Goal: Task Accomplishment & Management: Use online tool/utility

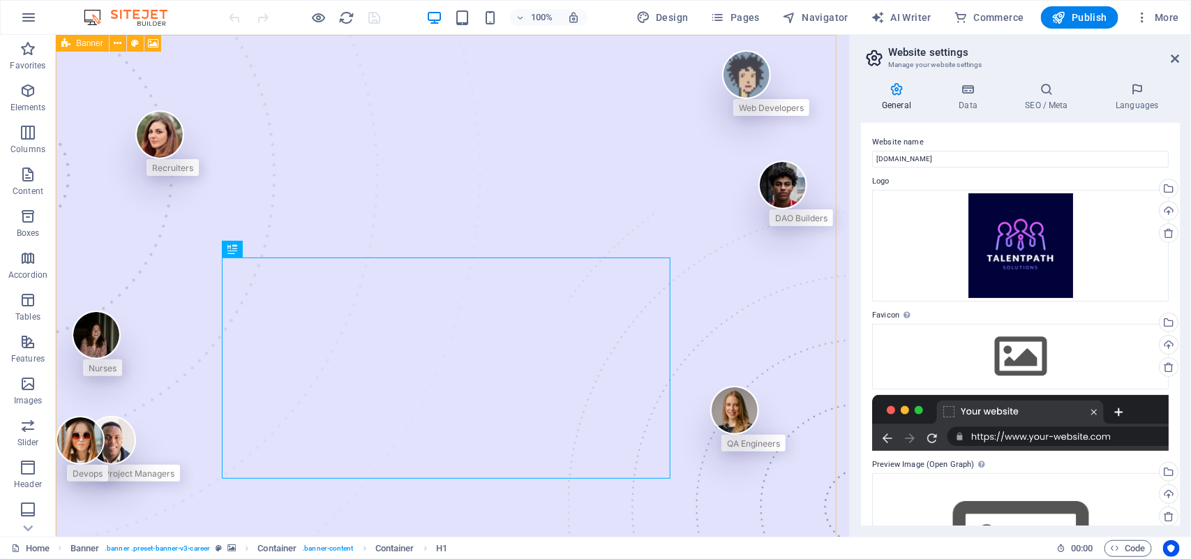
click at [91, 46] on span "Banner" at bounding box center [89, 43] width 27 height 8
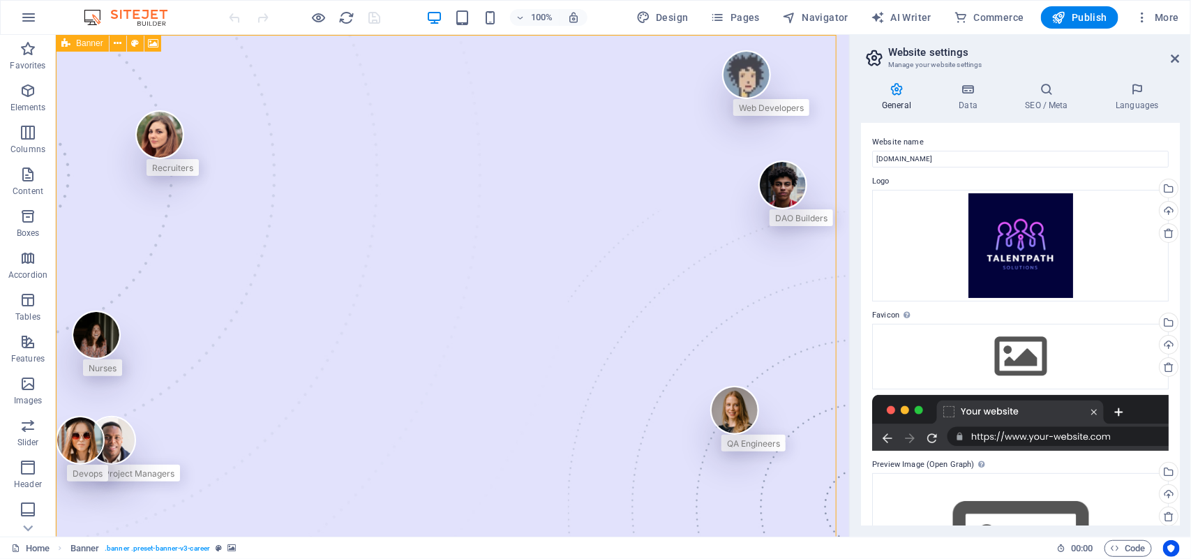
click at [89, 43] on span "Banner" at bounding box center [89, 43] width 27 height 8
select select "px"
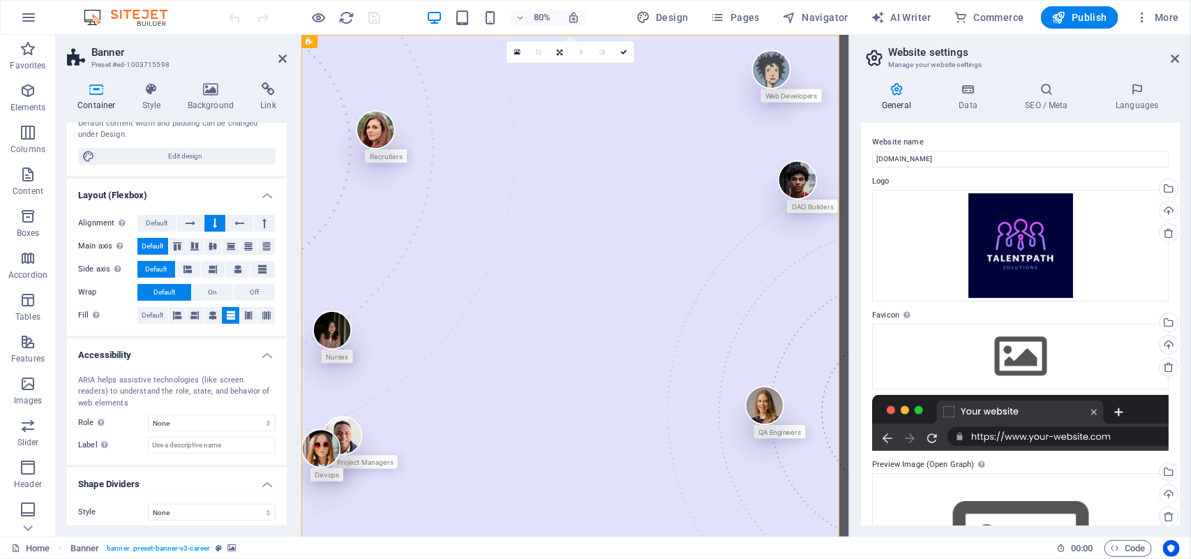
scroll to position [162, 0]
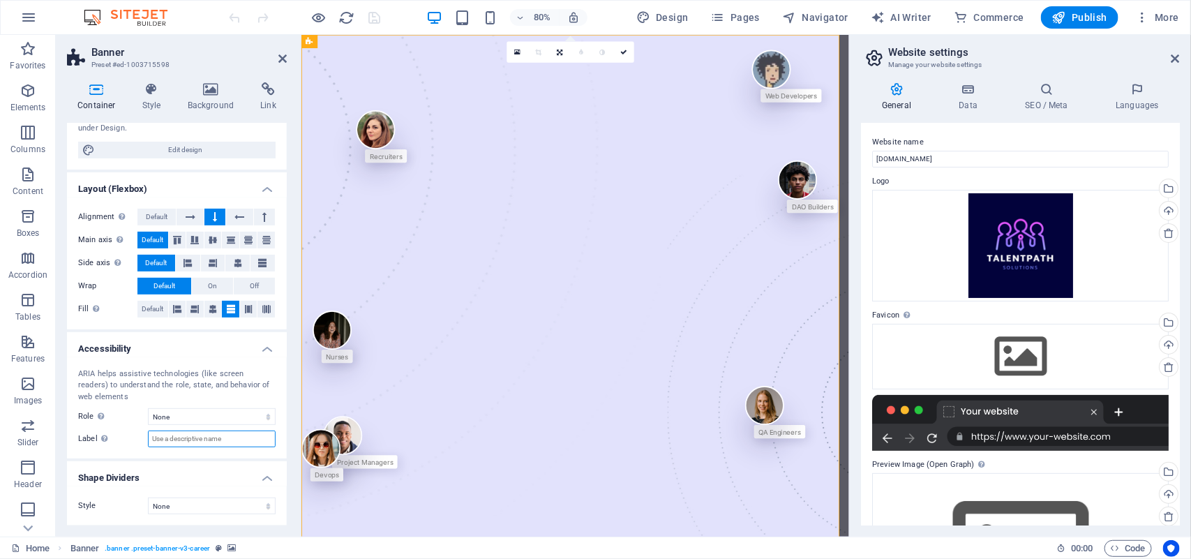
click at [193, 445] on input "Label Use the ARIA label to provide a clear and descriptive name for elements t…" at bounding box center [212, 439] width 128 height 17
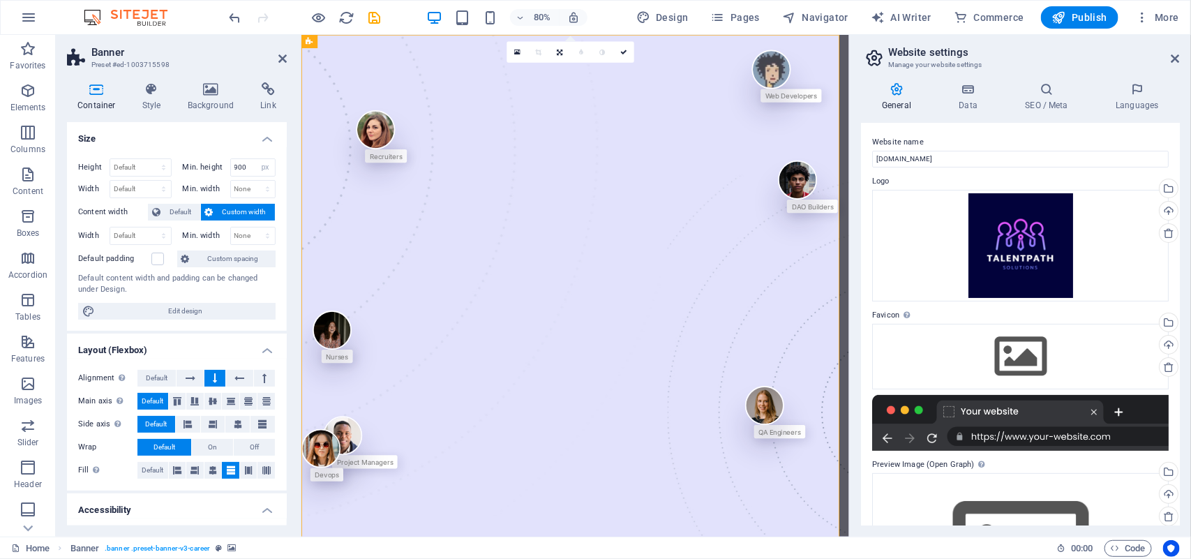
scroll to position [0, 0]
type input "TALENTPATH SOLUTIONS PRIVATE LIMITED"
click at [1177, 57] on icon at bounding box center [1176, 58] width 8 height 11
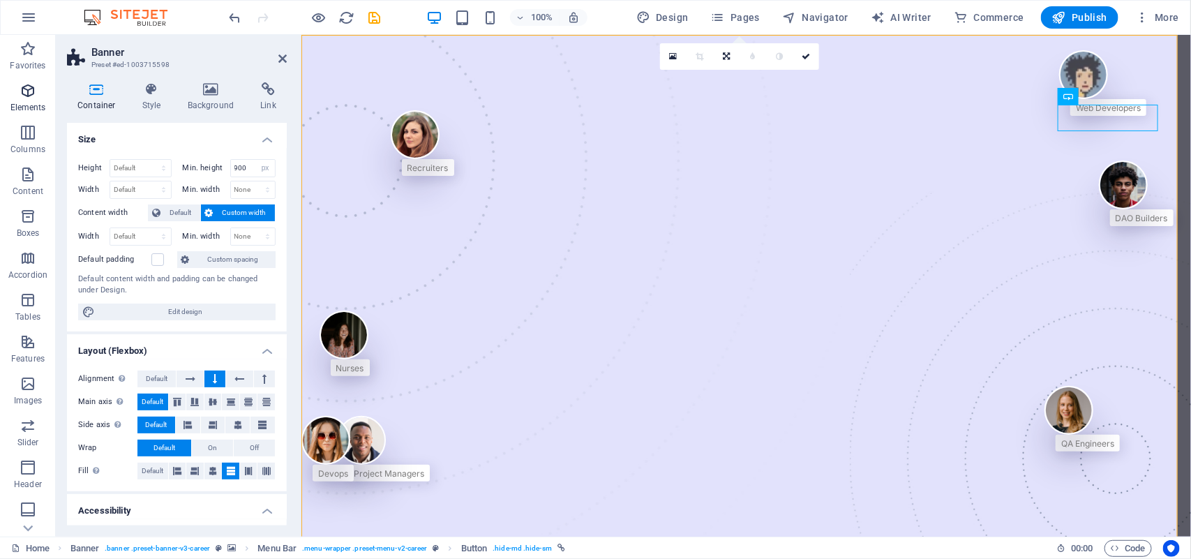
click at [17, 101] on span "Elements" at bounding box center [28, 98] width 56 height 33
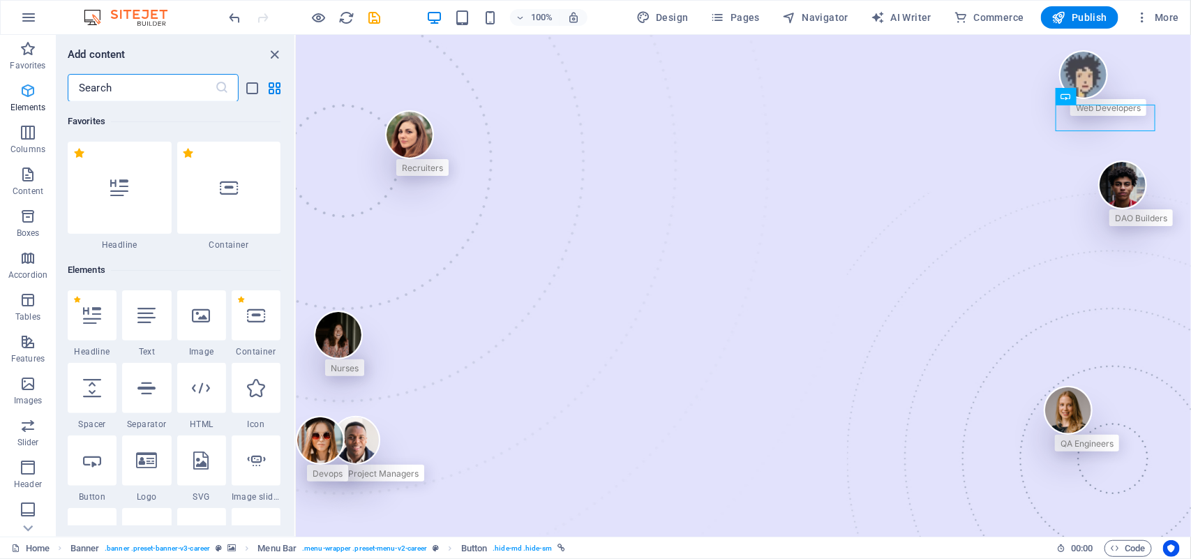
scroll to position [148, 0]
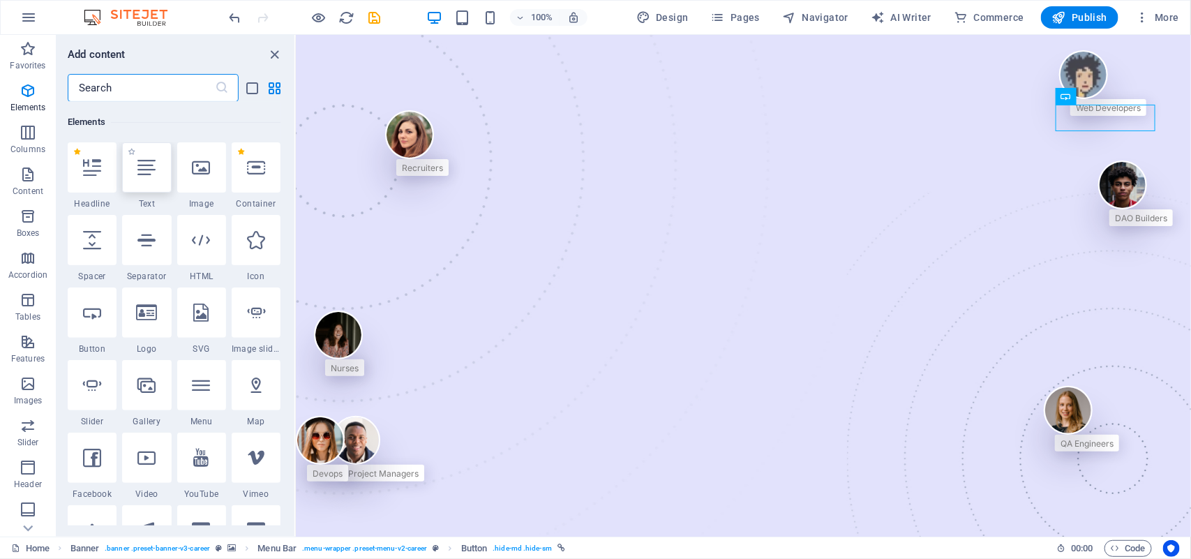
click at [130, 175] on div at bounding box center [146, 167] width 49 height 50
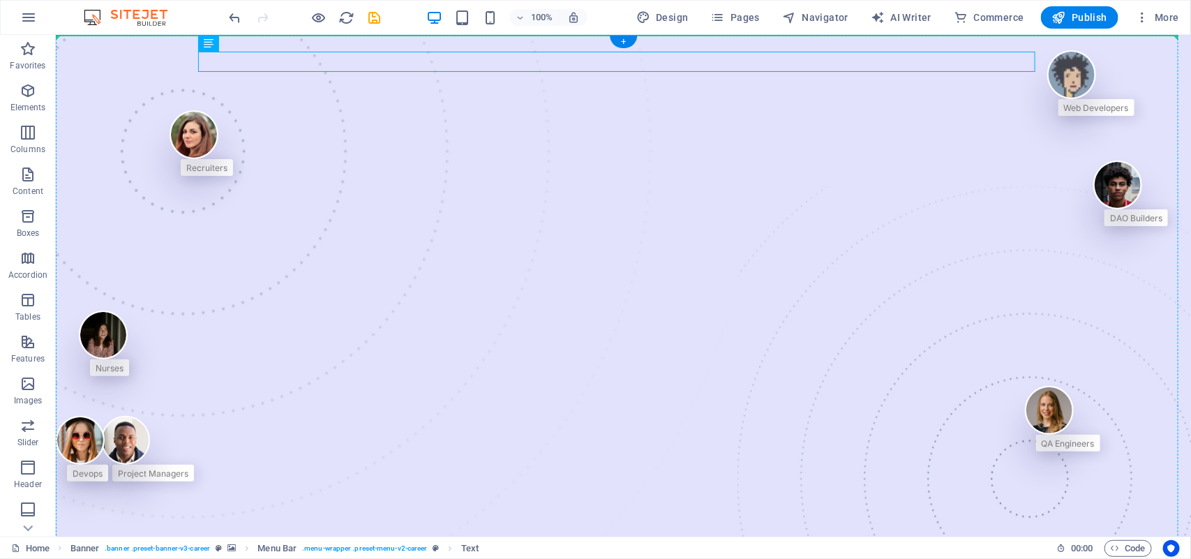
drag, startPoint x: 415, startPoint y: 59, endPoint x: 1052, endPoint y: 96, distance: 637.5
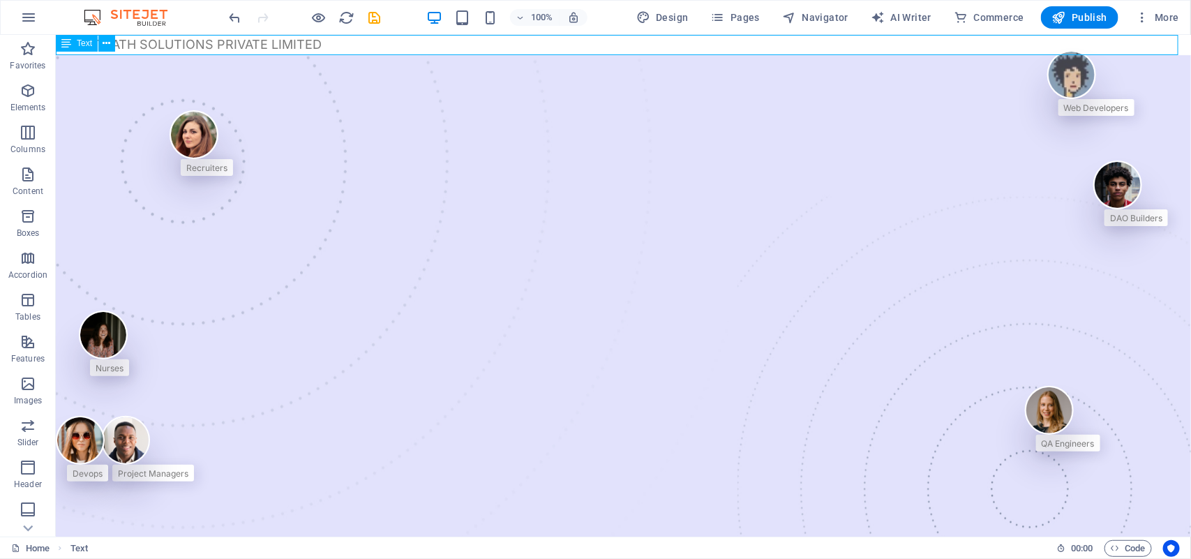
click at [68, 47] on icon at bounding box center [66, 43] width 10 height 17
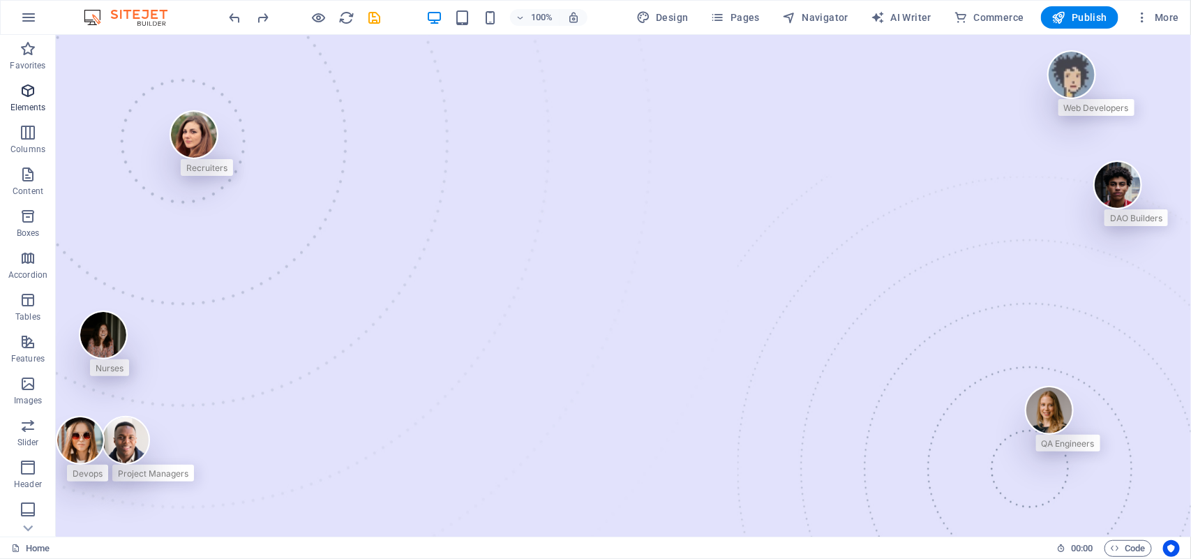
click at [35, 99] on span "Elements" at bounding box center [28, 98] width 56 height 33
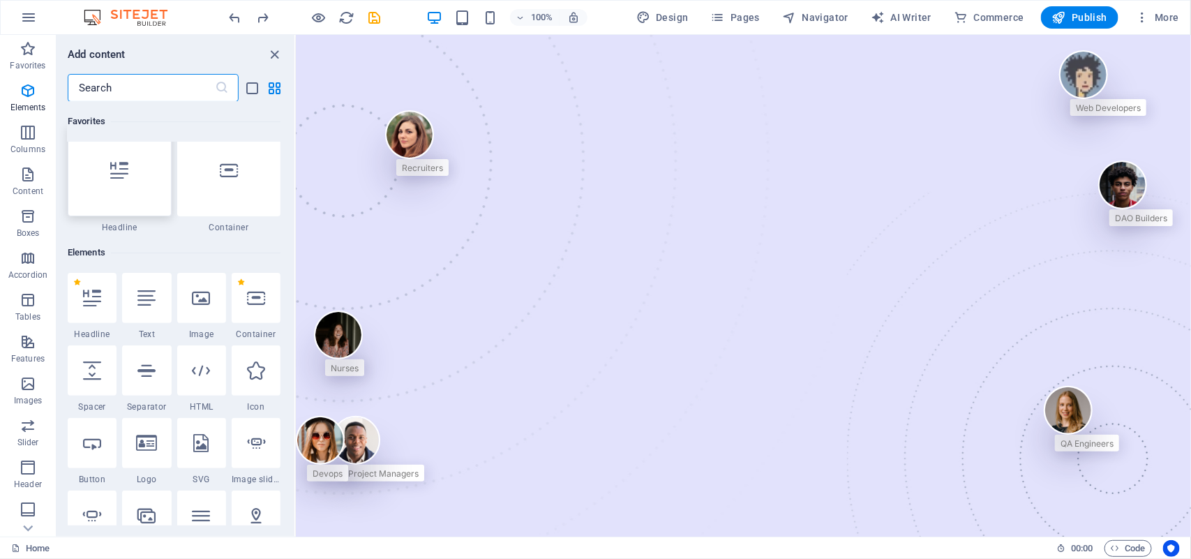
scroll to position [0, 0]
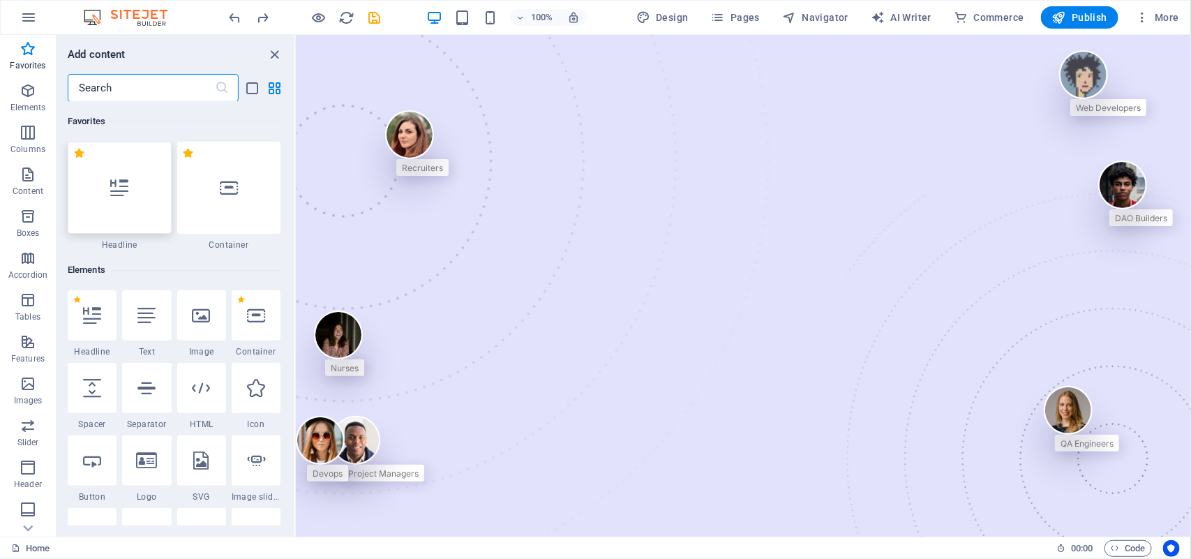
click at [113, 220] on div at bounding box center [120, 188] width 104 height 92
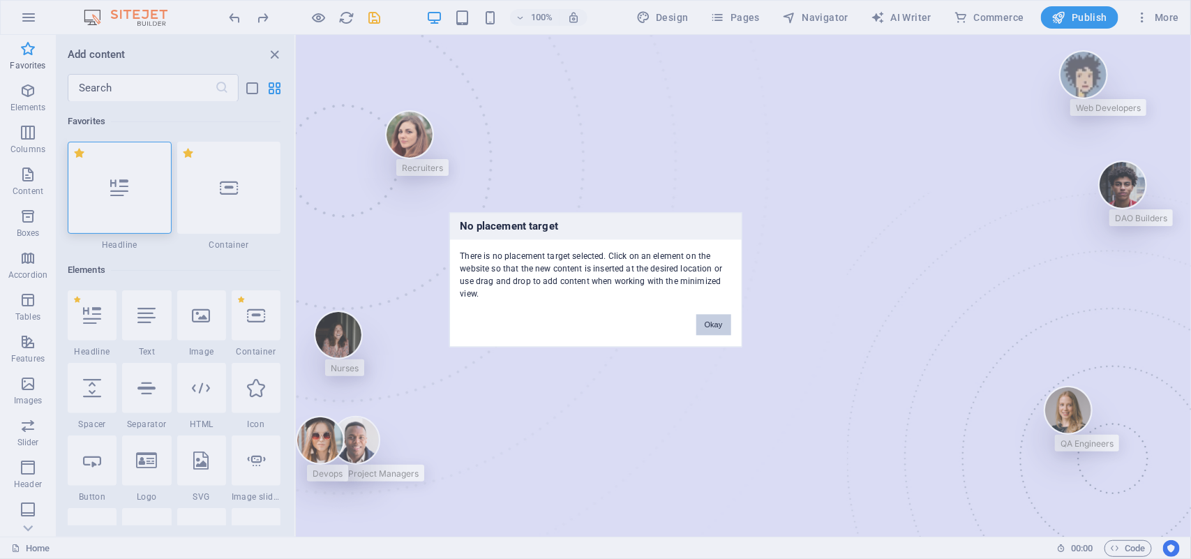
click at [714, 318] on button "Okay" at bounding box center [713, 324] width 35 height 21
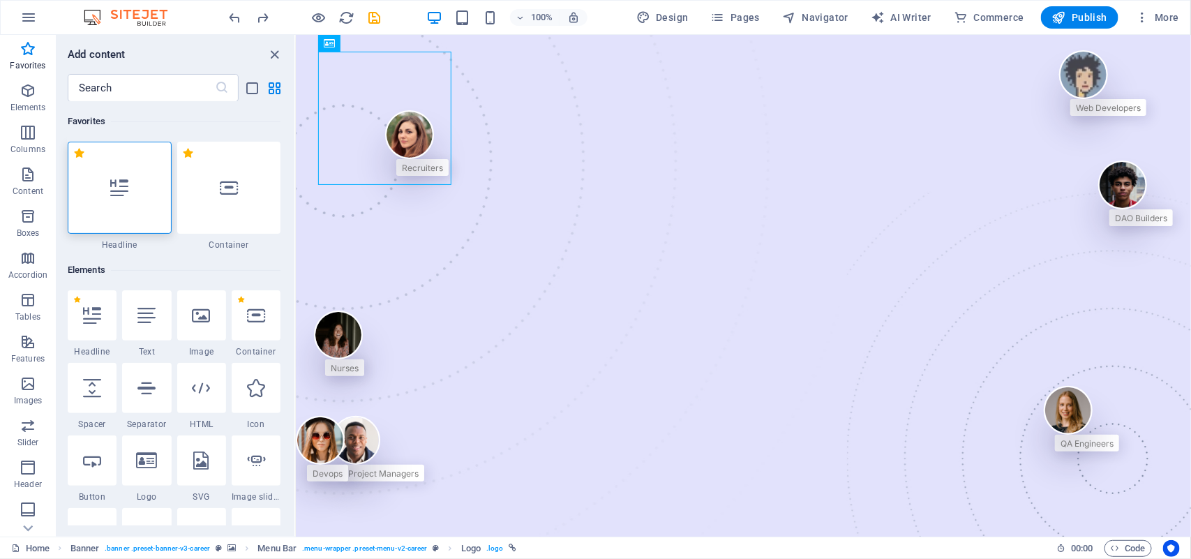
click at [108, 186] on div at bounding box center [120, 188] width 104 height 92
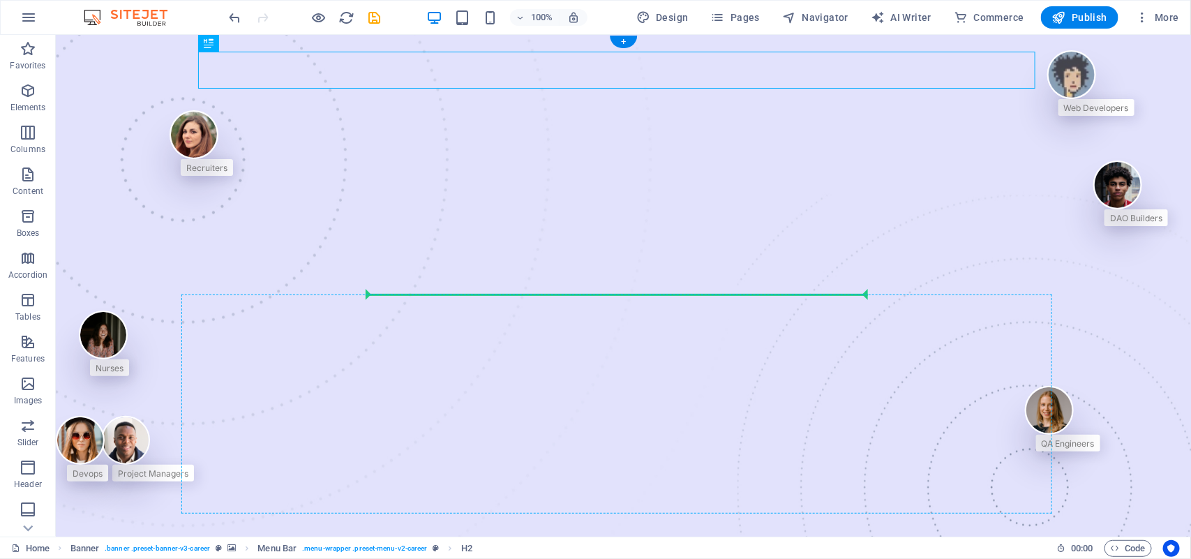
drag, startPoint x: 442, startPoint y: 63, endPoint x: 419, endPoint y: 329, distance: 267.6
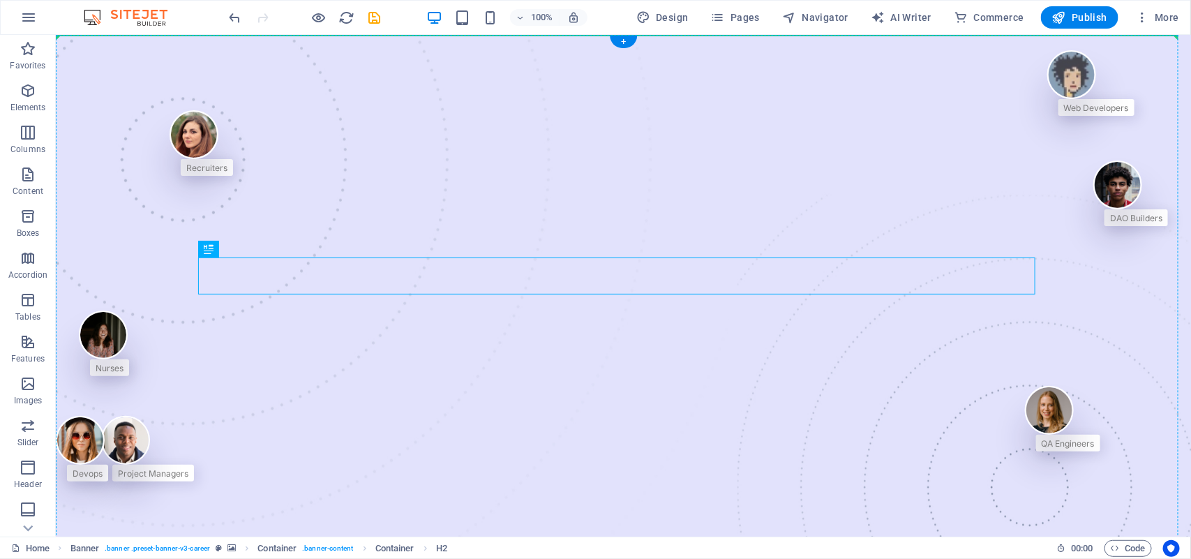
drag, startPoint x: 398, startPoint y: 279, endPoint x: 397, endPoint y: 206, distance: 73.3
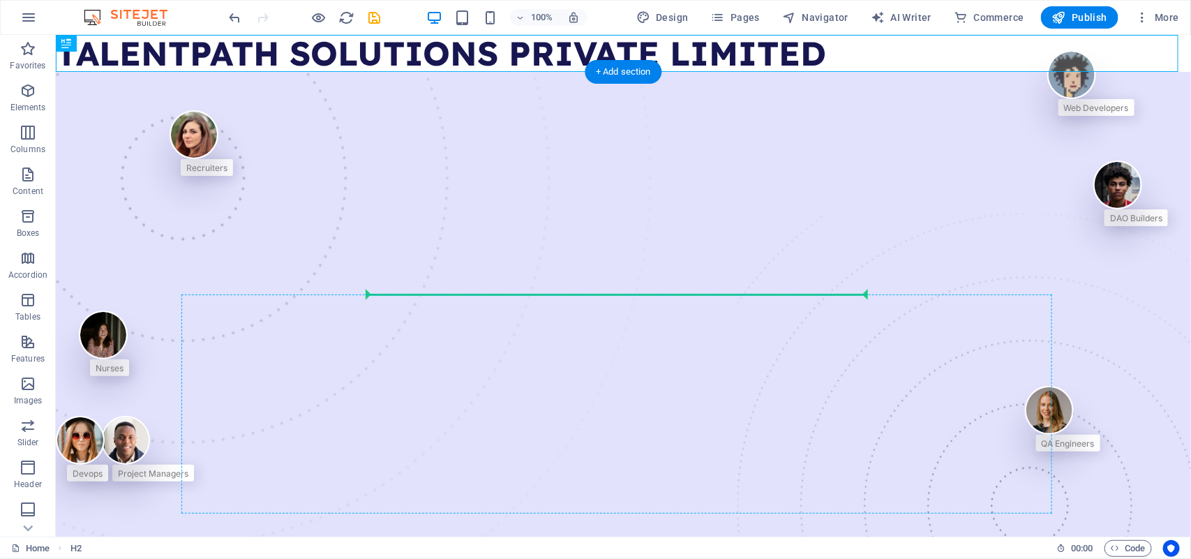
drag, startPoint x: 450, startPoint y: 47, endPoint x: 423, endPoint y: 336, distance: 290.2
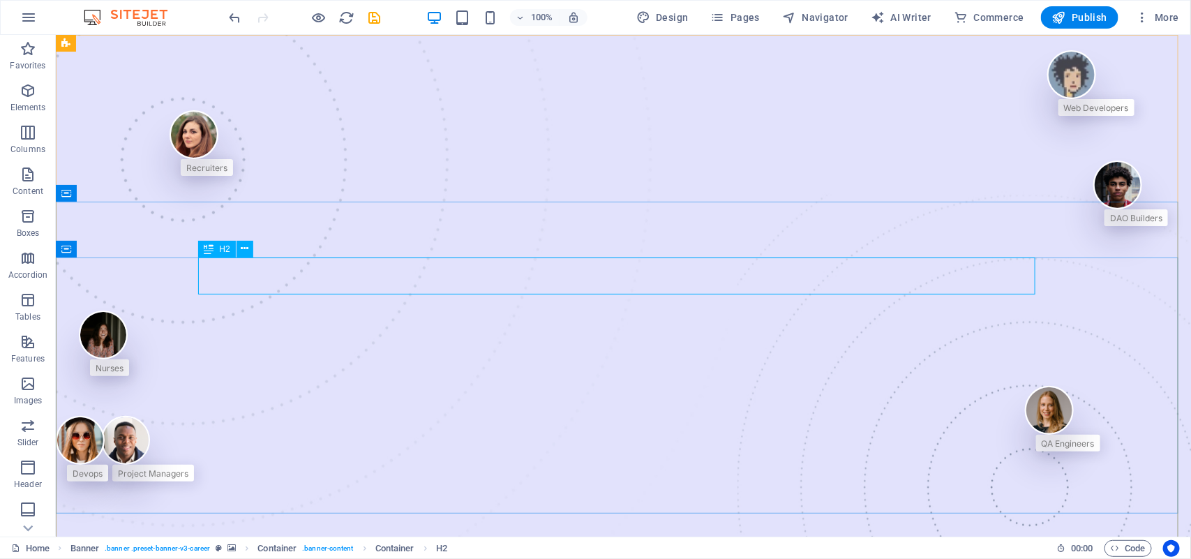
click at [209, 248] on icon at bounding box center [209, 249] width 10 height 17
click at [244, 248] on icon at bounding box center [245, 248] width 8 height 15
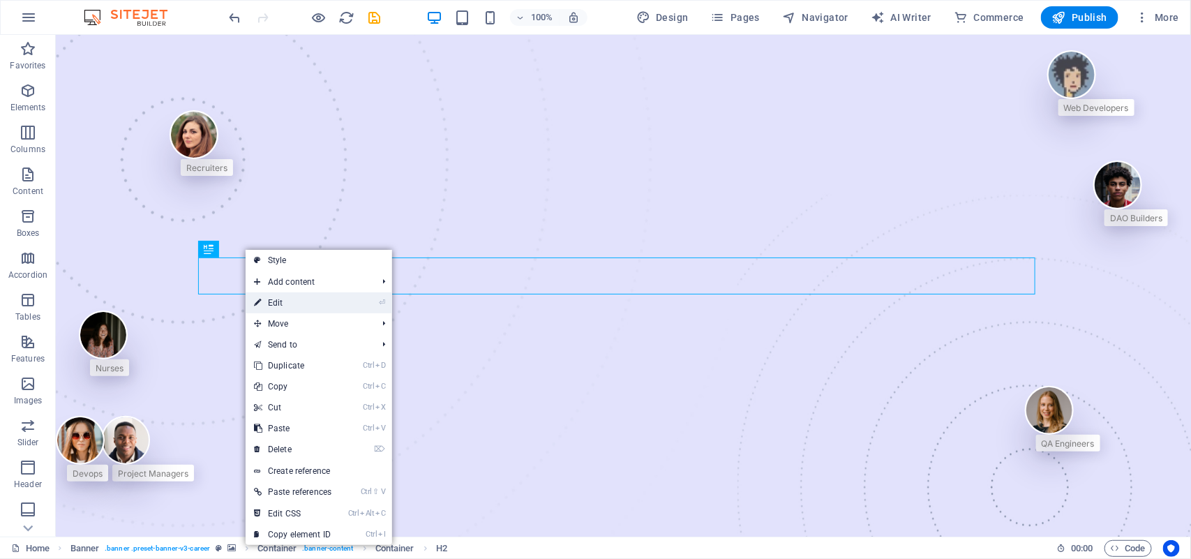
click at [269, 308] on link "⏎ Edit" at bounding box center [293, 302] width 94 height 21
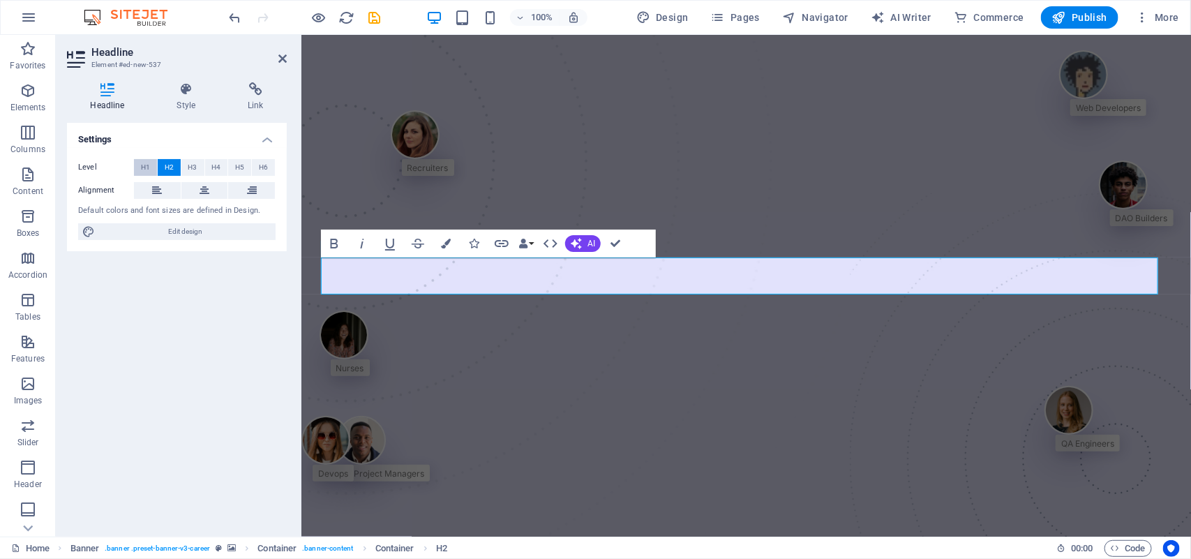
click at [144, 165] on span "H1" at bounding box center [145, 167] width 9 height 17
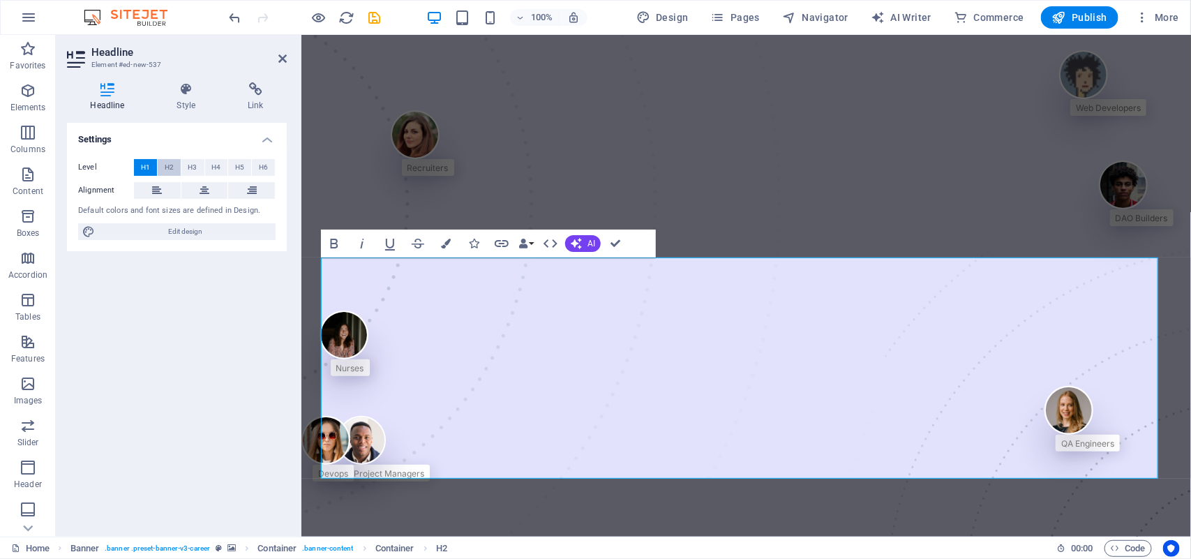
click at [166, 164] on span "H2" at bounding box center [169, 167] width 9 height 17
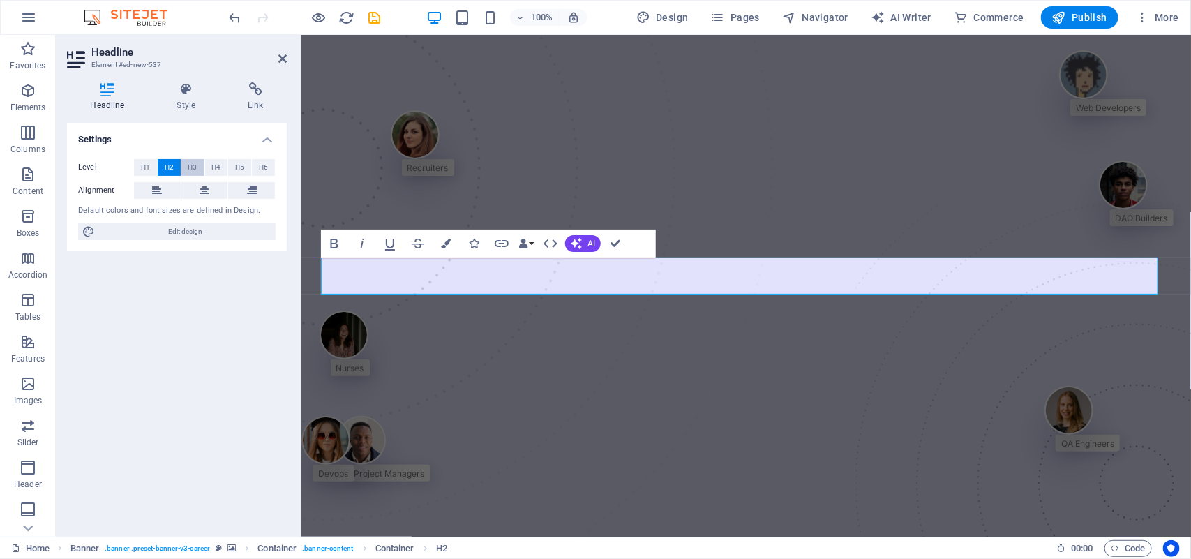
click at [193, 165] on span "H3" at bounding box center [192, 167] width 9 height 17
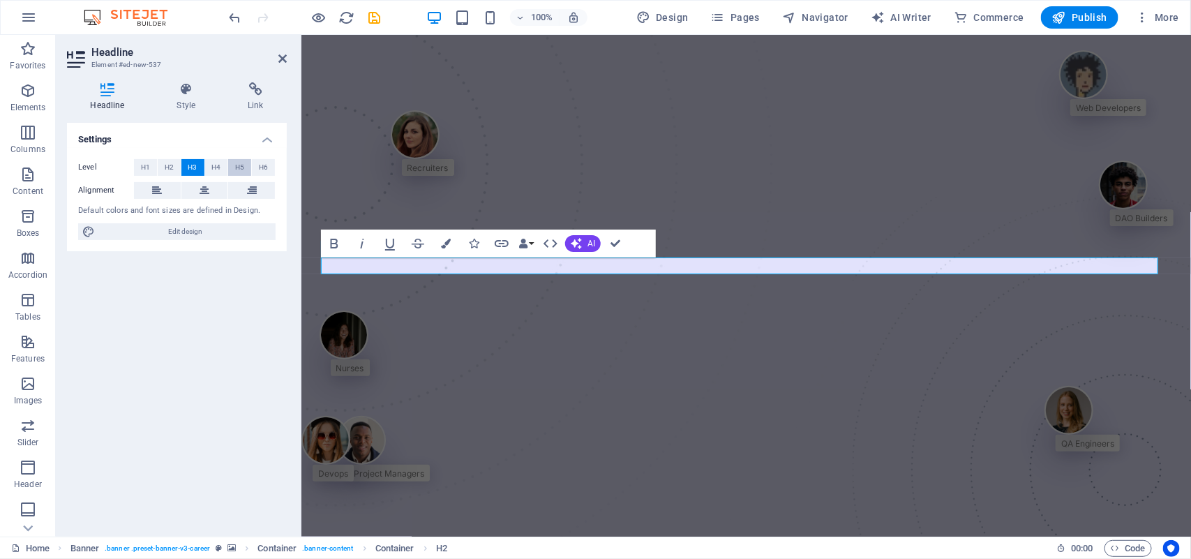
click at [228, 161] on button "H5" at bounding box center [239, 167] width 23 height 17
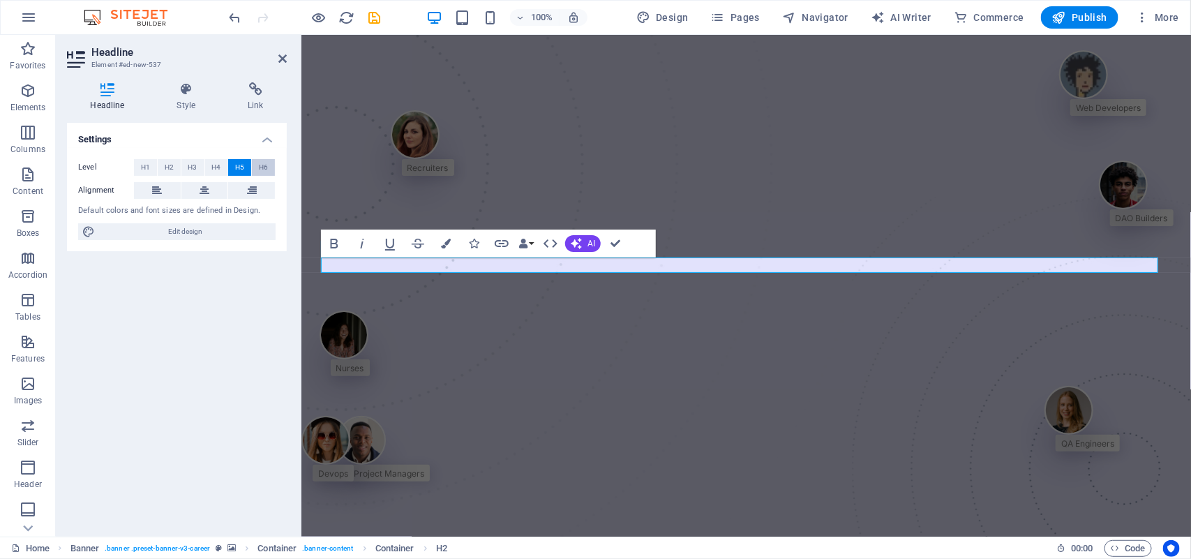
click at [270, 161] on button "H6" at bounding box center [263, 167] width 23 height 17
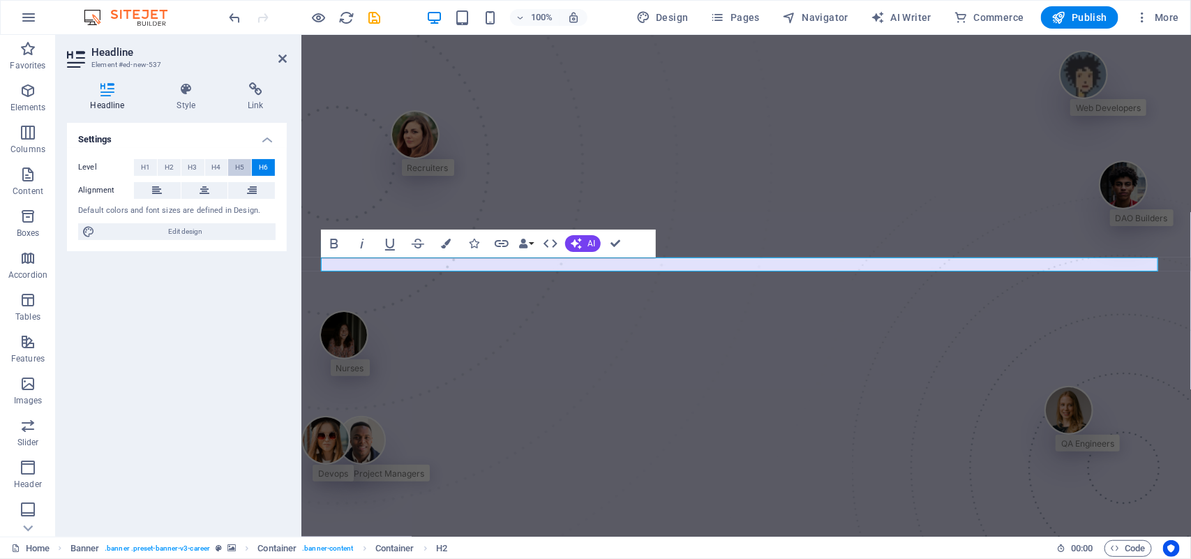
click at [241, 163] on span "H5" at bounding box center [239, 167] width 9 height 17
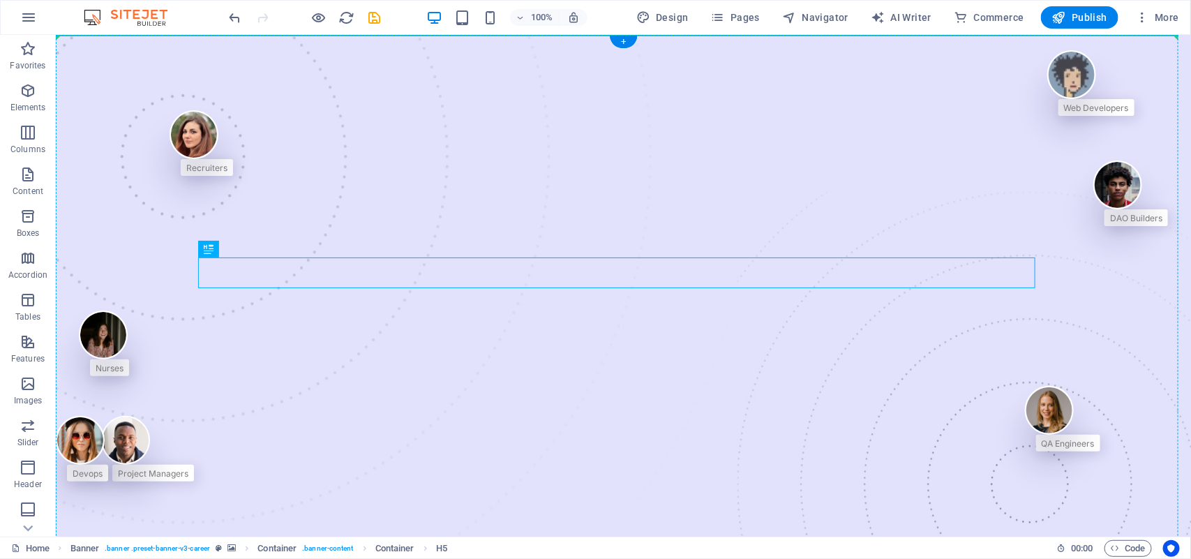
drag, startPoint x: 304, startPoint y: 269, endPoint x: 275, endPoint y: 245, distance: 37.2
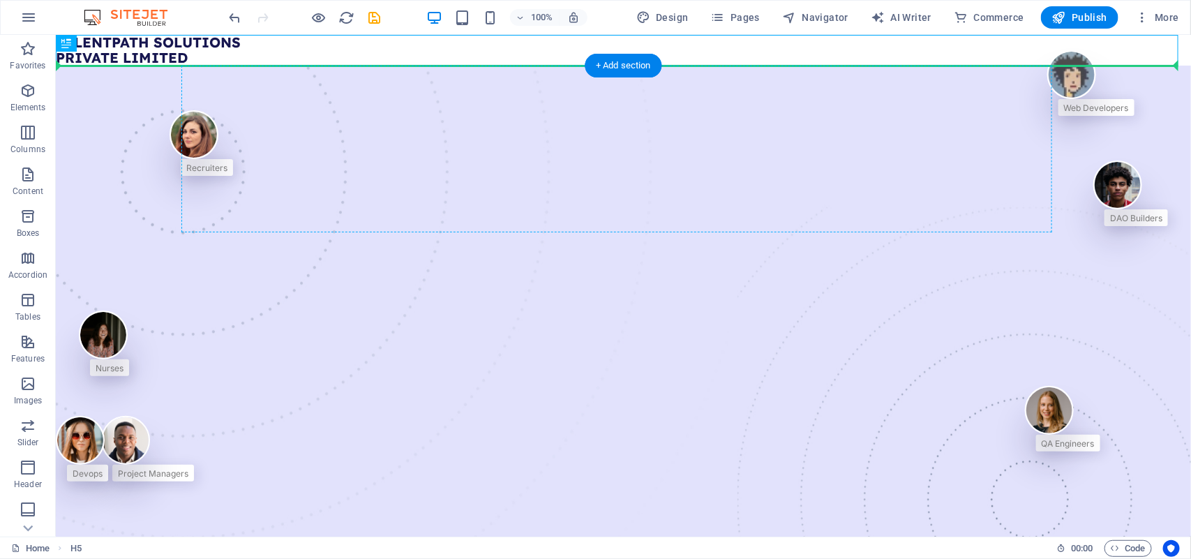
drag, startPoint x: 220, startPoint y: 57, endPoint x: 258, endPoint y: 200, distance: 147.3
drag, startPoint x: 193, startPoint y: 36, endPoint x: 167, endPoint y: 224, distance: 190.3
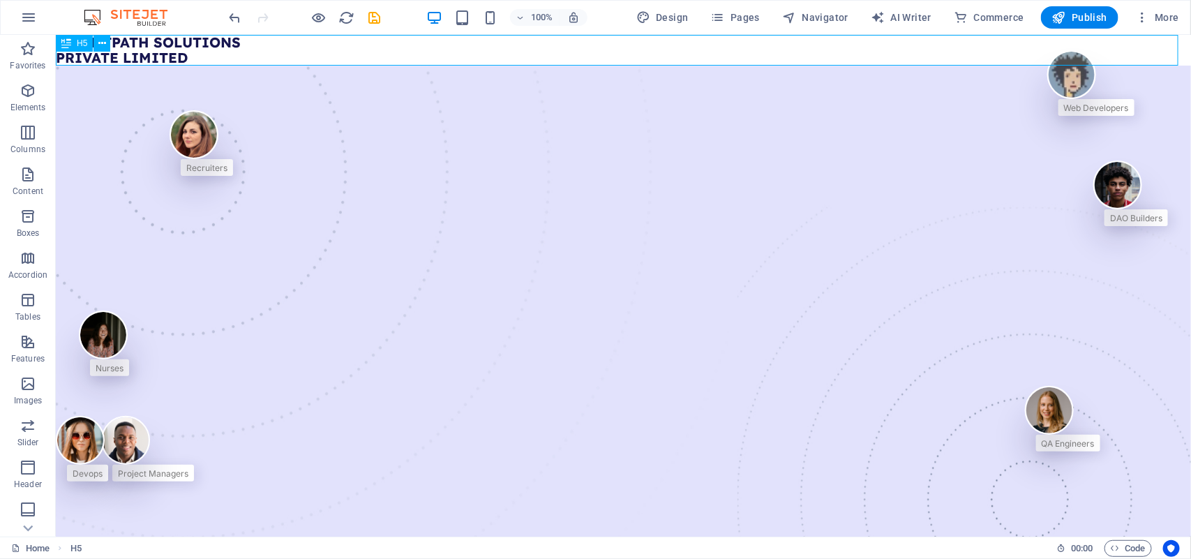
click at [72, 46] on div "H5" at bounding box center [74, 43] width 37 height 17
click at [99, 43] on icon at bounding box center [102, 43] width 8 height 15
click at [36, 168] on span "Content" at bounding box center [28, 182] width 56 height 33
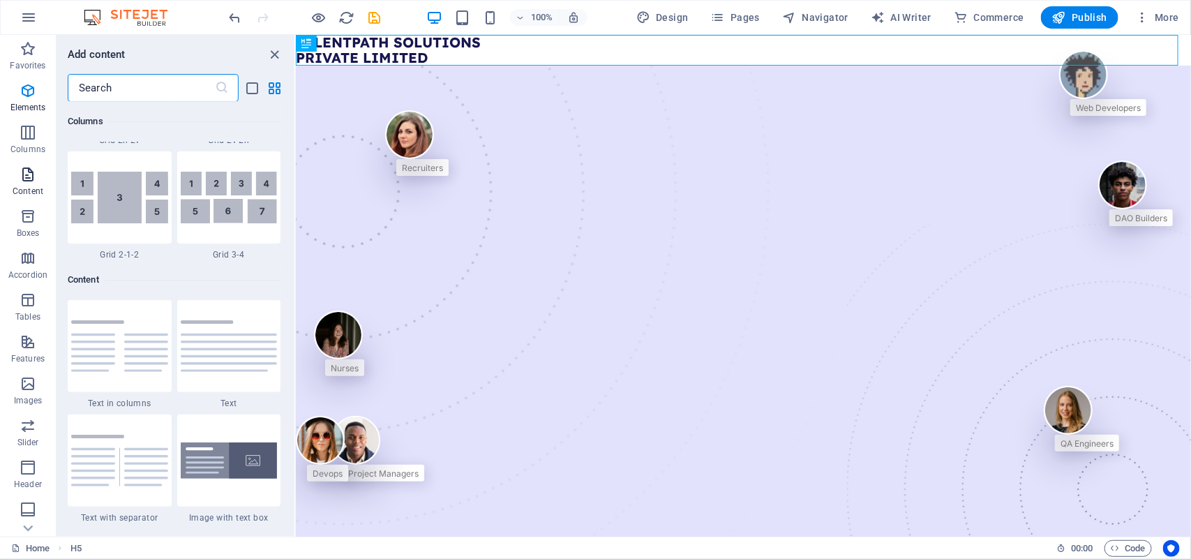
scroll to position [2441, 0]
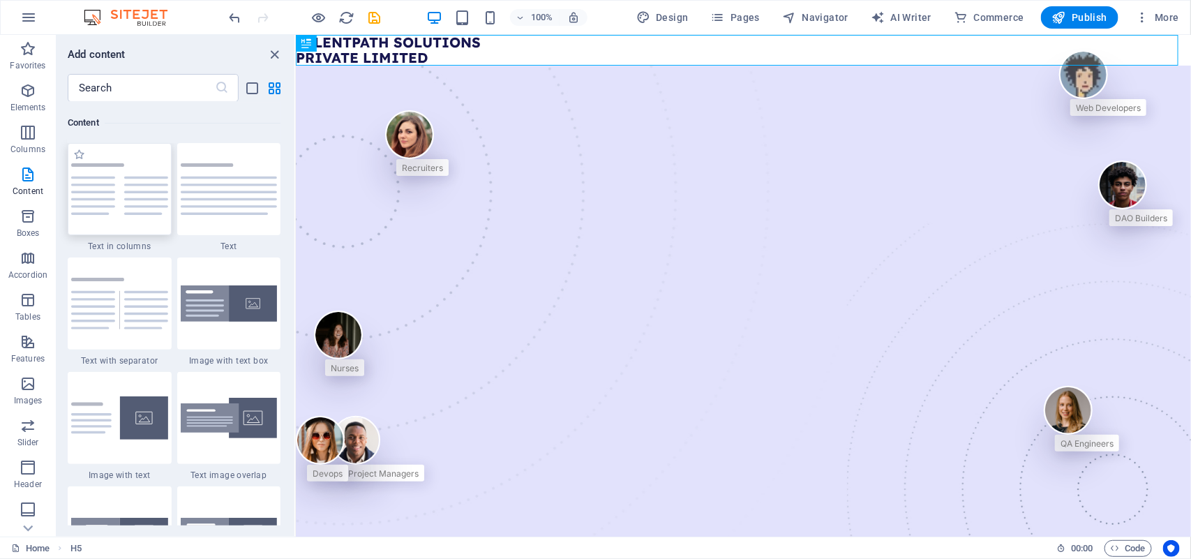
click at [119, 183] on img at bounding box center [119, 189] width 97 height 52
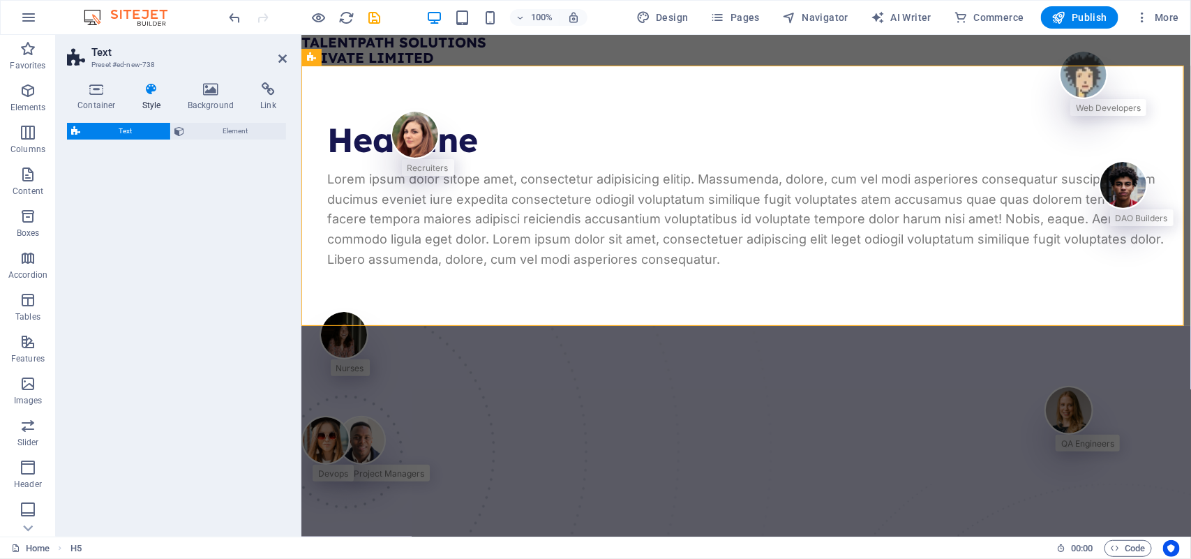
select select "rem"
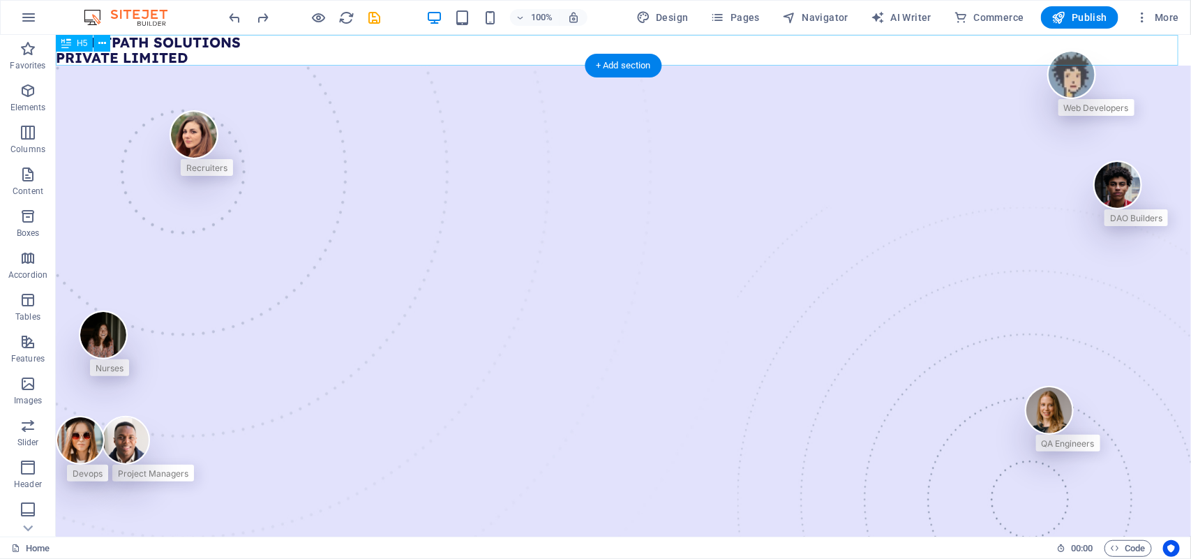
click at [220, 57] on div "TALENTPATH SOLUTIONS PRIVATE LIMITED" at bounding box center [622, 49] width 1135 height 31
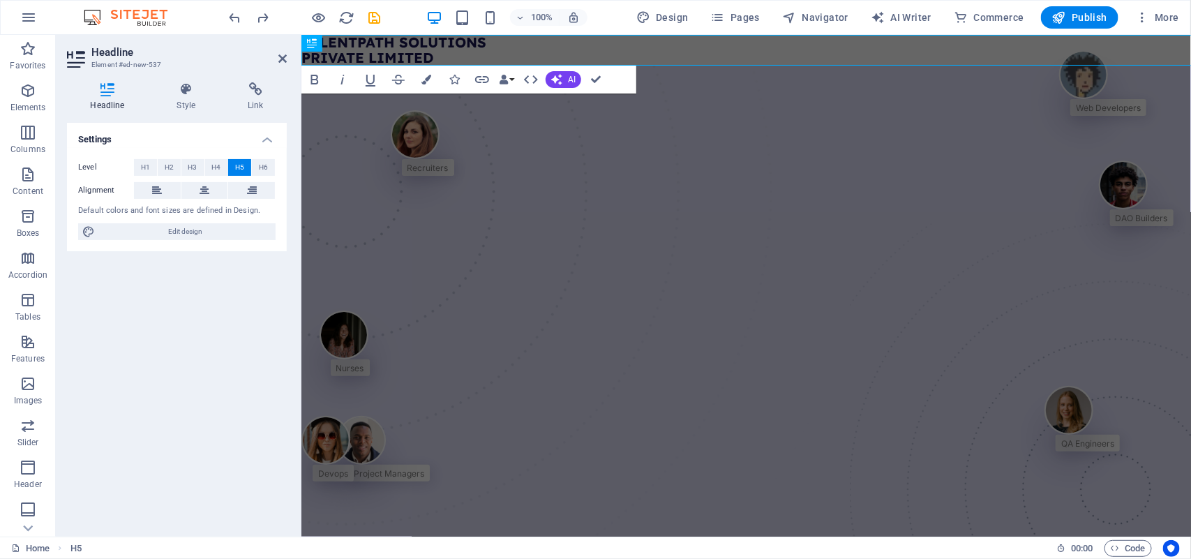
click at [221, 57] on h2 "Headline" at bounding box center [188, 52] width 195 height 13
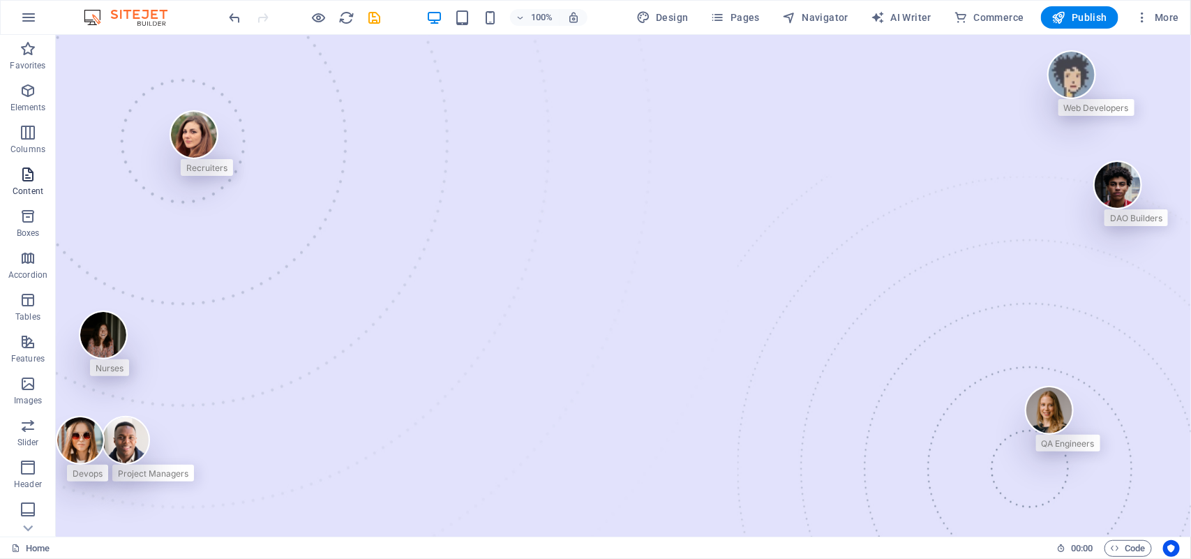
click at [16, 180] on span "Content" at bounding box center [28, 182] width 56 height 33
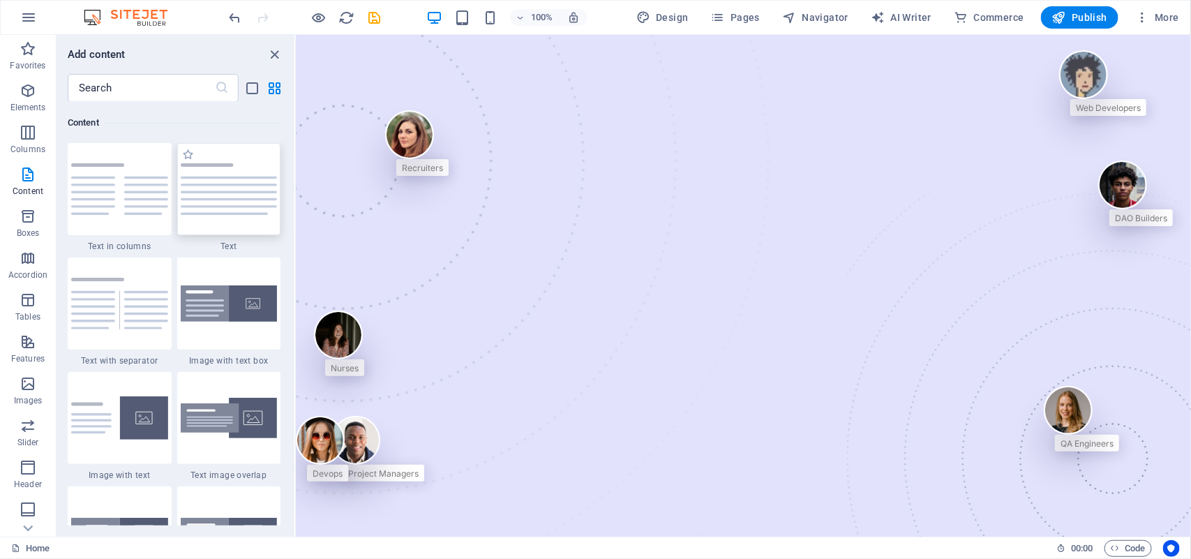
click at [215, 229] on div at bounding box center [229, 189] width 104 height 92
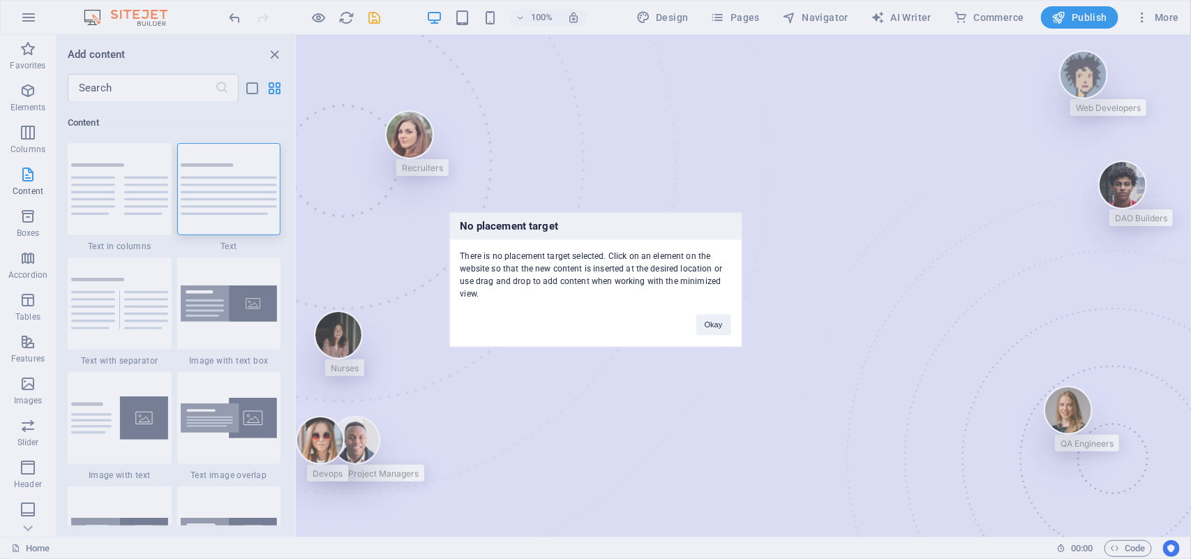
click at [576, 276] on div "There is no placement target selected. Click on an element on the website so th…" at bounding box center [596, 269] width 292 height 61
click at [689, 267] on div "There is no placement target selected. Click on an element on the website so th…" at bounding box center [596, 269] width 292 height 61
click at [710, 330] on button "Okay" at bounding box center [713, 324] width 35 height 21
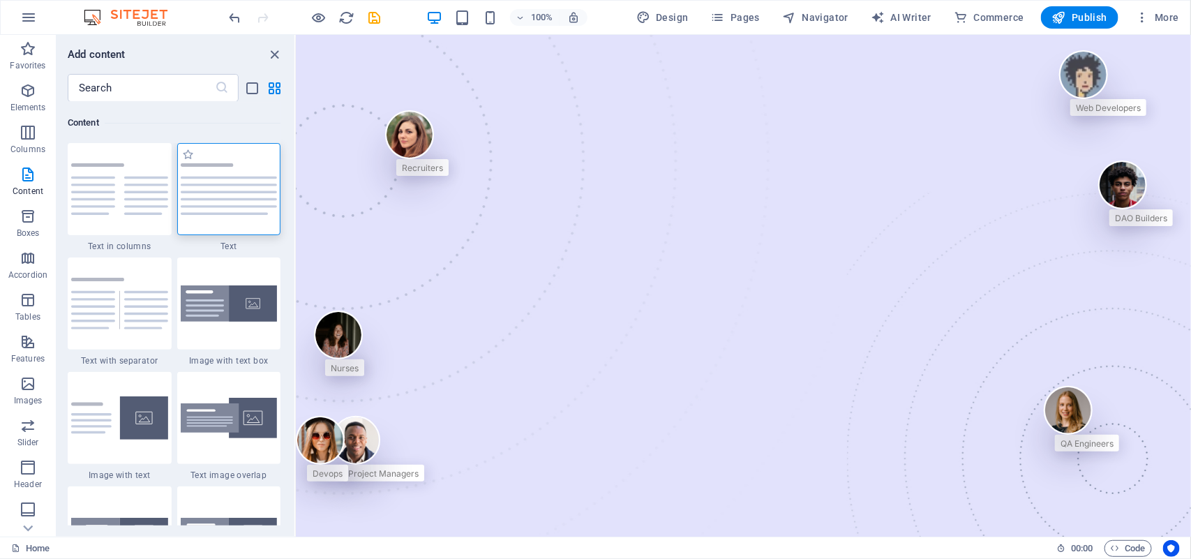
click at [241, 197] on div at bounding box center [229, 189] width 104 height 92
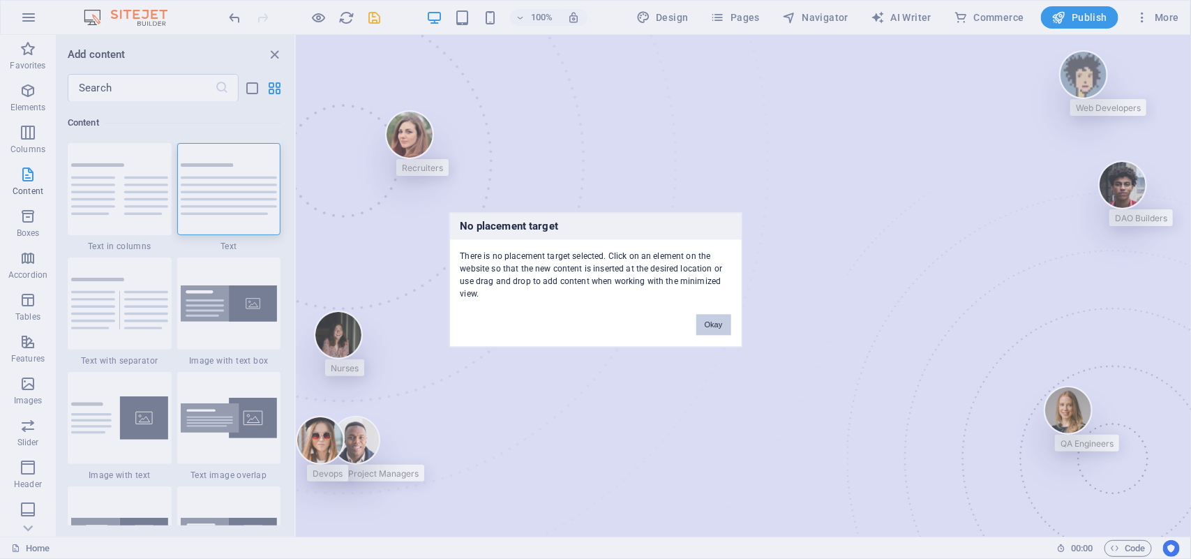
click at [705, 316] on button "Okay" at bounding box center [713, 324] width 35 height 21
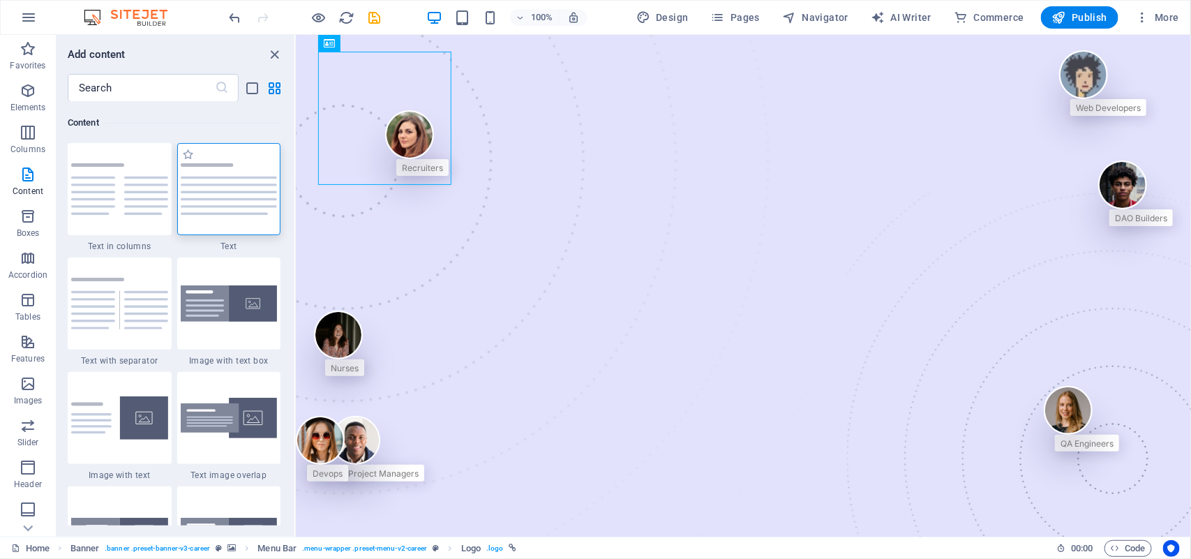
click at [236, 184] on img at bounding box center [229, 189] width 97 height 52
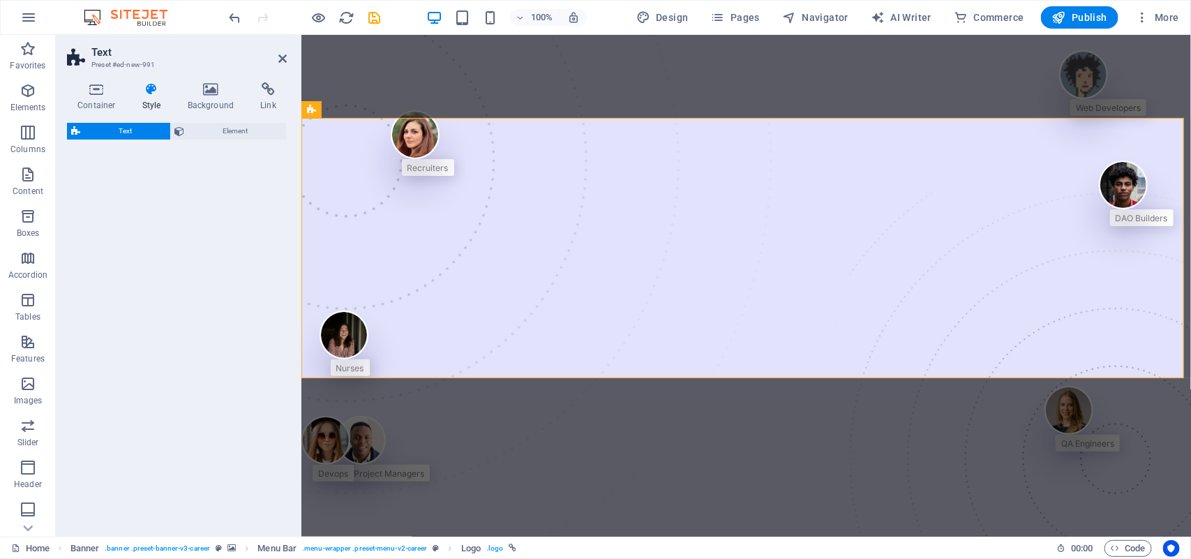
select select "preset-text-v2-default"
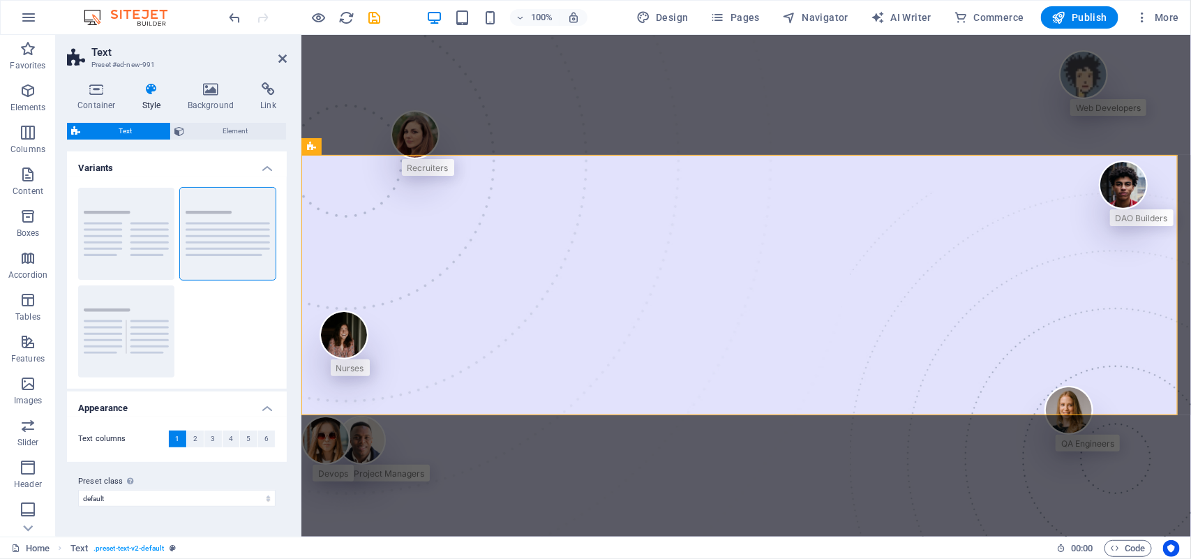
scroll to position [524, 0]
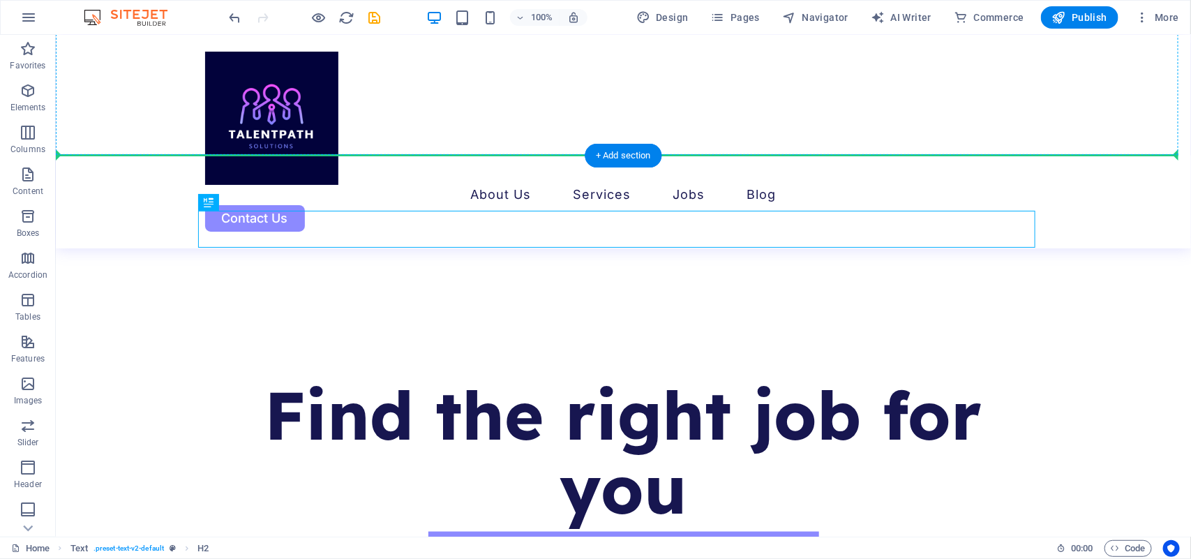
drag, startPoint x: 371, startPoint y: 230, endPoint x: 313, endPoint y: 189, distance: 70.7
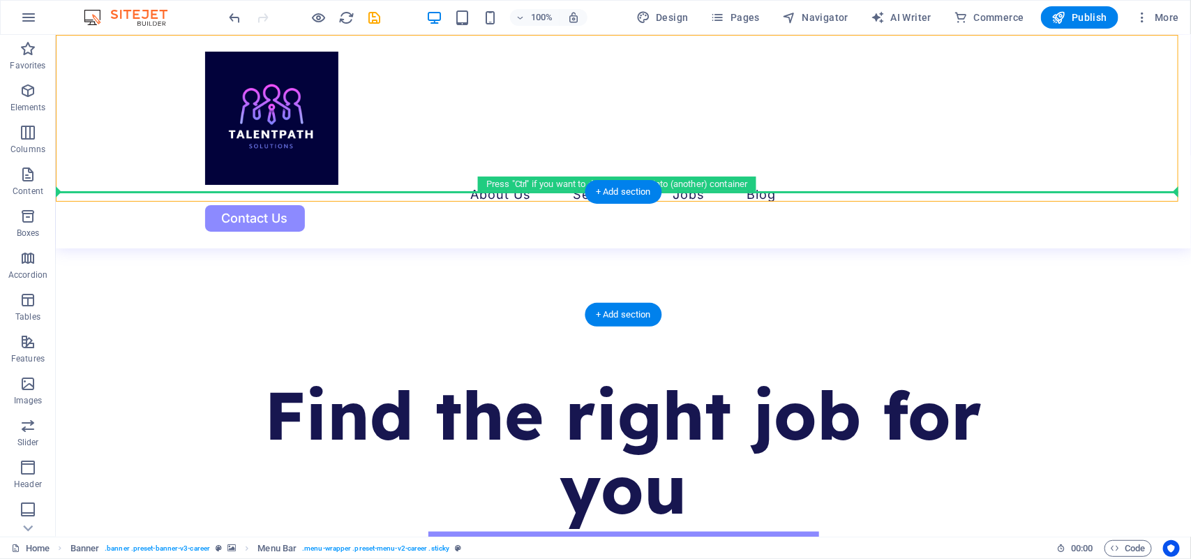
drag, startPoint x: 413, startPoint y: 174, endPoint x: 412, endPoint y: 216, distance: 42.6
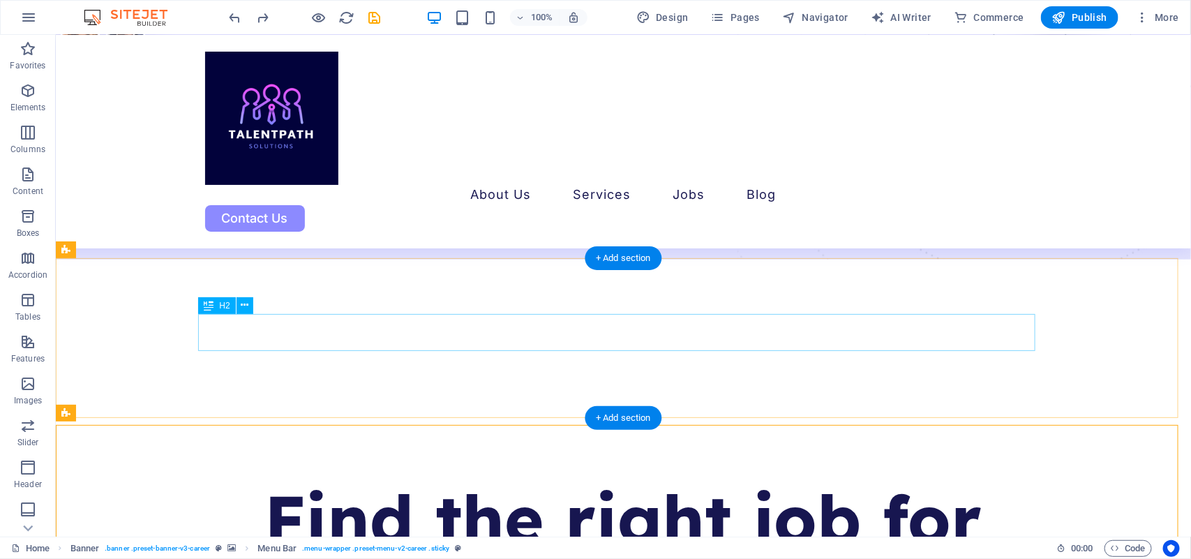
scroll to position [412, 0]
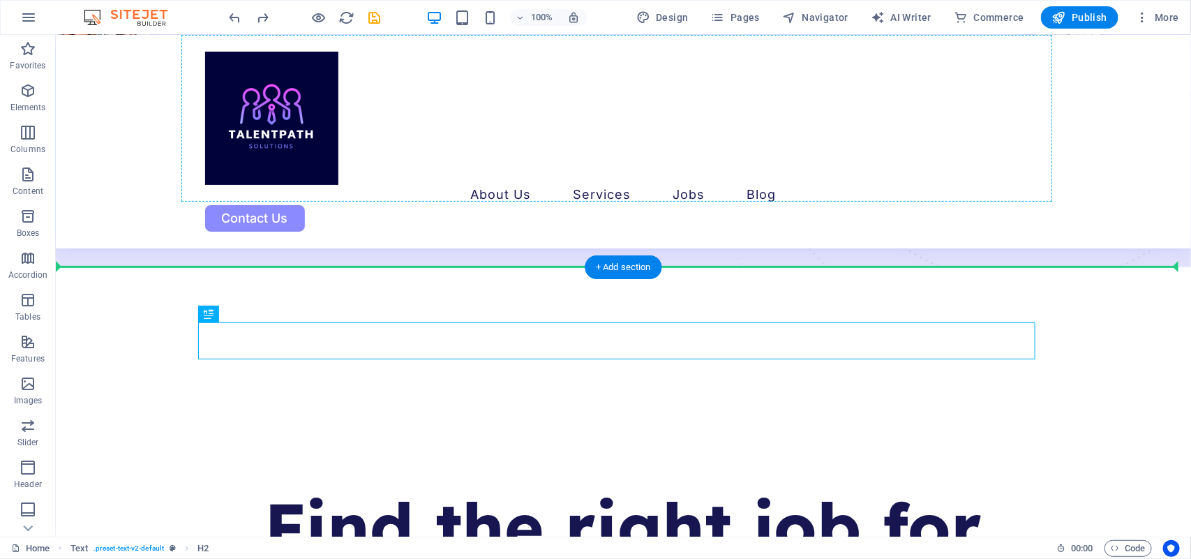
drag, startPoint x: 509, startPoint y: 338, endPoint x: 482, endPoint y: 111, distance: 228.4
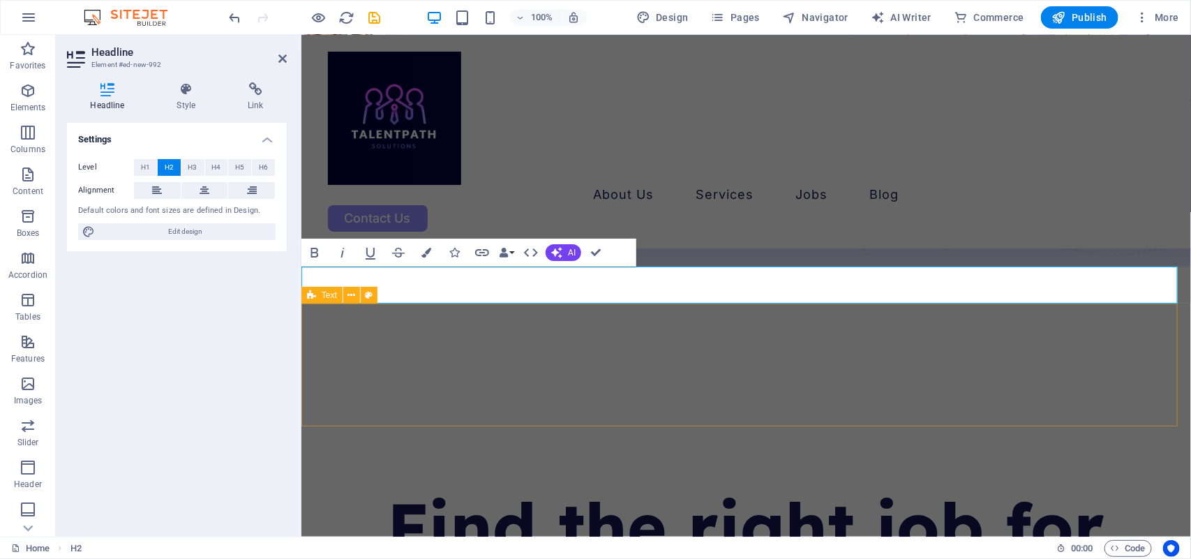
select select "preset-text-v2-default"
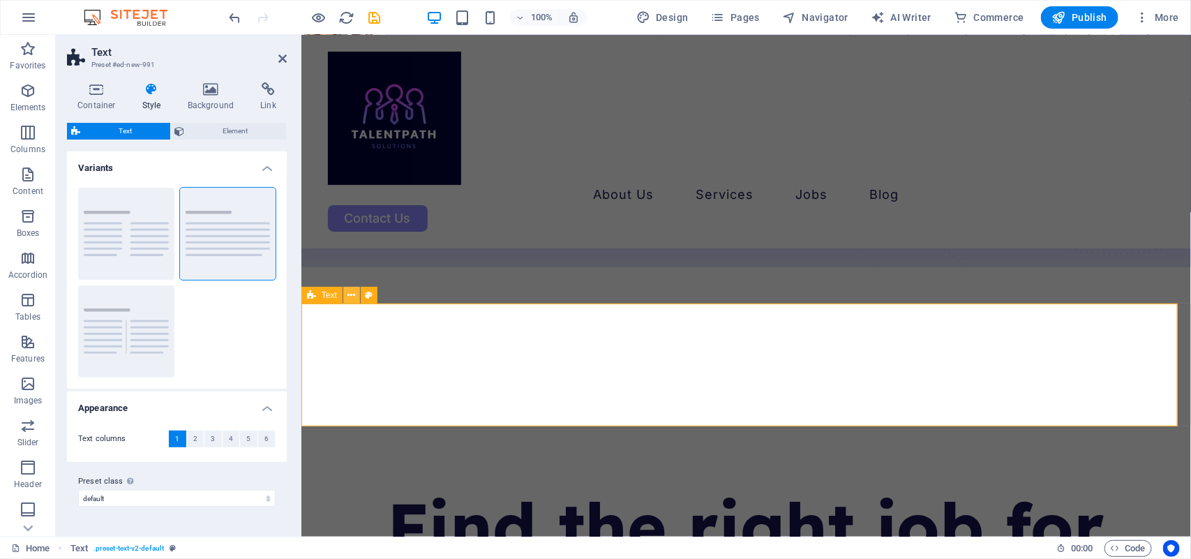
click at [348, 294] on icon at bounding box center [352, 295] width 8 height 15
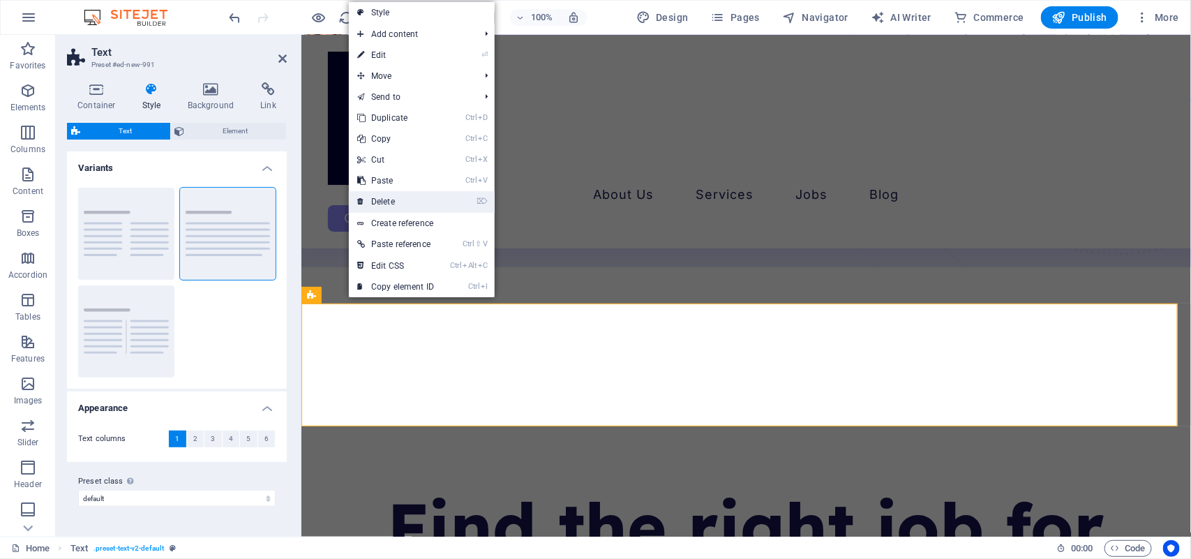
click at [410, 192] on link "⌦ Delete" at bounding box center [396, 201] width 94 height 21
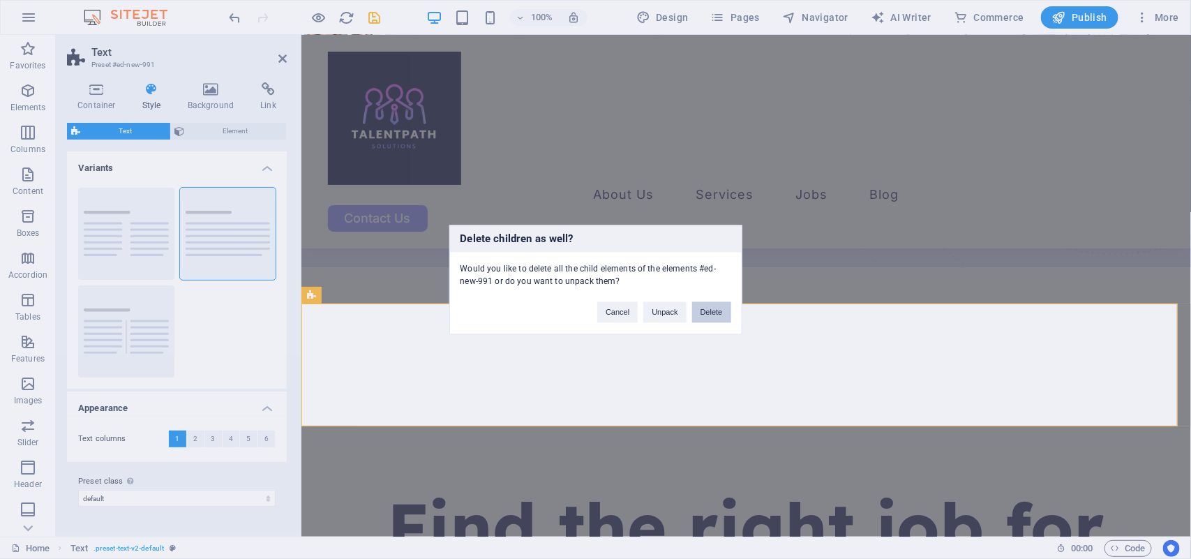
click at [694, 313] on button "Delete" at bounding box center [711, 311] width 39 height 21
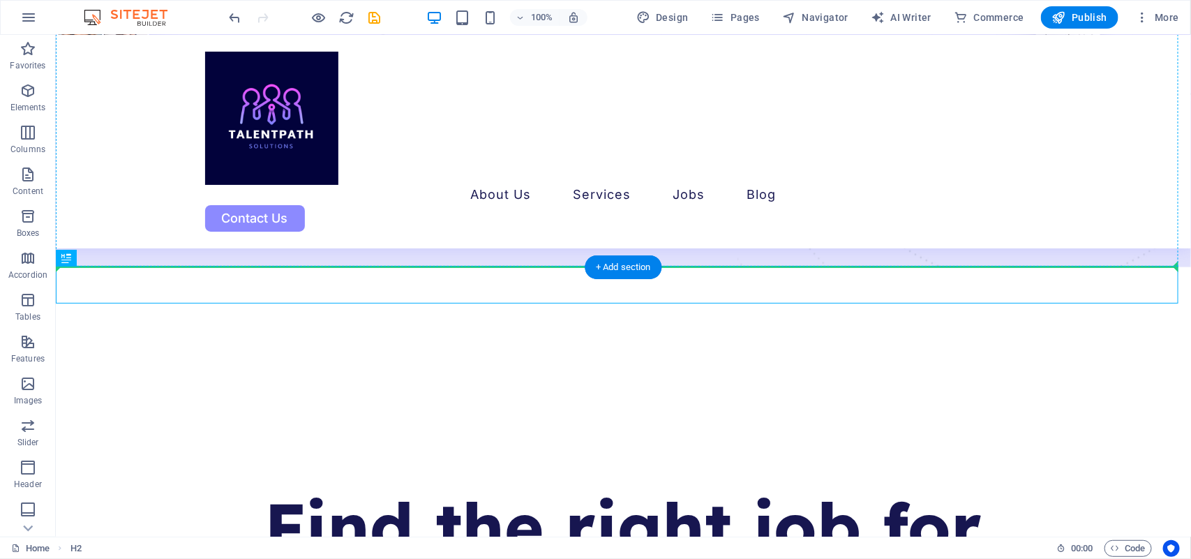
drag, startPoint x: 523, startPoint y: 290, endPoint x: 534, endPoint y: 228, distance: 63.1
drag, startPoint x: 499, startPoint y: 279, endPoint x: 502, endPoint y: 168, distance: 111.0
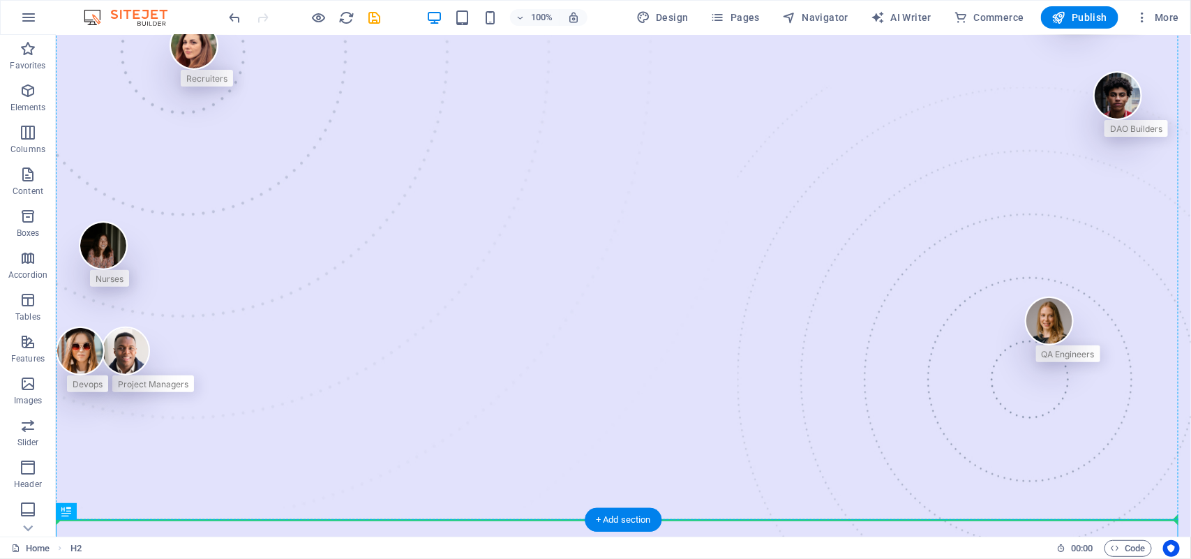
scroll to position [0, 0]
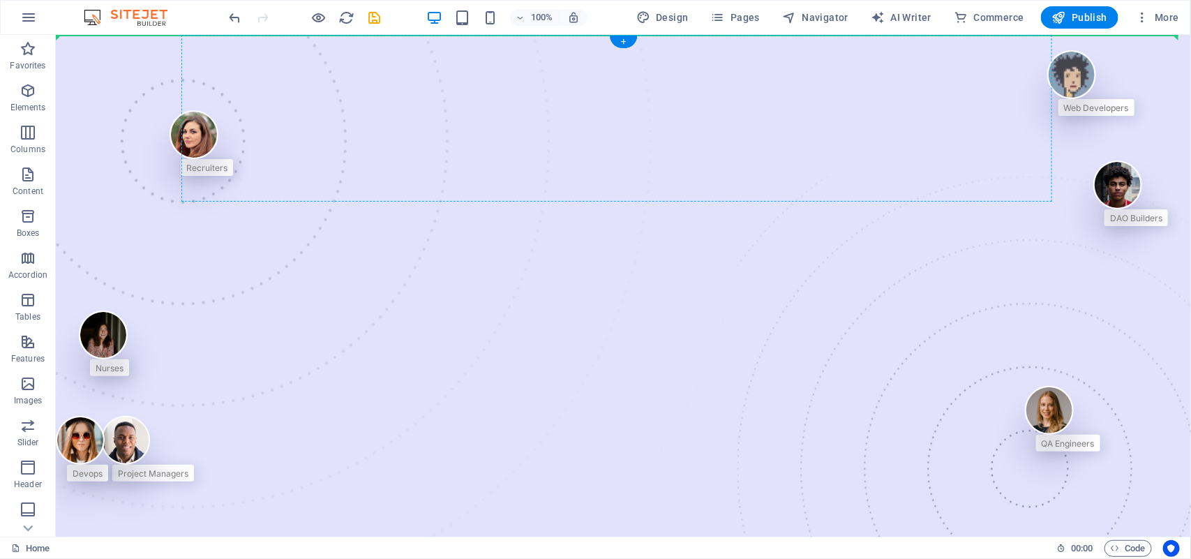
drag, startPoint x: 447, startPoint y: 301, endPoint x: 624, endPoint y: 126, distance: 248.7
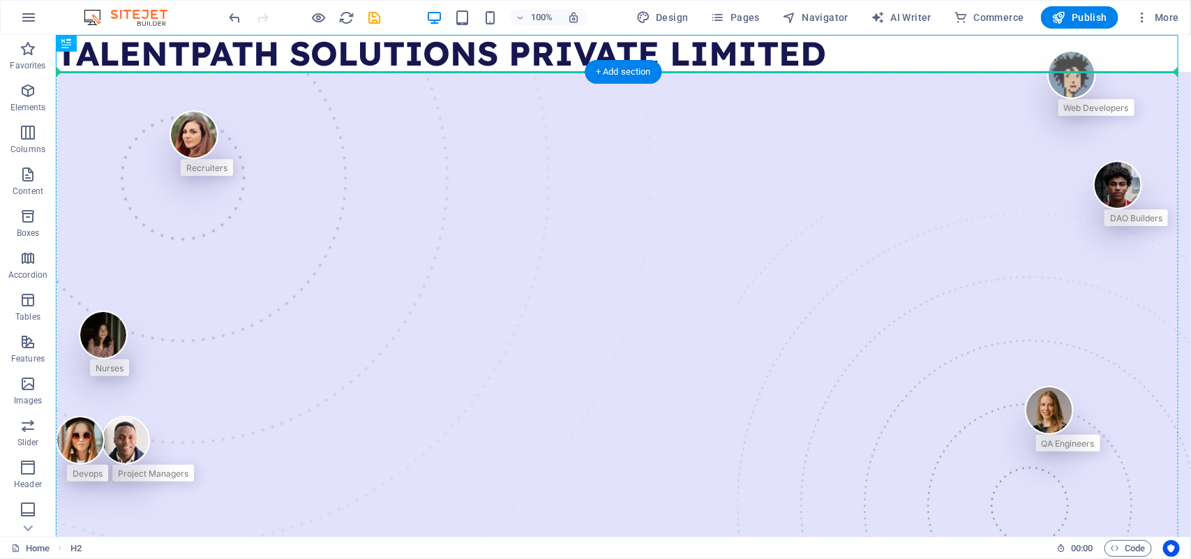
drag, startPoint x: 432, startPoint y: 62, endPoint x: 345, endPoint y: 265, distance: 221.0
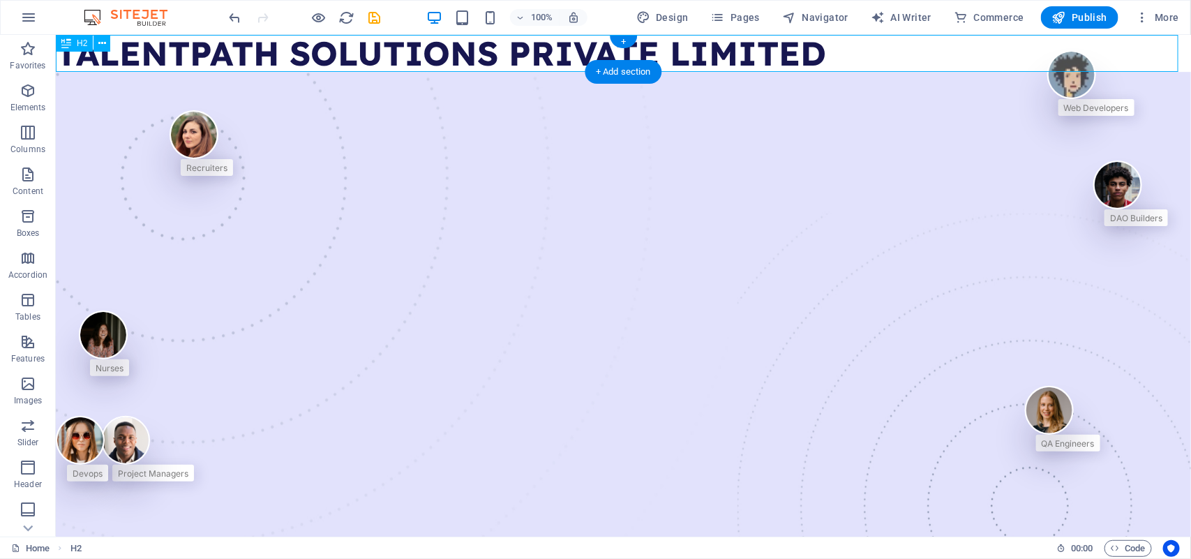
click at [315, 43] on div "TALENTPATH SOLUTIONS PRIVATE LIMITED" at bounding box center [622, 52] width 1135 height 37
click at [99, 43] on icon at bounding box center [102, 43] width 8 height 15
click at [100, 38] on icon at bounding box center [102, 43] width 8 height 15
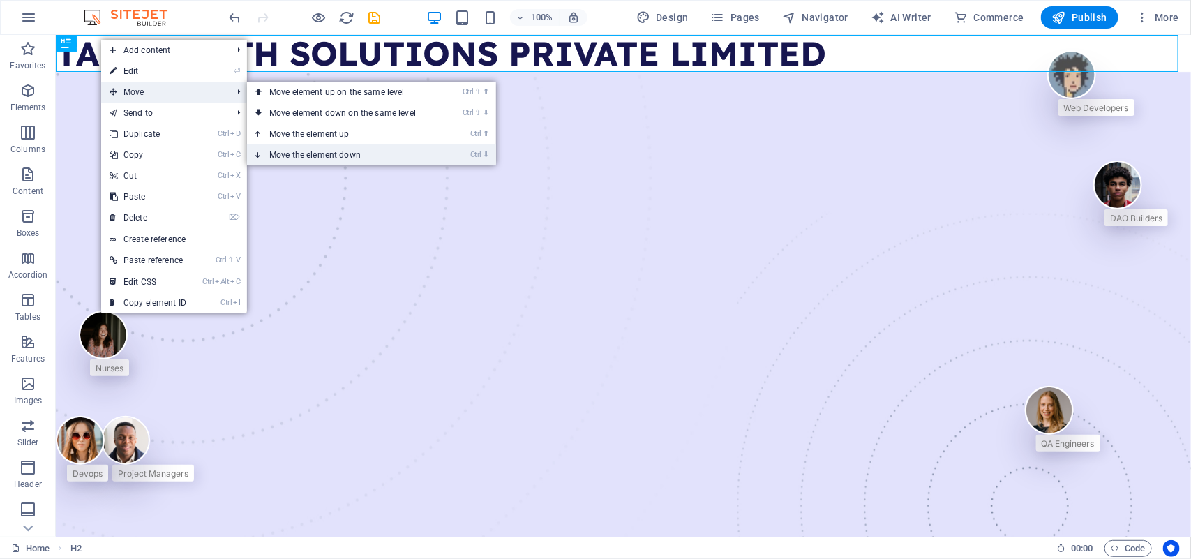
click at [315, 147] on link "Ctrl ⬇ Move the element down" at bounding box center [345, 154] width 197 height 21
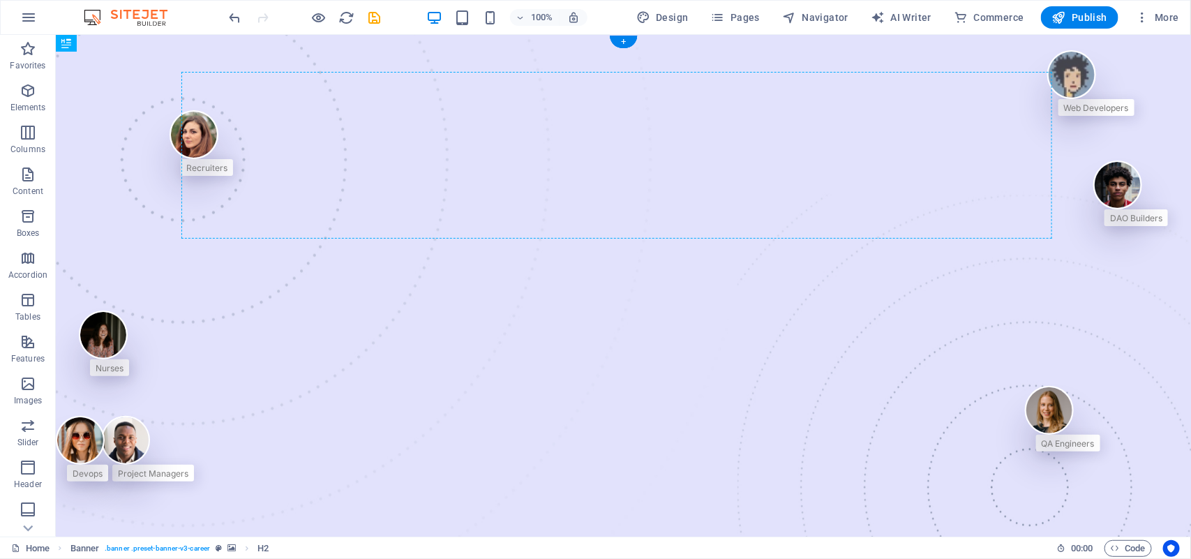
drag, startPoint x: 436, startPoint y: 61, endPoint x: 426, endPoint y: 188, distance: 127.4
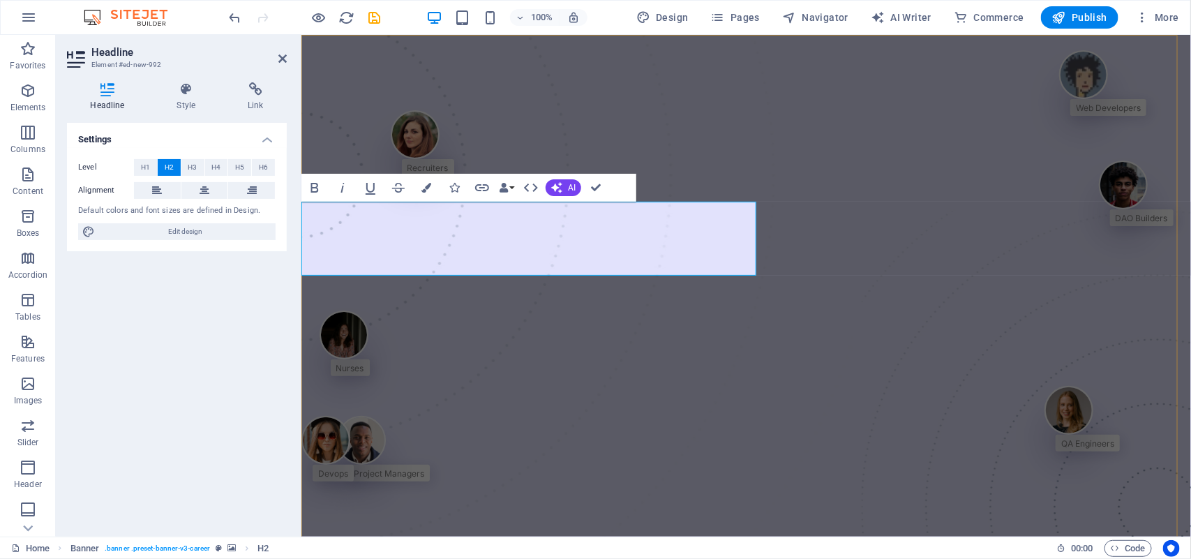
click at [524, 185] on icon "button" at bounding box center [531, 187] width 17 height 17
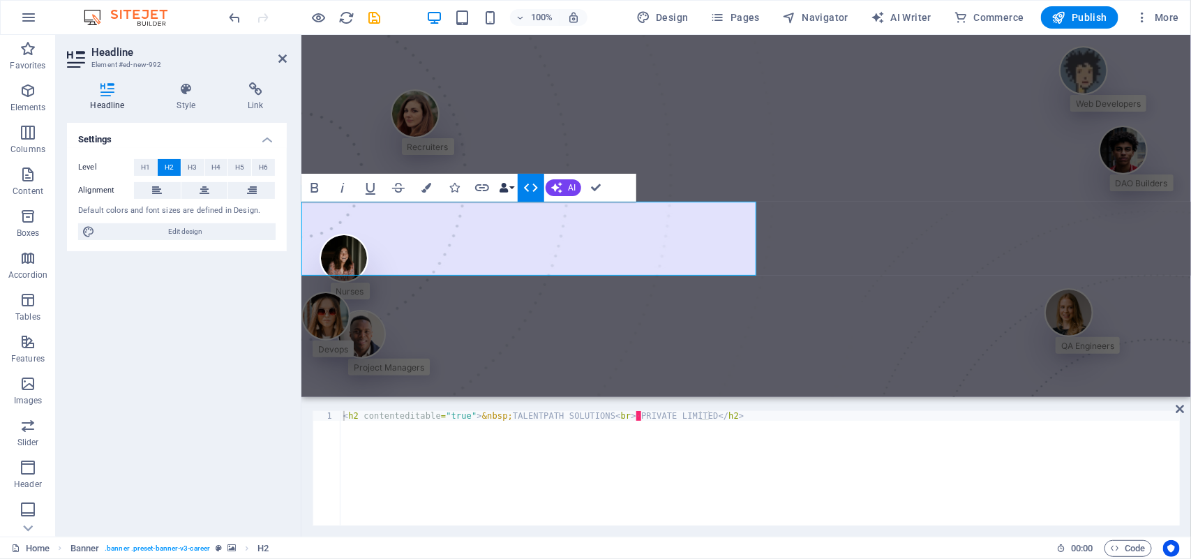
click at [501, 184] on icon "button" at bounding box center [504, 188] width 10 height 10
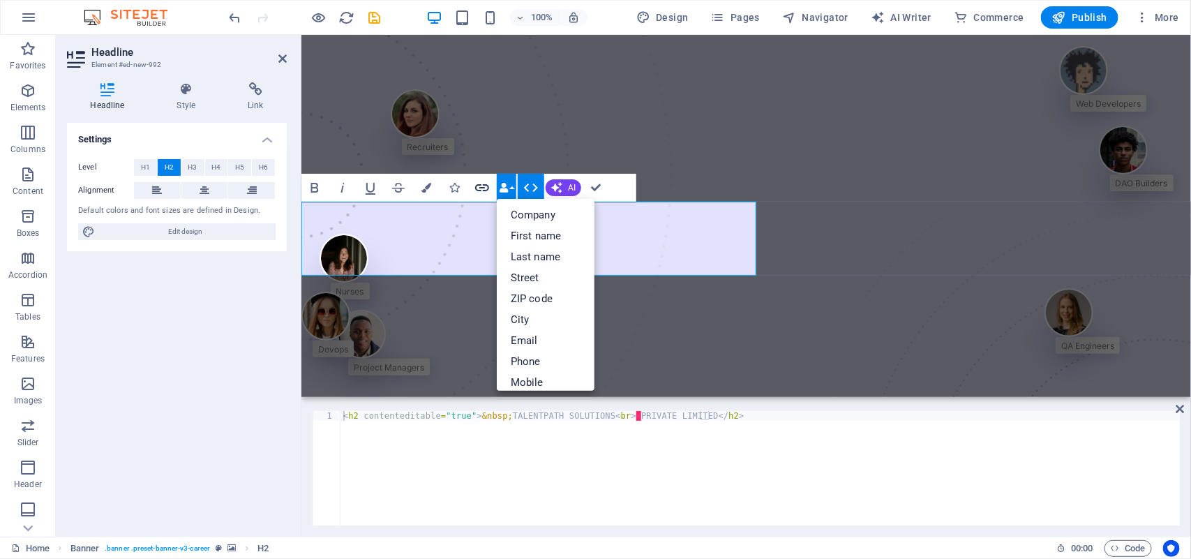
click at [480, 186] on icon "button" at bounding box center [482, 187] width 17 height 17
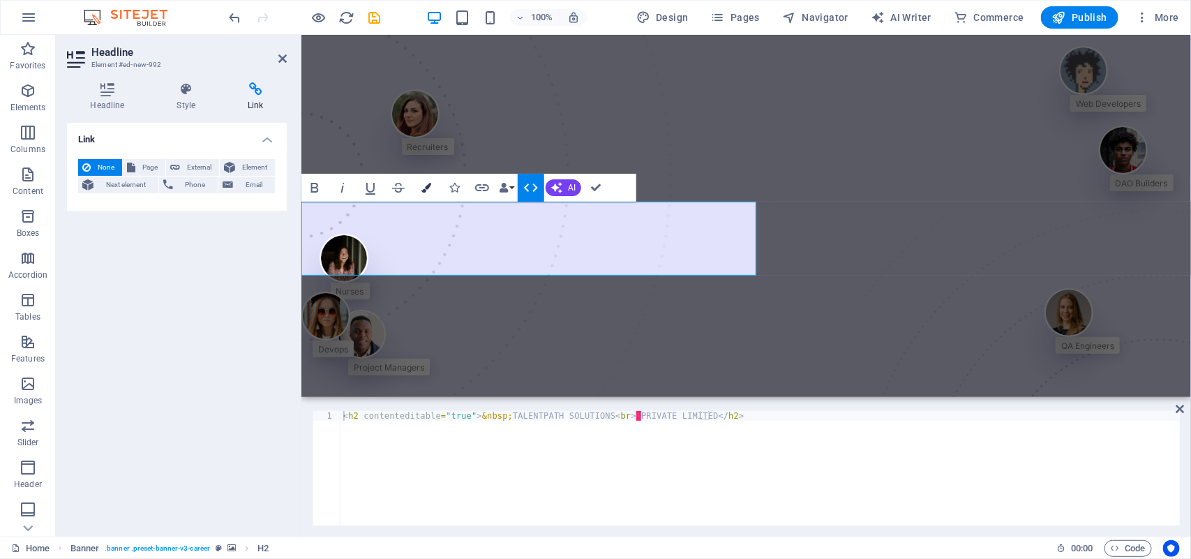
click at [427, 200] on button "Colors" at bounding box center [426, 188] width 27 height 28
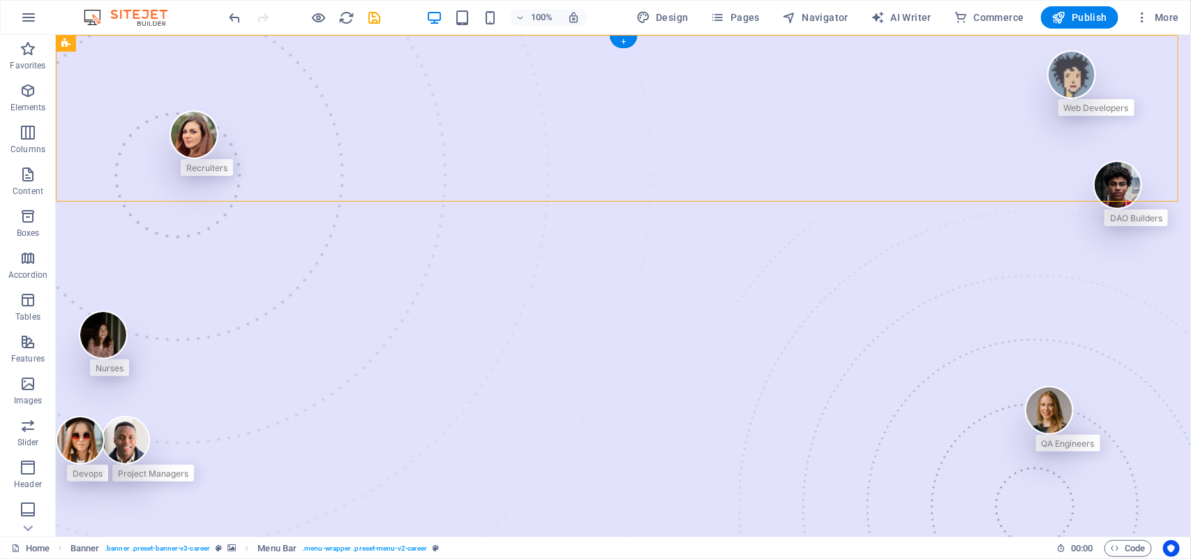
click at [688, 227] on figure at bounding box center [622, 393] width 1135 height 718
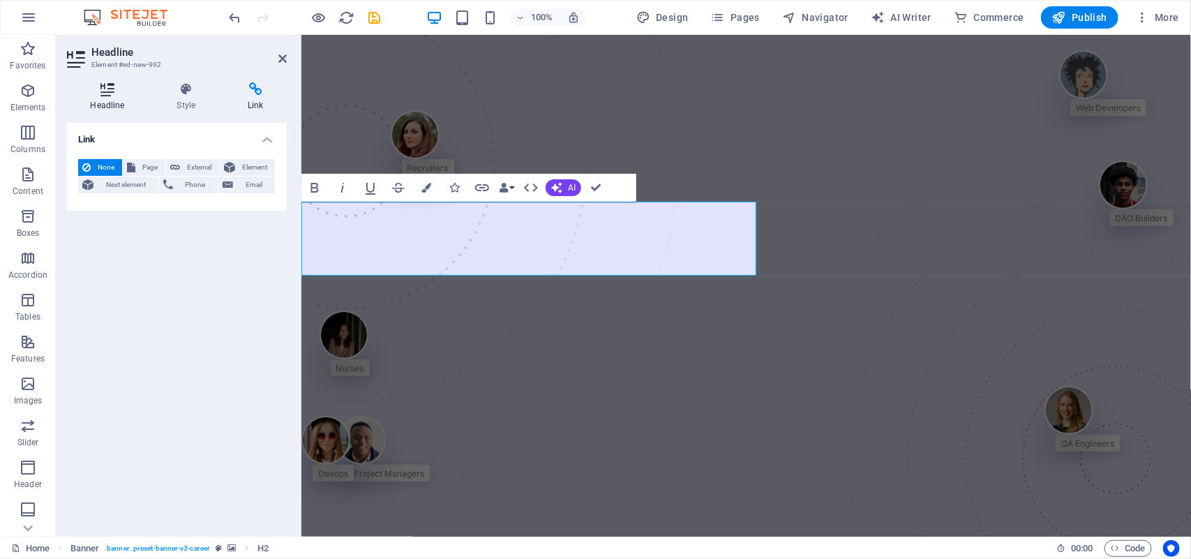
click at [108, 88] on icon at bounding box center [107, 89] width 81 height 14
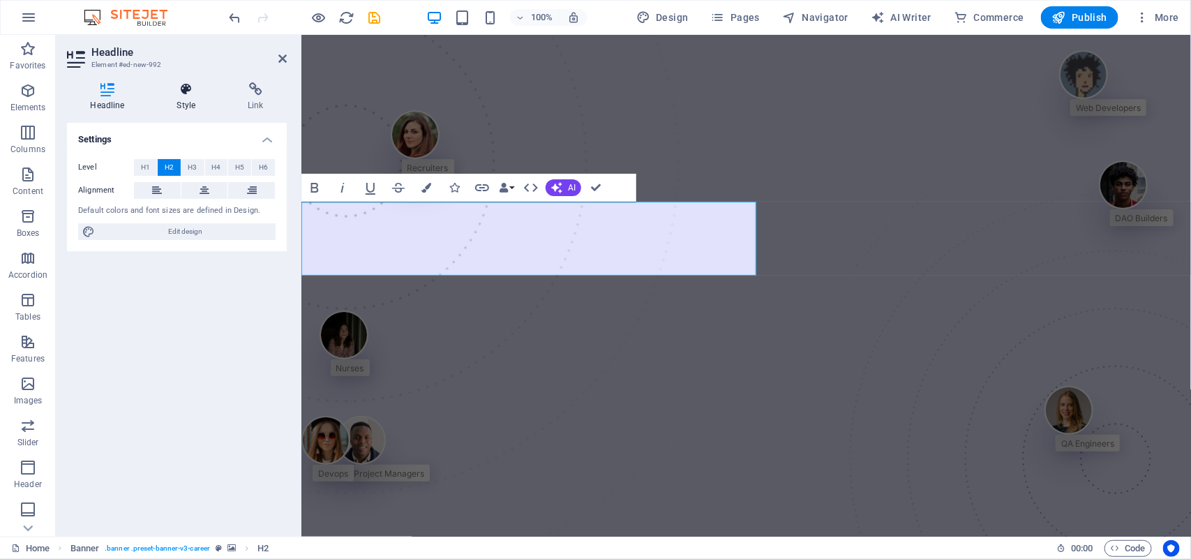
click at [182, 92] on icon at bounding box center [187, 89] width 66 height 14
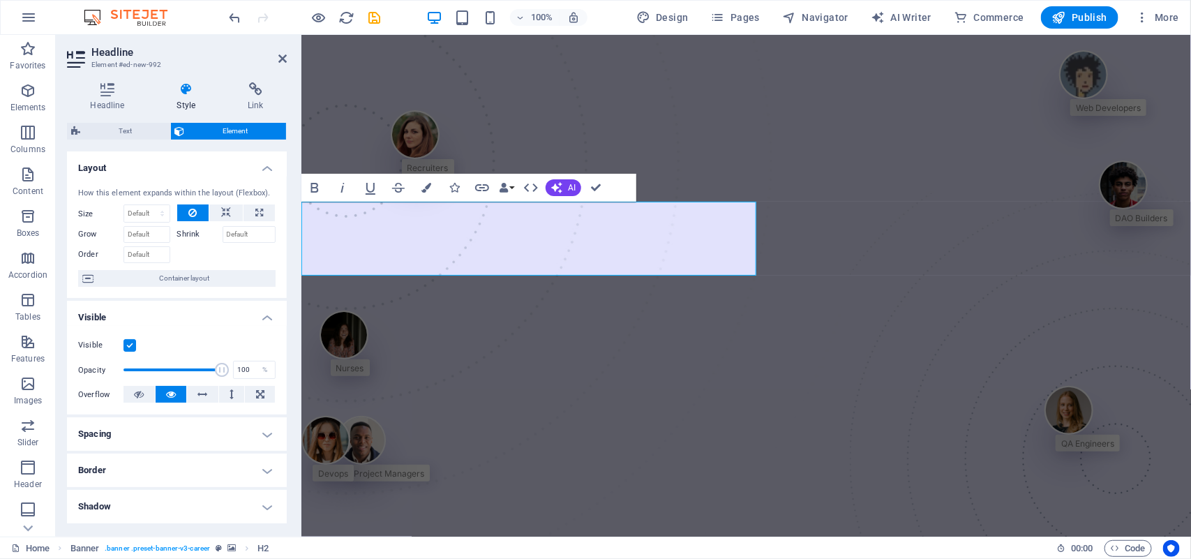
click at [232, 437] on h4 "Spacing" at bounding box center [177, 433] width 220 height 33
click at [562, 191] on button "AI" at bounding box center [564, 187] width 36 height 17
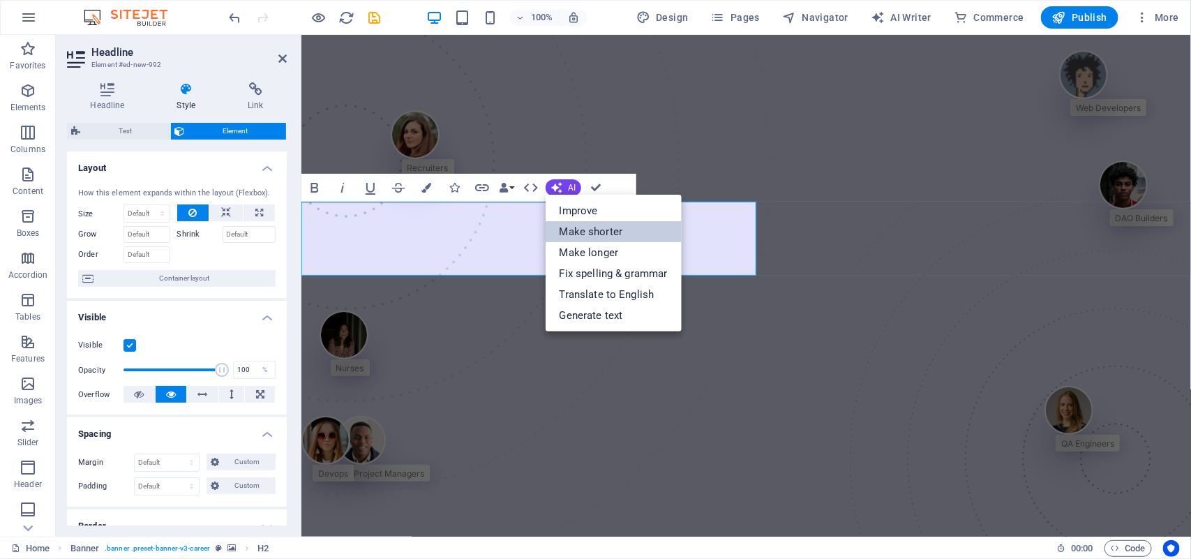
click at [579, 235] on link "Make shorter" at bounding box center [614, 231] width 136 height 21
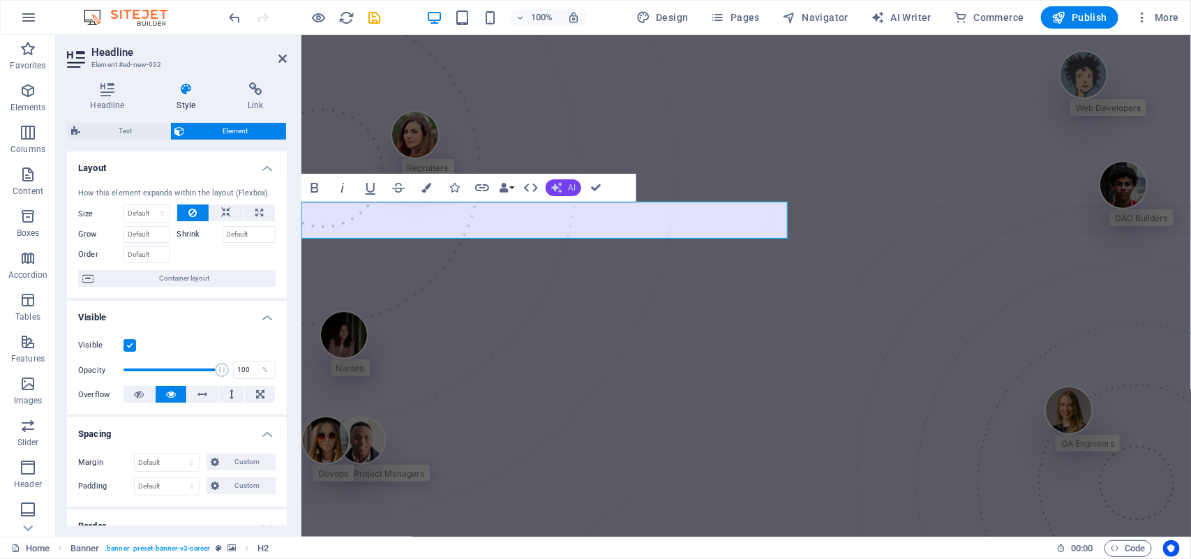
click at [553, 179] on button "AI" at bounding box center [564, 187] width 36 height 17
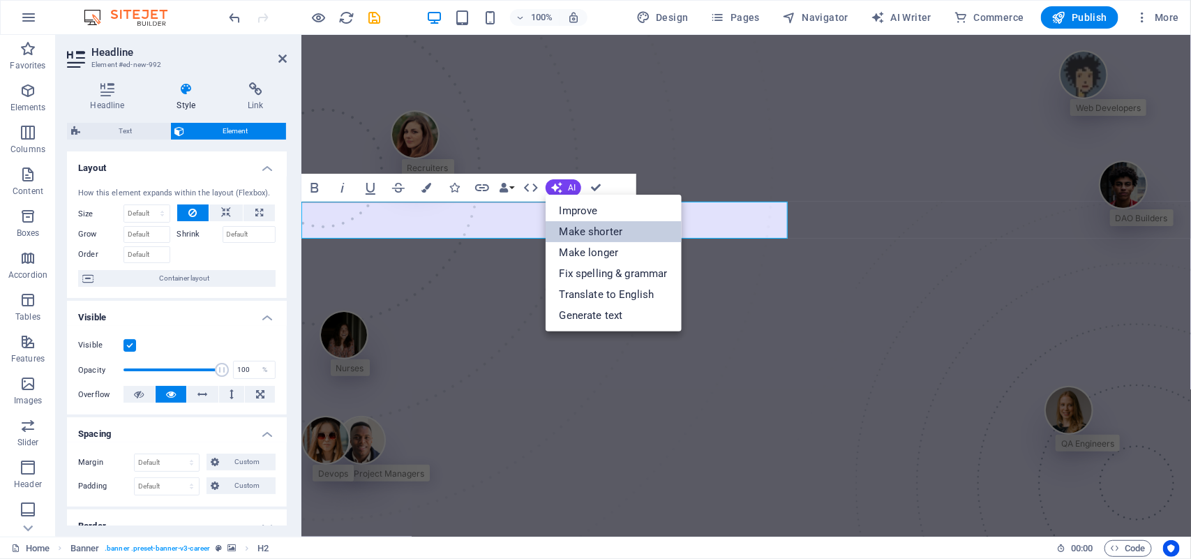
click at [577, 225] on link "Make shorter" at bounding box center [614, 231] width 136 height 21
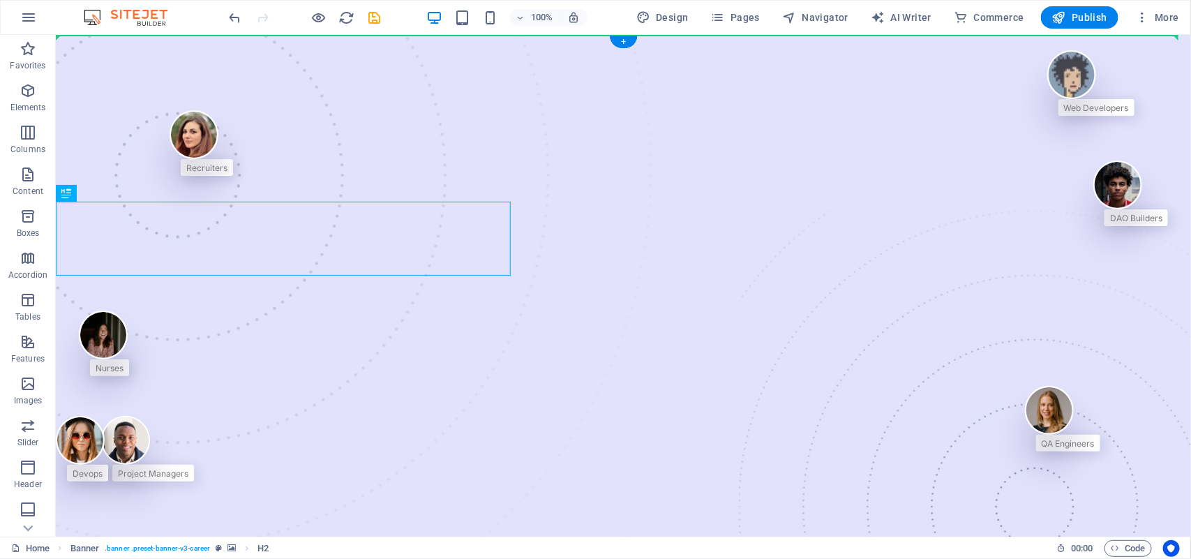
drag, startPoint x: 380, startPoint y: 228, endPoint x: 554, endPoint y: 210, distance: 175.3
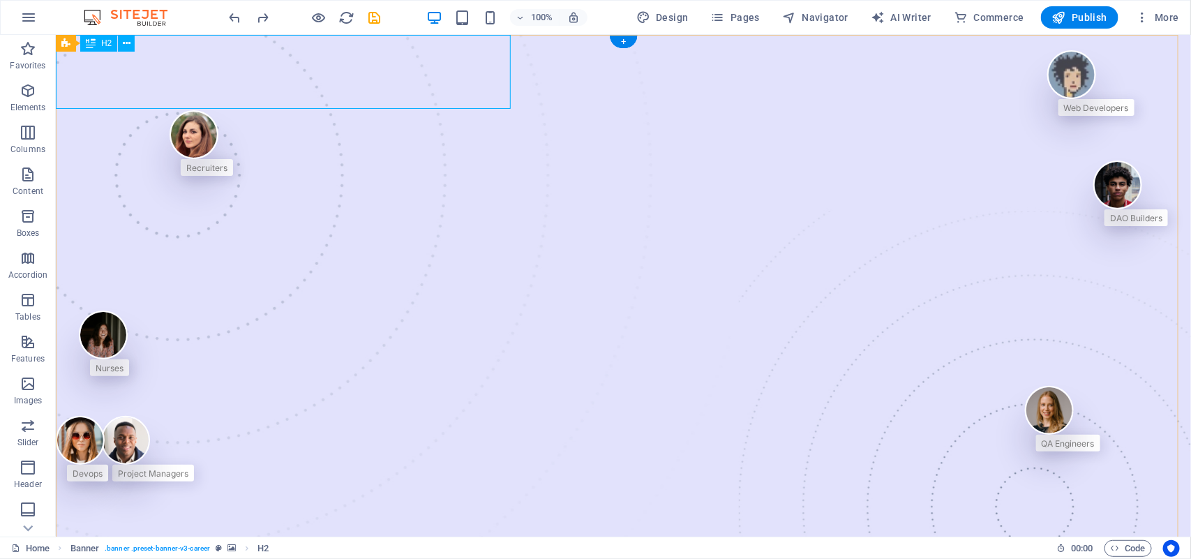
click at [124, 40] on icon at bounding box center [127, 43] width 8 height 15
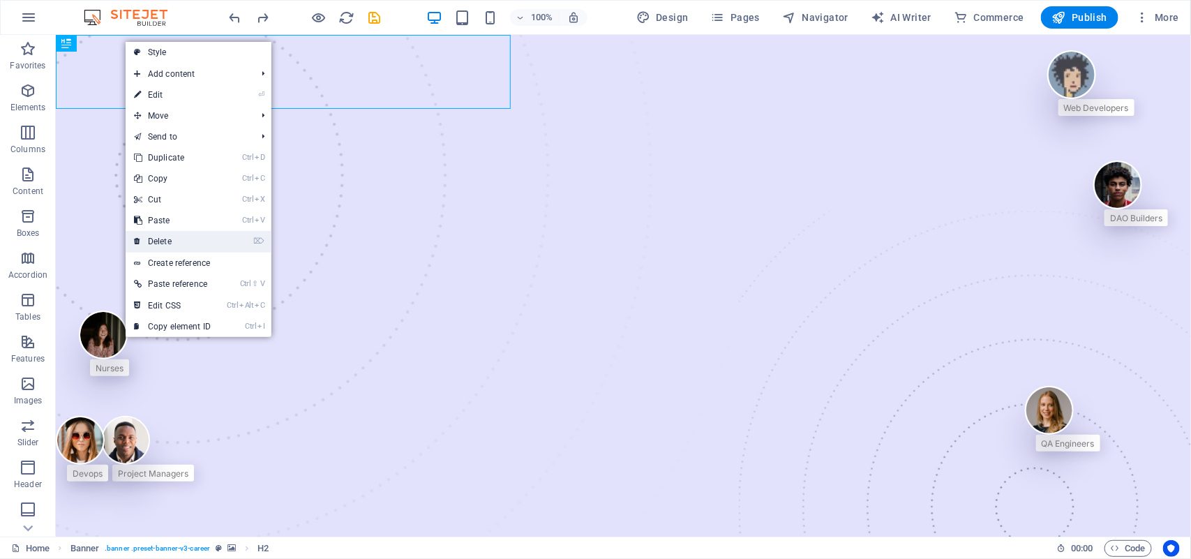
click at [184, 234] on link "⌦ Delete" at bounding box center [173, 241] width 94 height 21
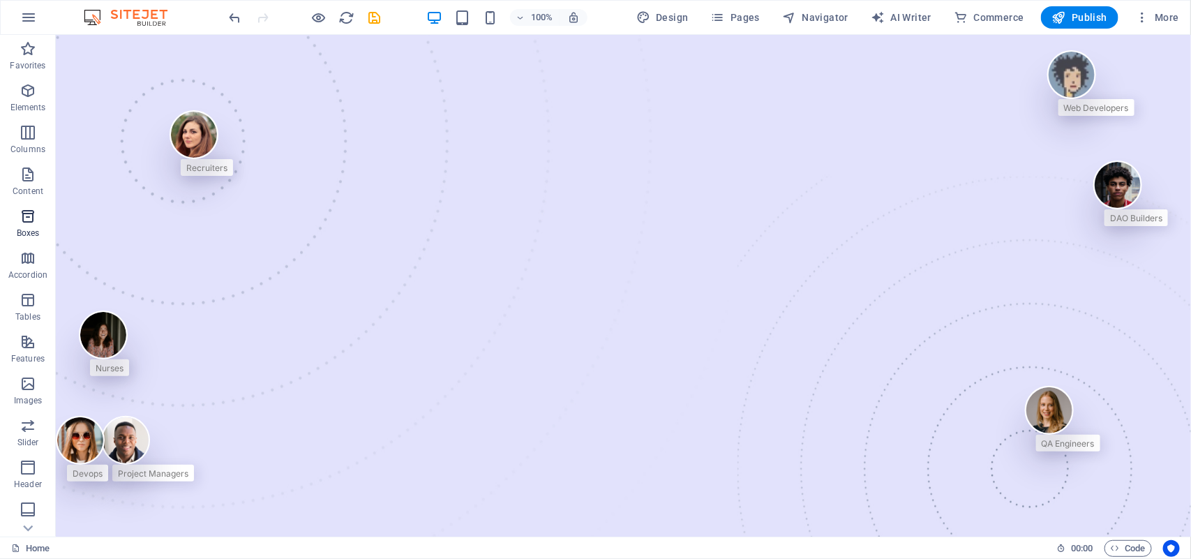
click at [32, 228] on p "Boxes" at bounding box center [28, 233] width 23 height 11
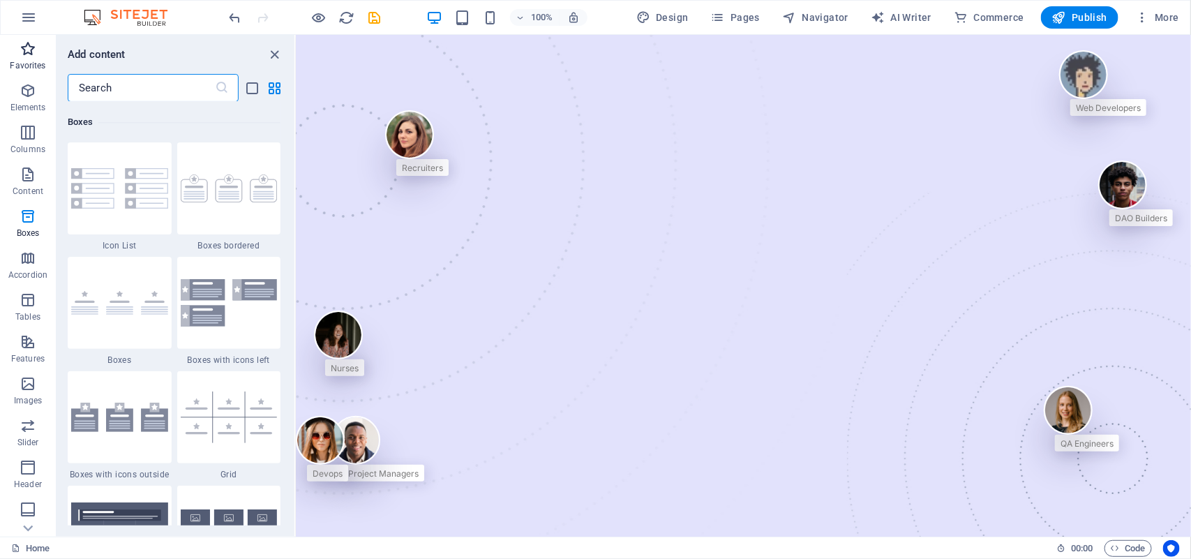
click at [31, 54] on icon "button" at bounding box center [28, 48] width 17 height 17
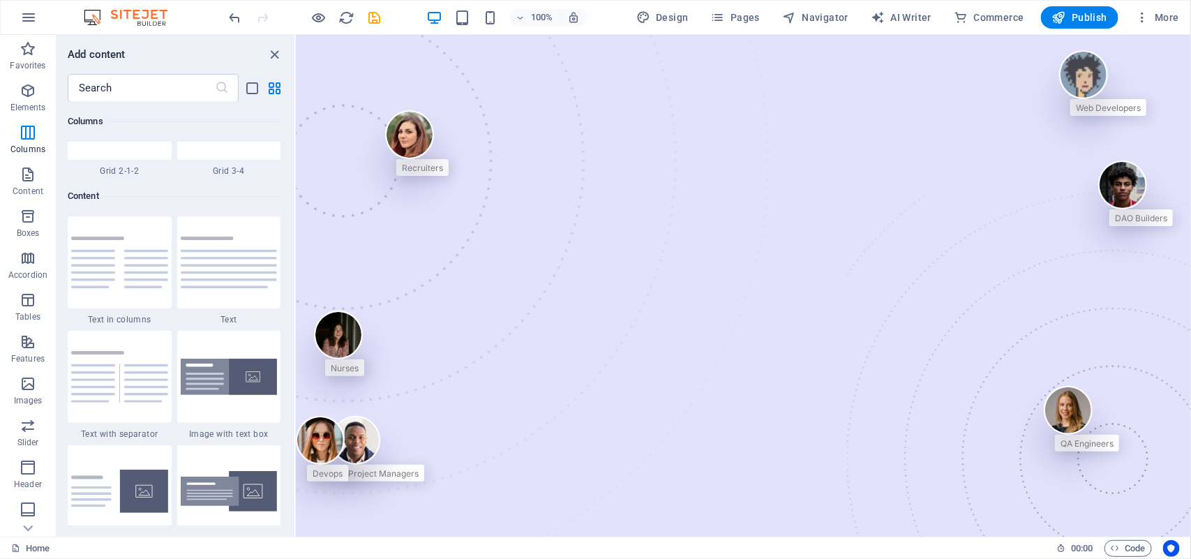
scroll to position [2376, 0]
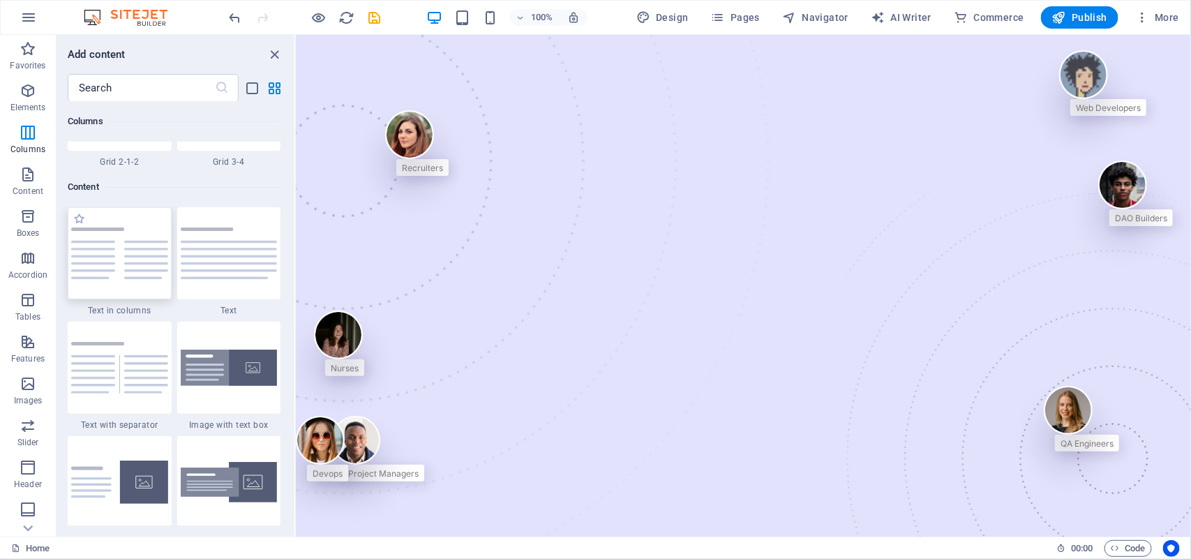
click at [145, 272] on img at bounding box center [119, 254] width 97 height 52
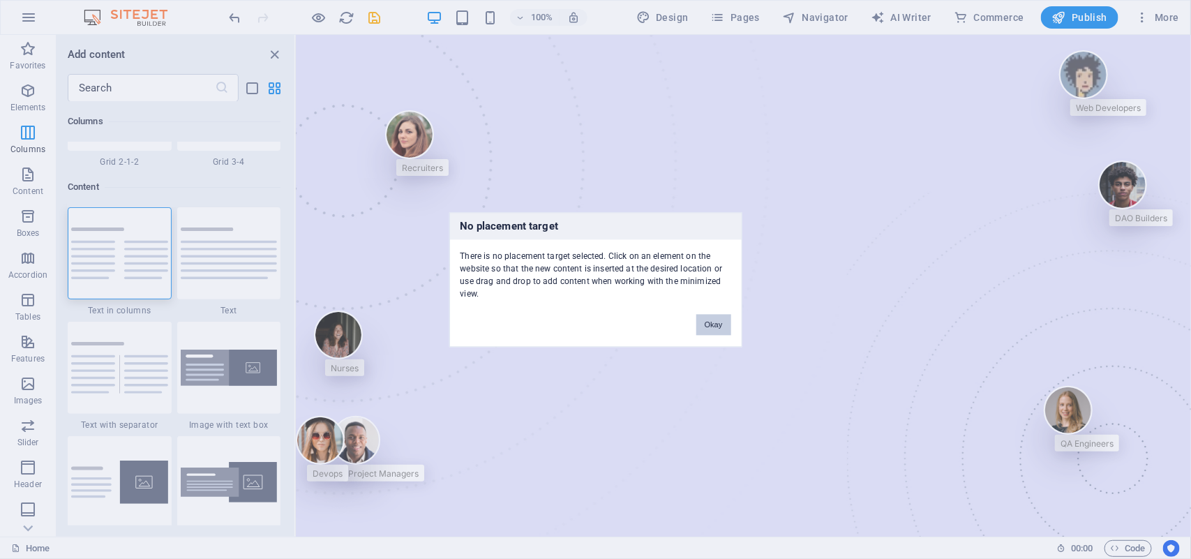
click at [714, 322] on button "Okay" at bounding box center [713, 324] width 35 height 21
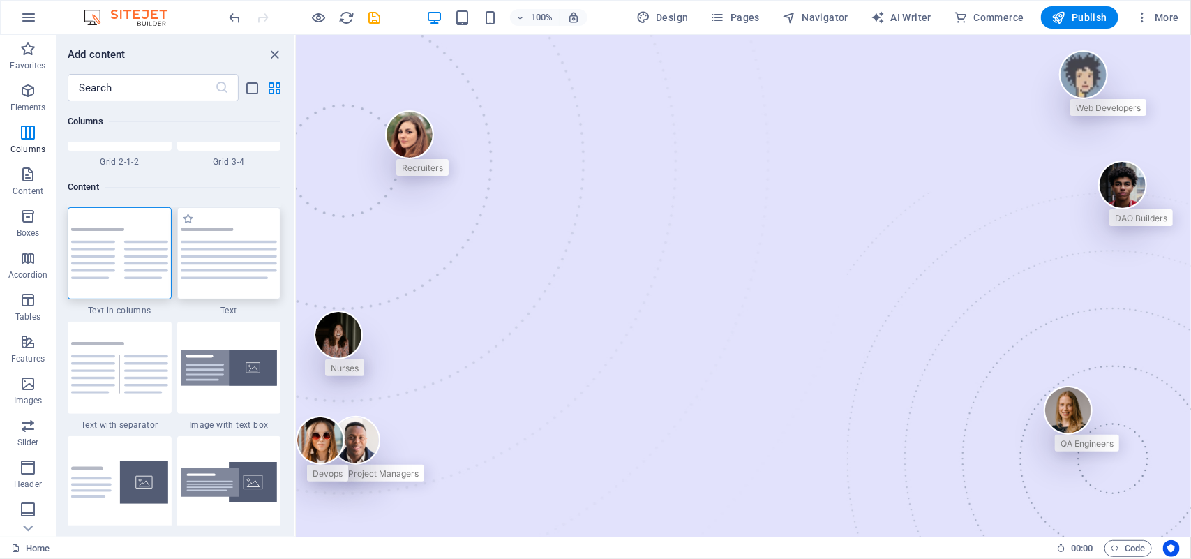
click at [231, 245] on div at bounding box center [229, 253] width 104 height 92
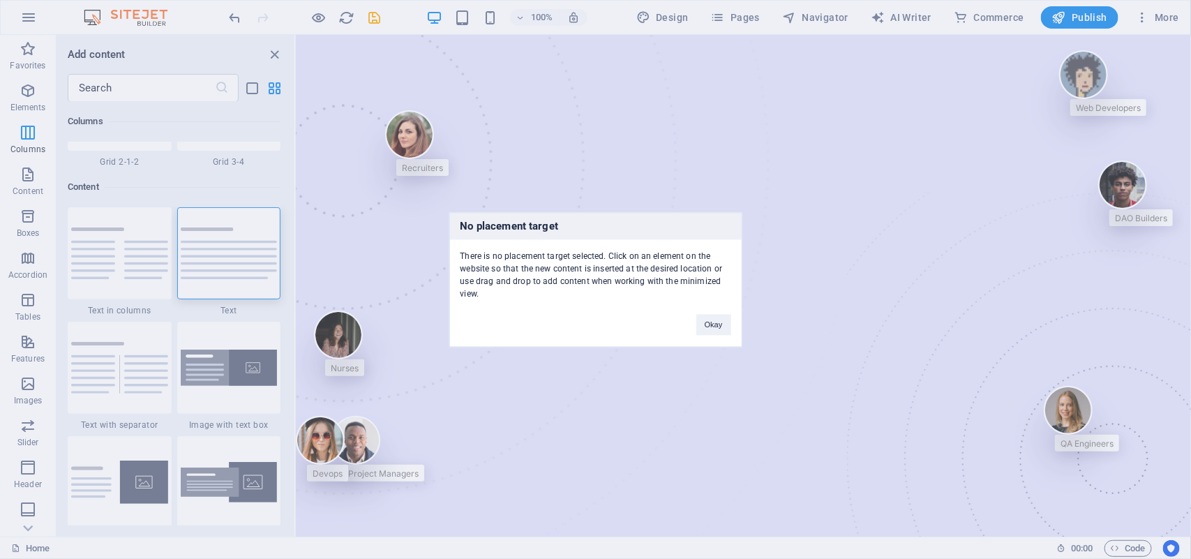
click at [708, 313] on div "Okay" at bounding box center [714, 318] width 56 height 36
click at [722, 326] on button "Okay" at bounding box center [713, 324] width 35 height 21
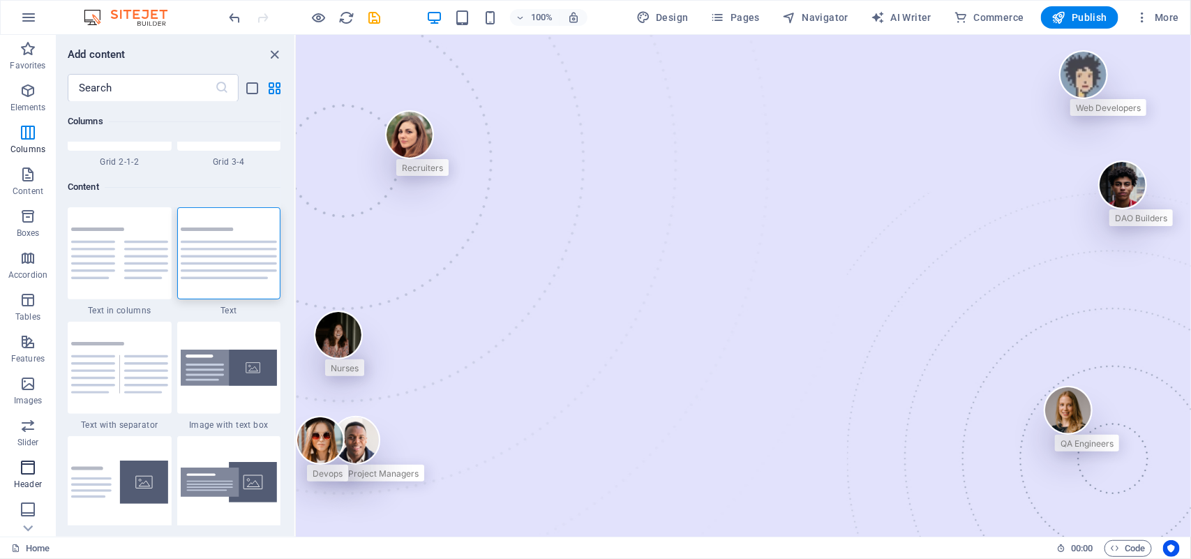
scroll to position [168, 0]
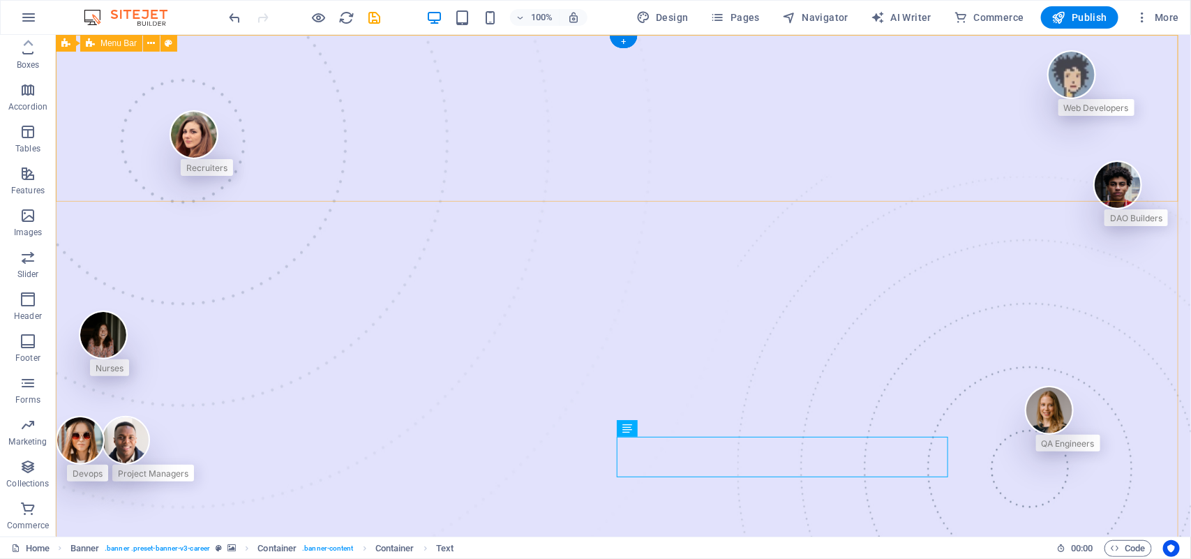
drag, startPoint x: 699, startPoint y: 464, endPoint x: 366, endPoint y: 181, distance: 436.7
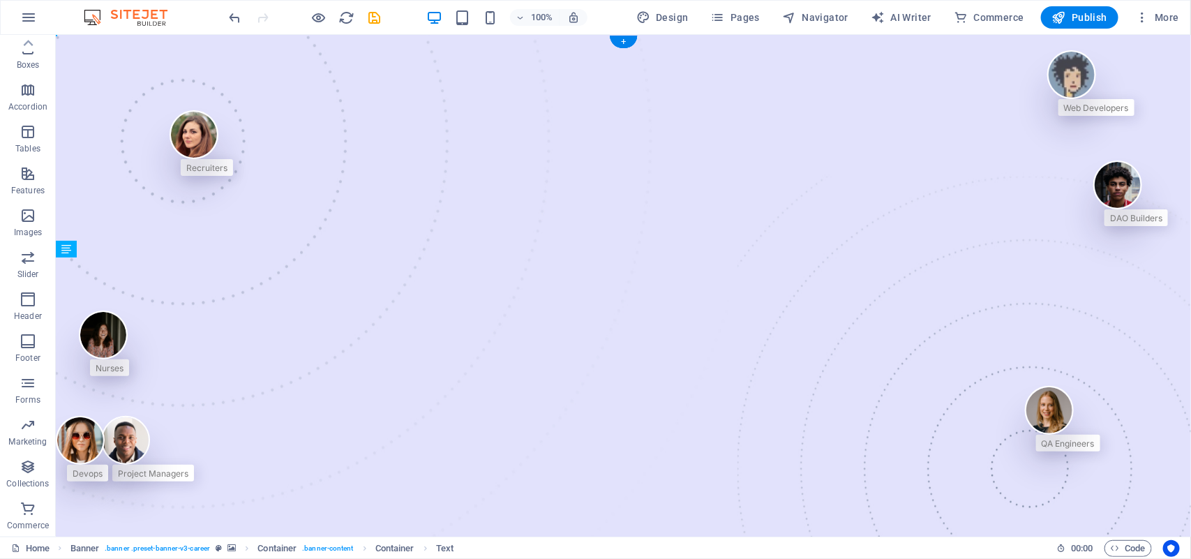
drag, startPoint x: 696, startPoint y: 446, endPoint x: 411, endPoint y: 259, distance: 340.7
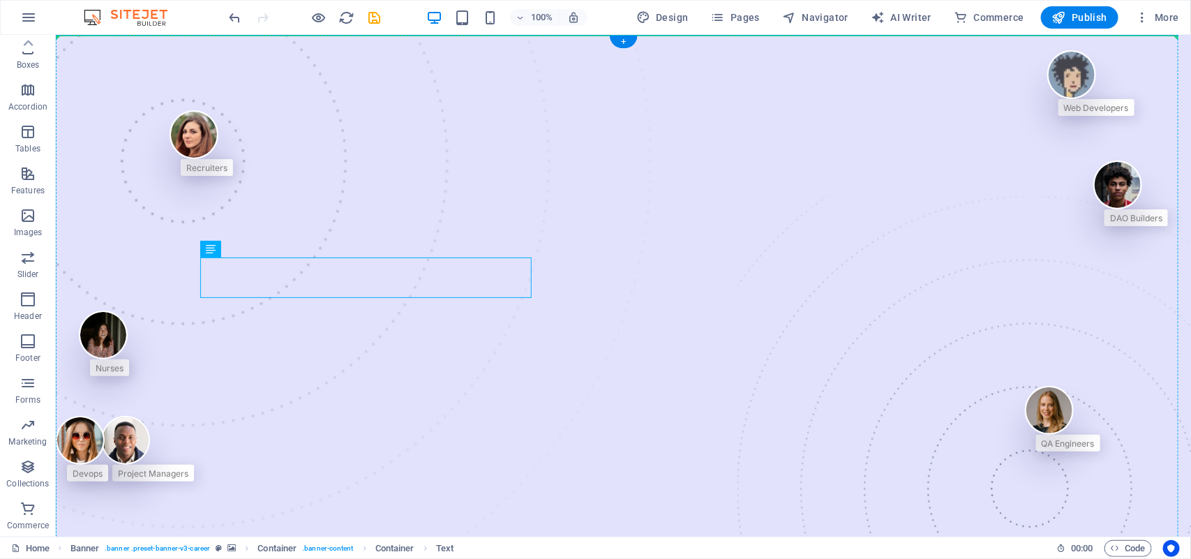
drag, startPoint x: 399, startPoint y: 276, endPoint x: 353, endPoint y: 242, distance: 57.4
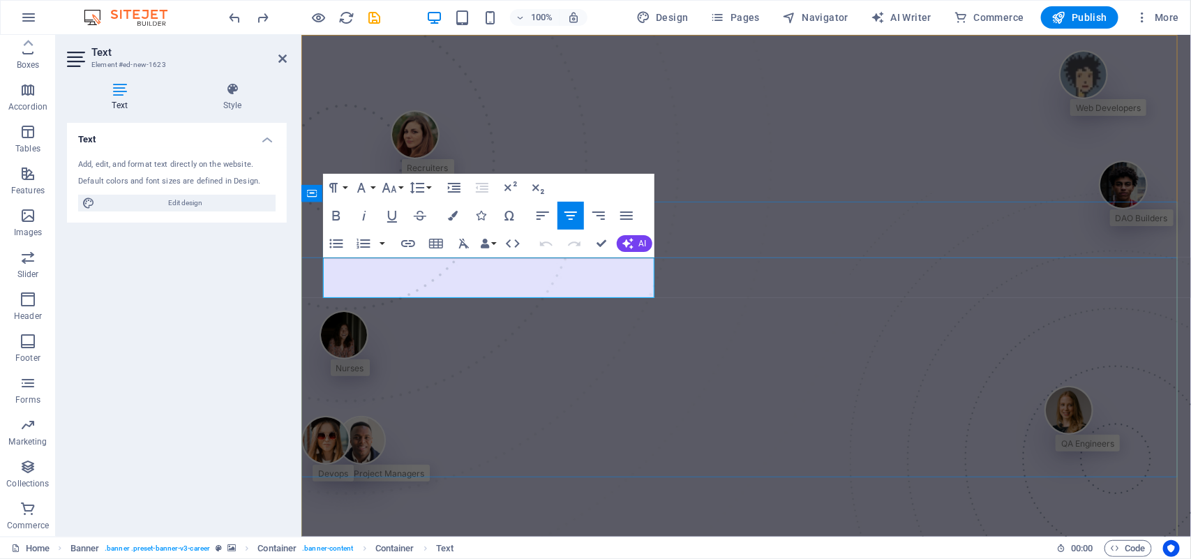
click at [556, 215] on button "Align Left" at bounding box center [543, 216] width 27 height 28
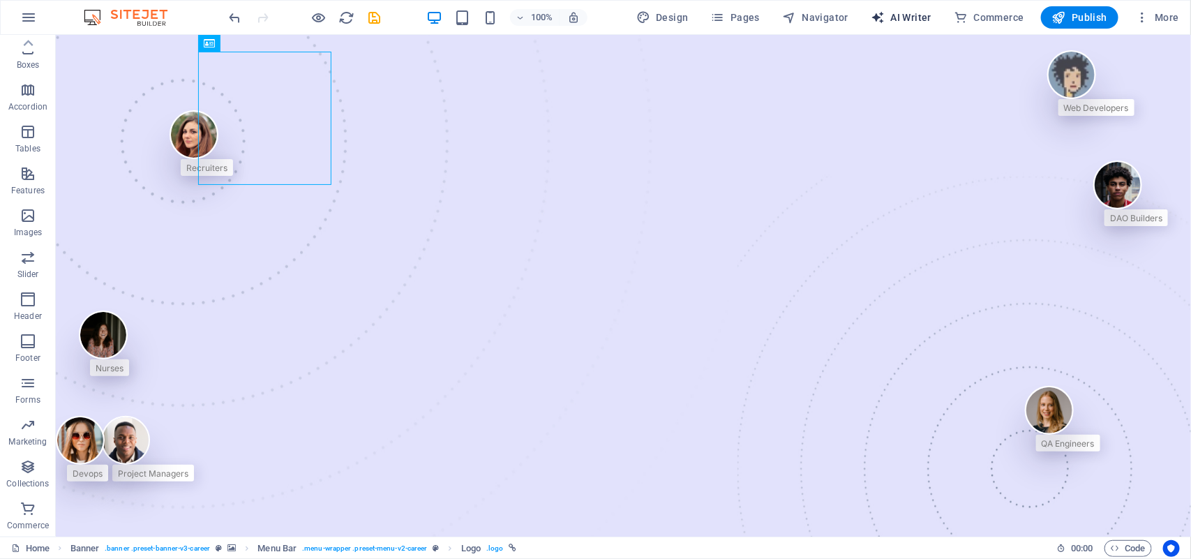
click at [902, 21] on span "AI Writer" at bounding box center [901, 17] width 61 height 14
select select "English"
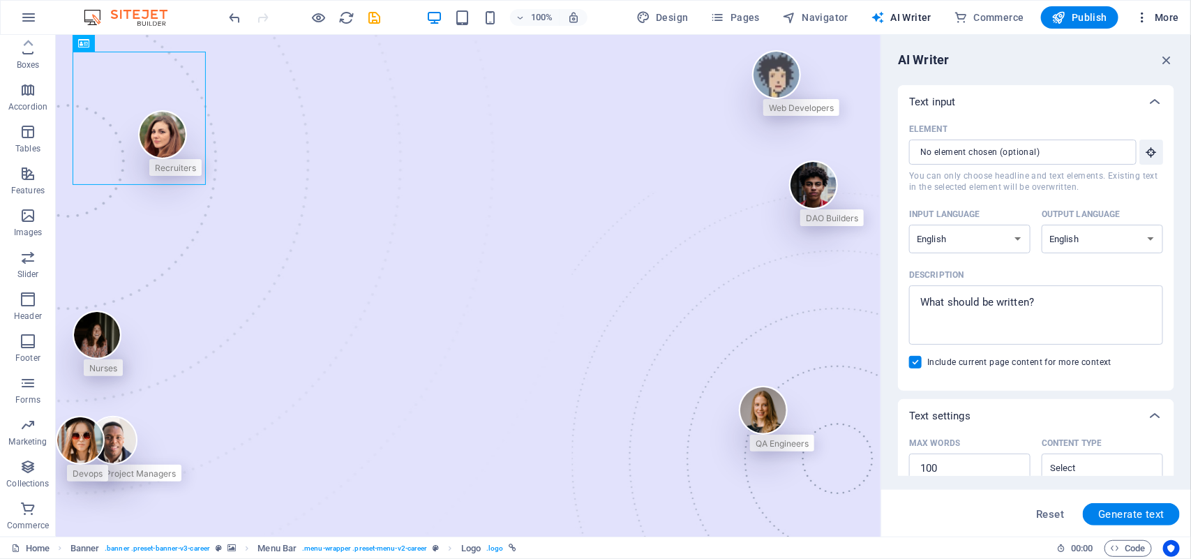
click at [1159, 18] on span "More" at bounding box center [1157, 17] width 44 height 14
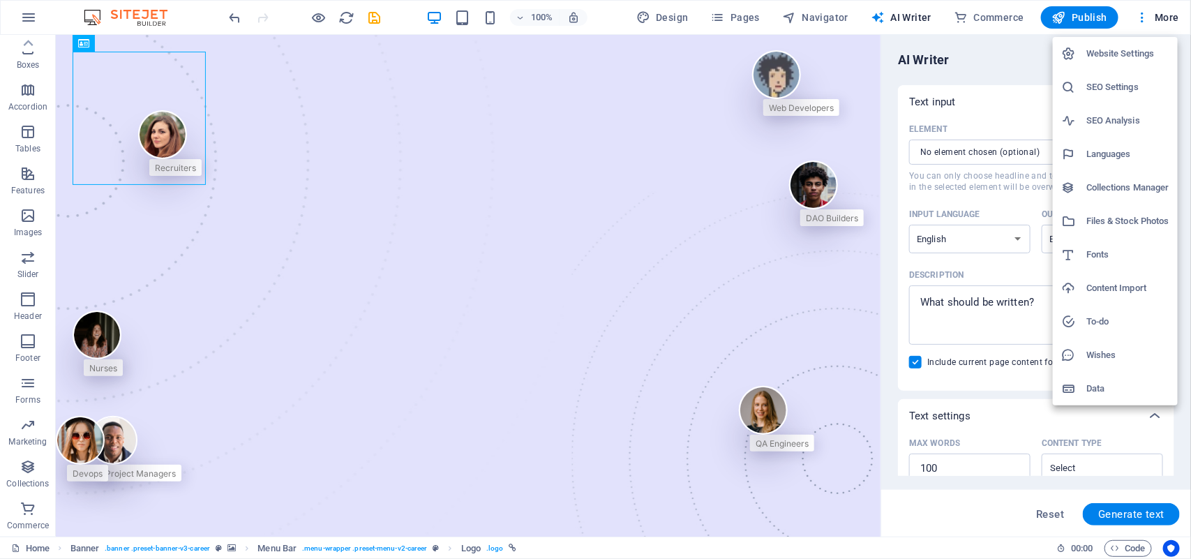
click at [1122, 260] on h6 "Fonts" at bounding box center [1128, 254] width 83 height 17
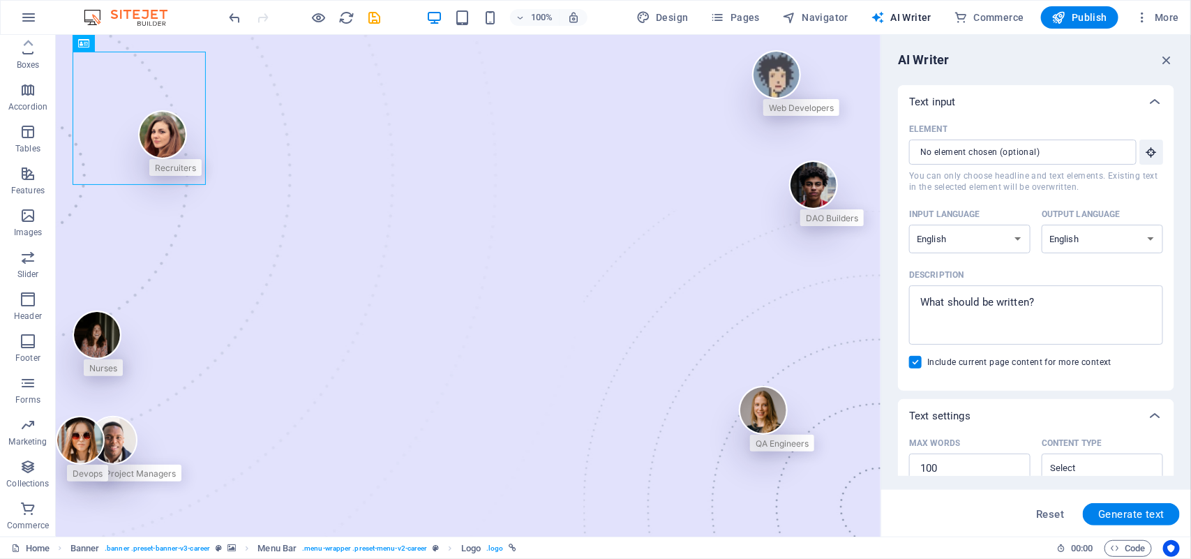
select select "popularity"
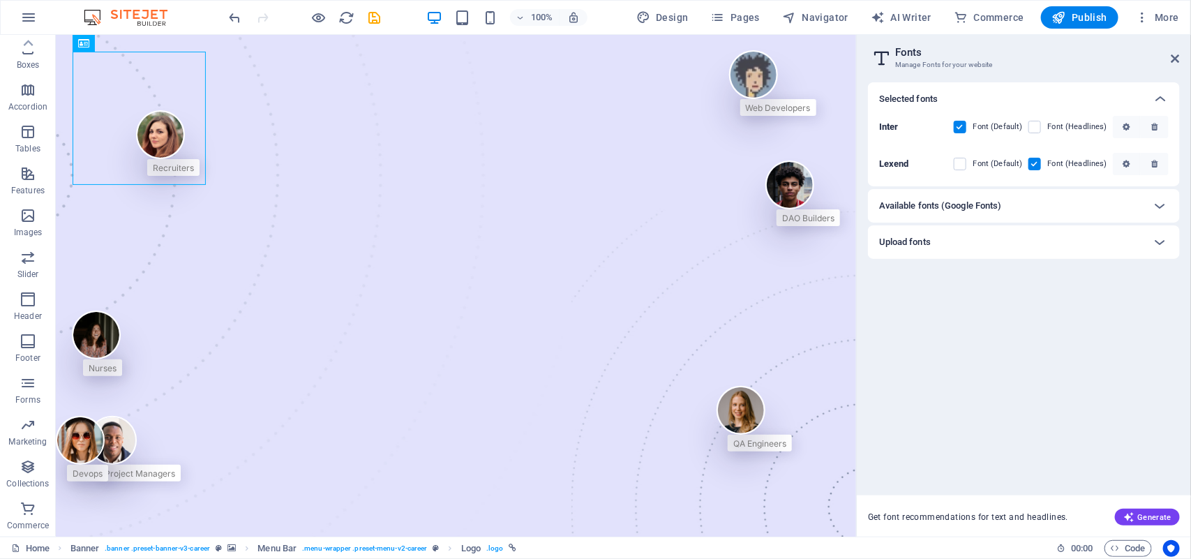
click at [1020, 204] on div "Available fonts (Google Fonts)" at bounding box center [1011, 206] width 264 height 17
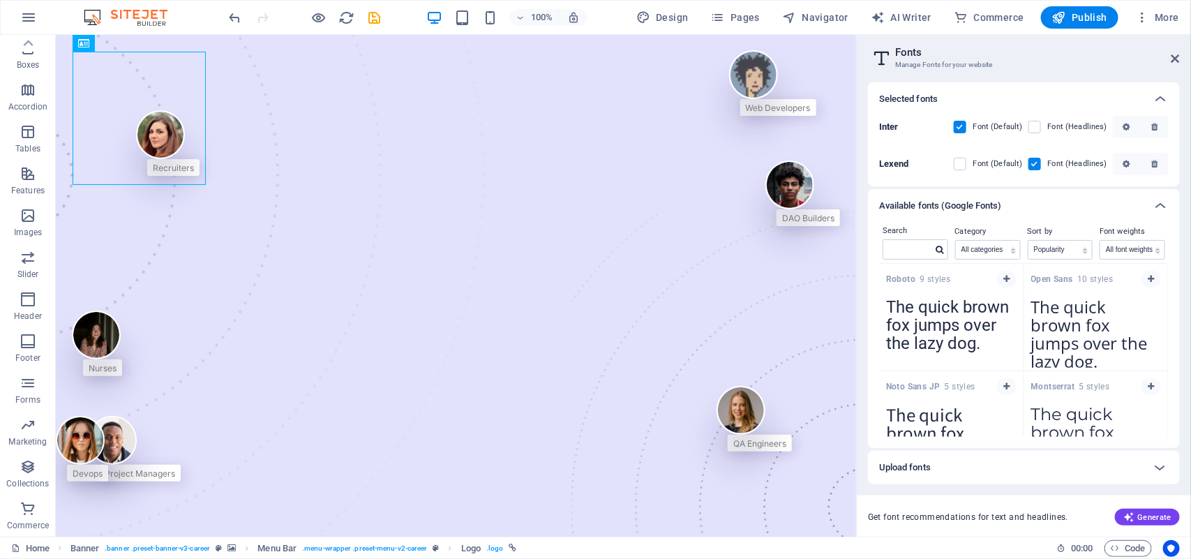
click at [1020, 204] on div "Available fonts (Google Fonts)" at bounding box center [1011, 206] width 264 height 17
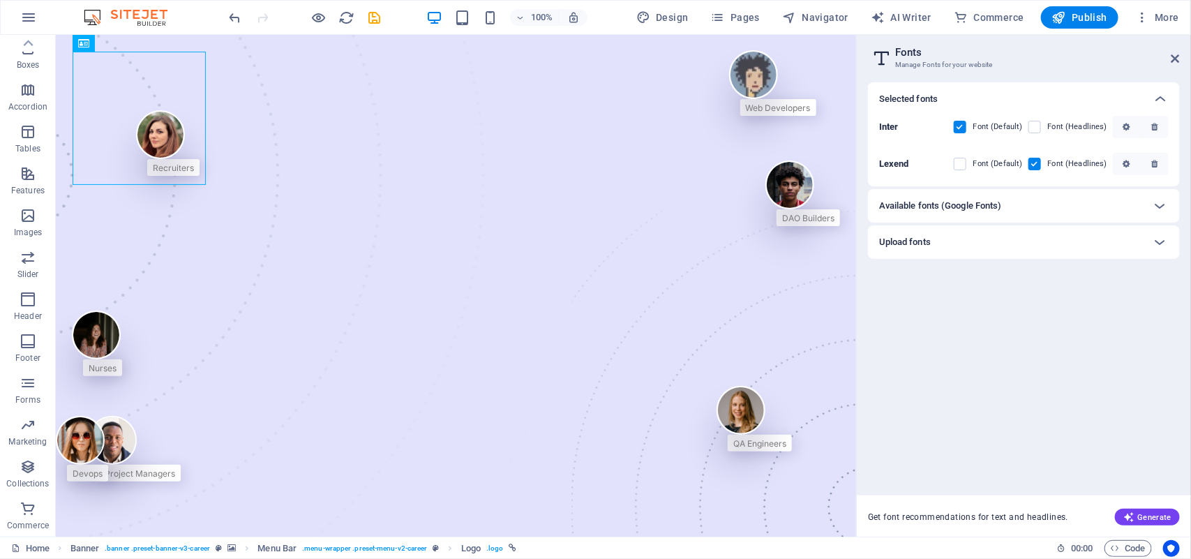
click at [975, 196] on div "Available fonts (Google Fonts)" at bounding box center [1024, 205] width 312 height 33
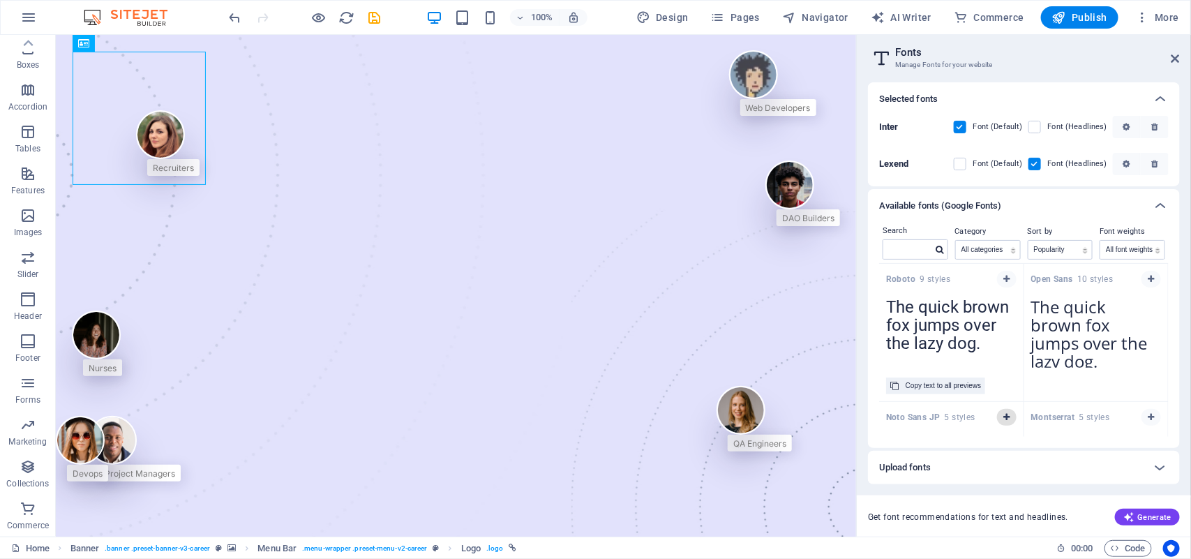
click at [1011, 420] on button "button" at bounding box center [1007, 417] width 20 height 17
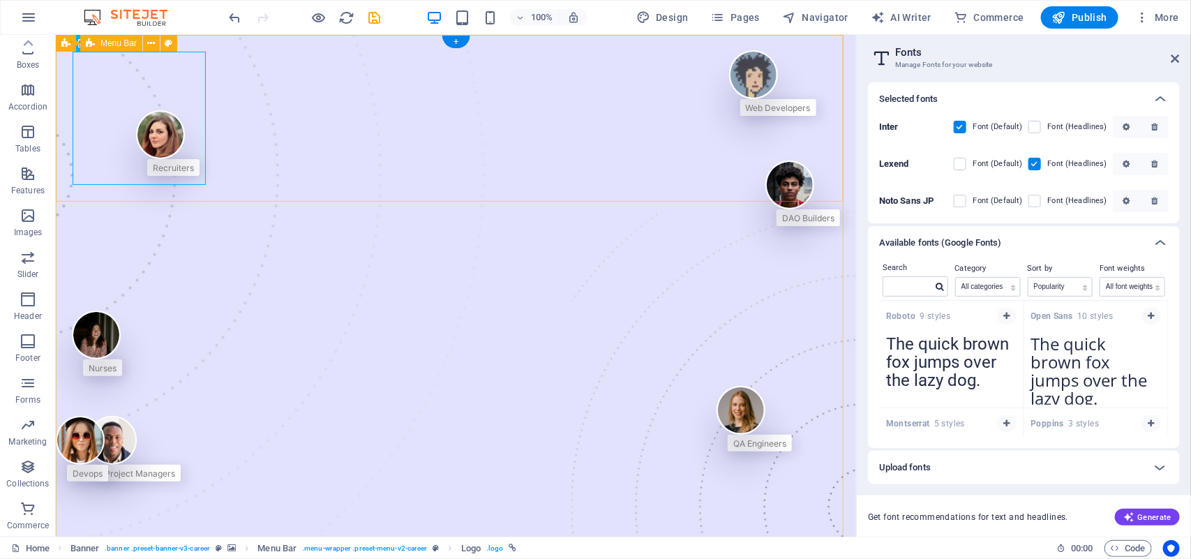
select select "px"
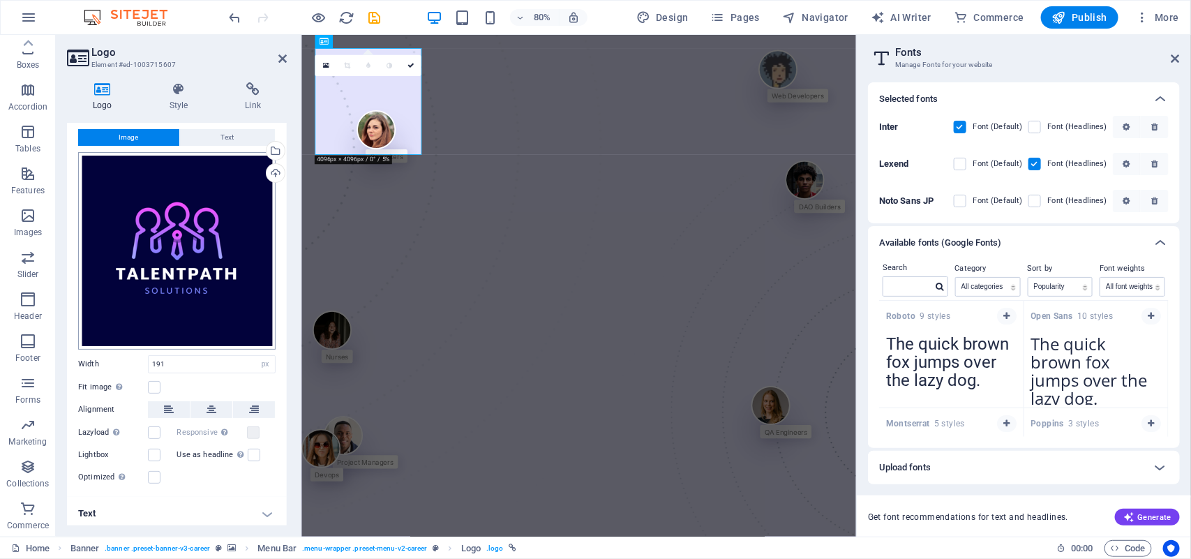
scroll to position [31, 0]
click at [228, 507] on h4 "Text" at bounding box center [177, 512] width 220 height 33
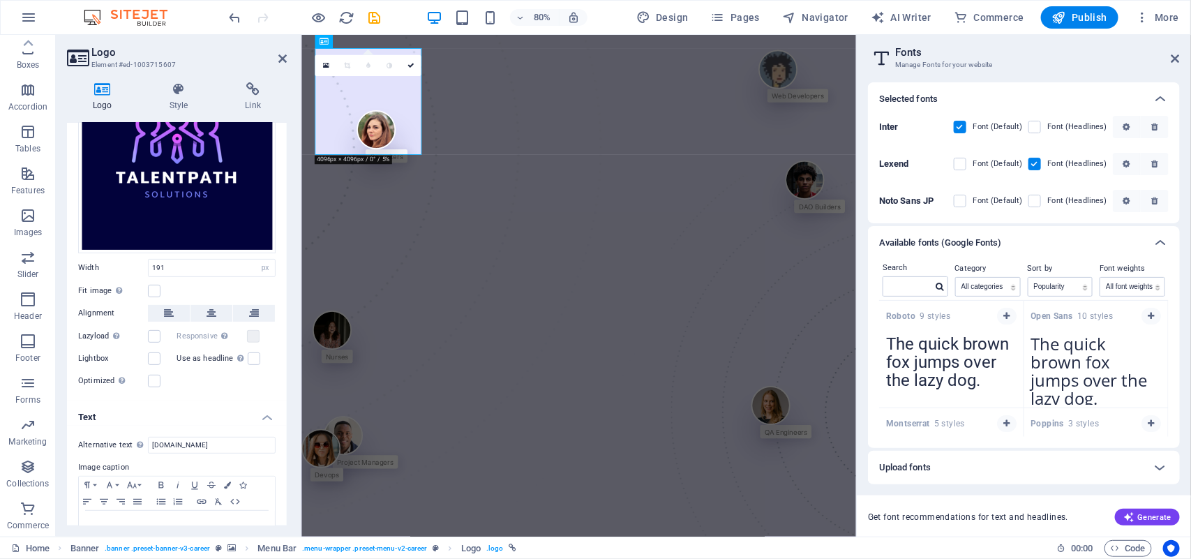
scroll to position [163, 0]
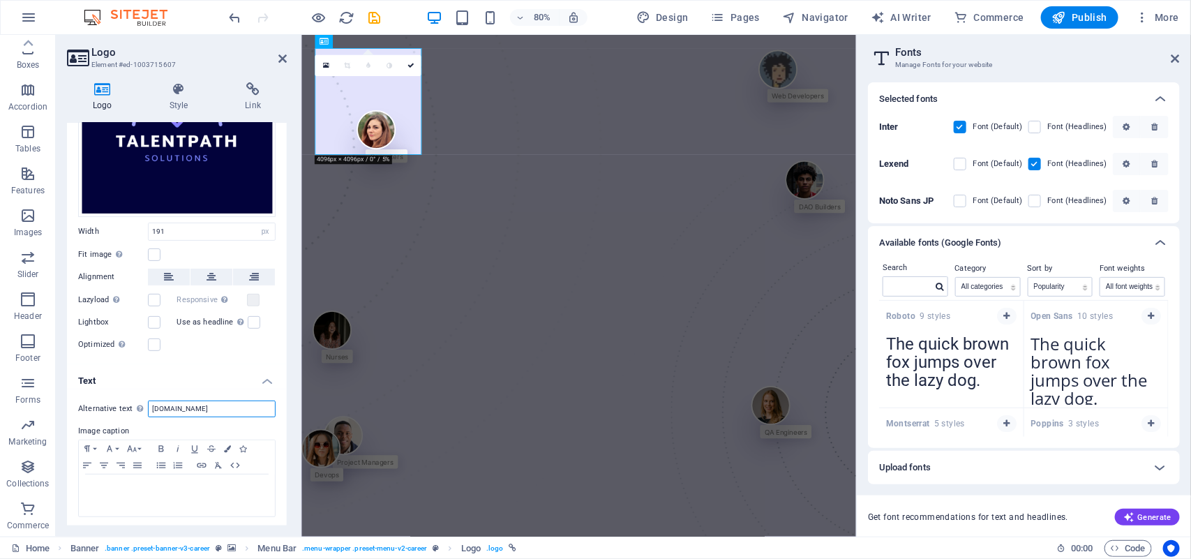
click at [193, 407] on input "[DOMAIN_NAME]" at bounding box center [212, 409] width 128 height 17
type input "TALENTPATH SOLUTIOONS [PERSON_NAME]"
click at [142, 498] on div at bounding box center [177, 496] width 196 height 42
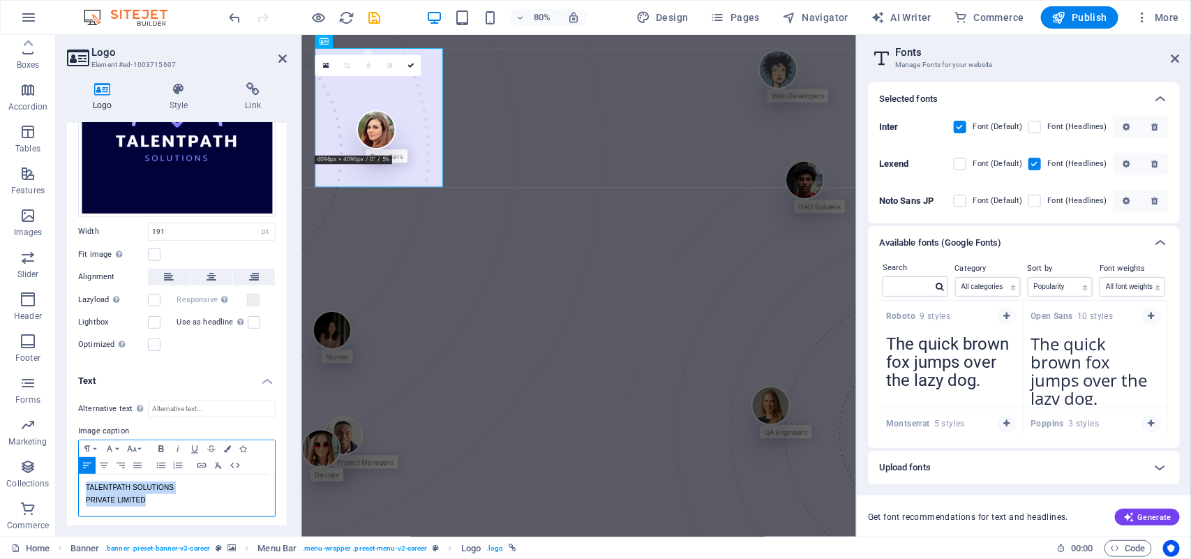
click at [166, 443] on icon "button" at bounding box center [161, 448] width 17 height 11
click at [112, 443] on icon "button" at bounding box center [109, 448] width 17 height 11
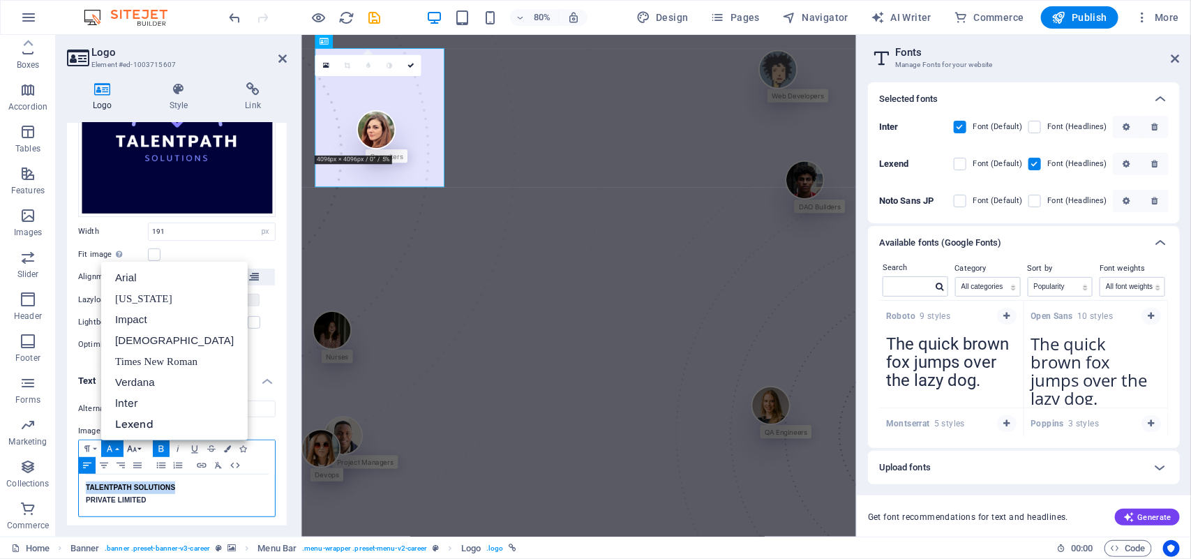
click at [131, 443] on icon "button" at bounding box center [132, 448] width 17 height 11
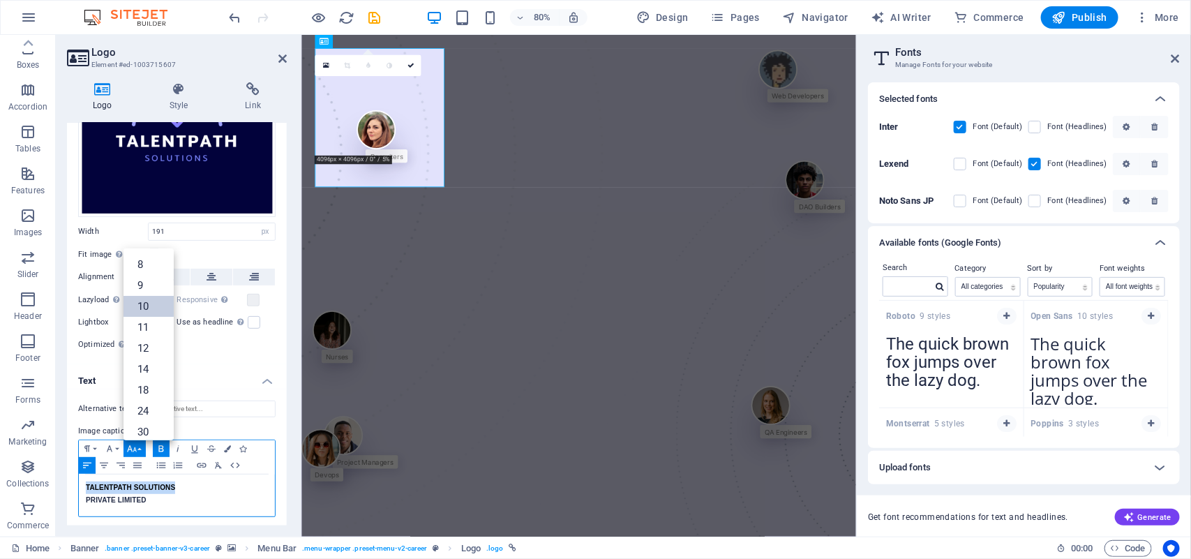
scroll to position [57, 0]
click at [224, 447] on icon "button" at bounding box center [227, 448] width 7 height 7
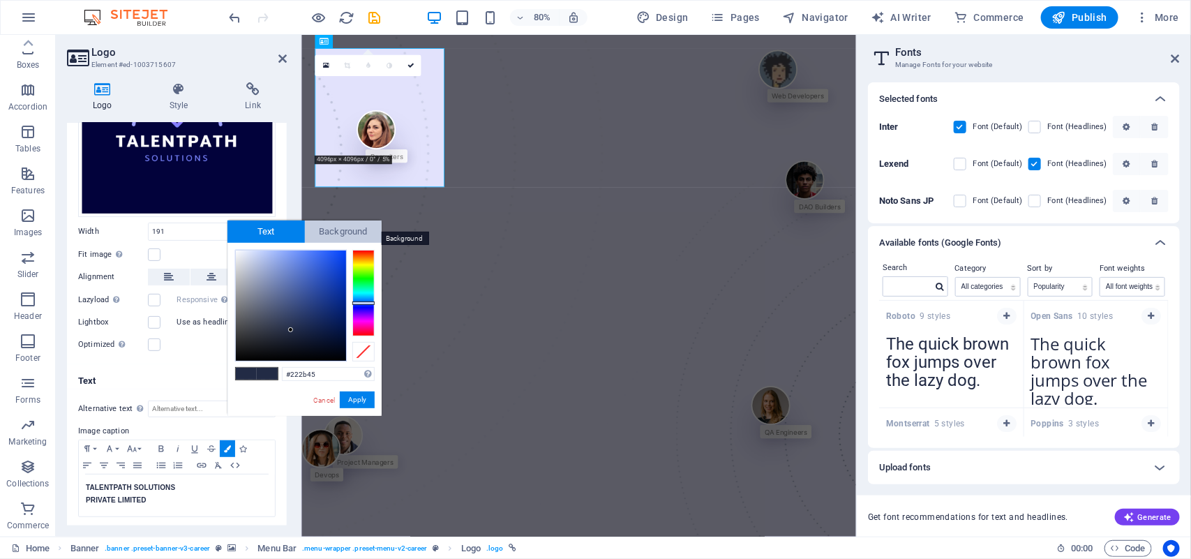
click at [352, 234] on span "Background" at bounding box center [343, 232] width 77 height 22
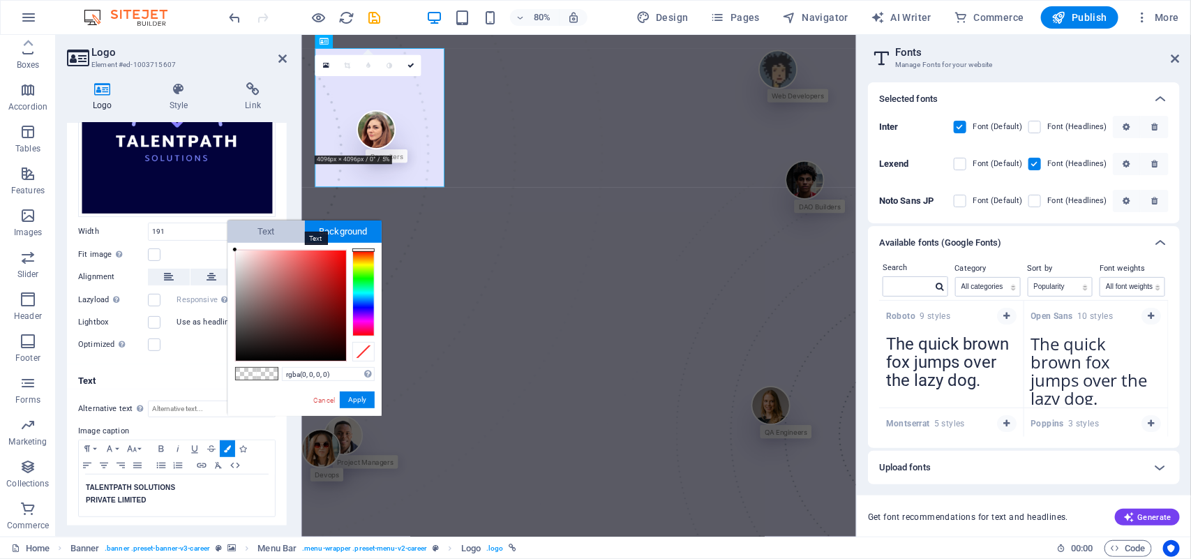
click at [284, 232] on span "Text" at bounding box center [266, 232] width 77 height 22
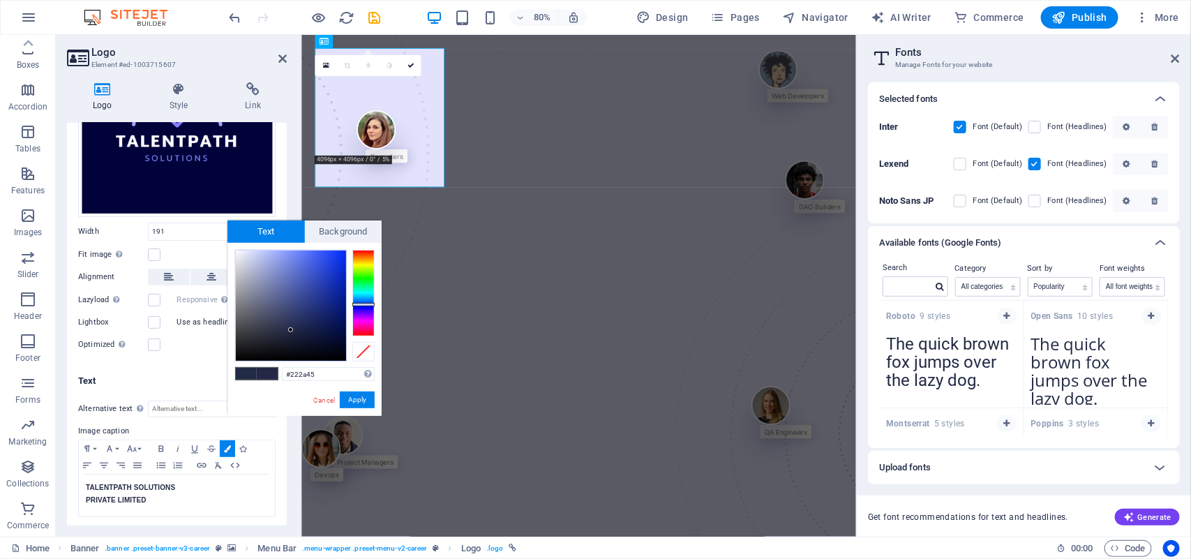
click at [360, 304] on div at bounding box center [363, 304] width 22 height 3
type input "#0c1f63"
drag, startPoint x: 290, startPoint y: 325, endPoint x: 331, endPoint y: 318, distance: 41.9
click at [331, 318] on div at bounding box center [291, 306] width 110 height 110
click at [365, 395] on button "Apply" at bounding box center [357, 400] width 35 height 17
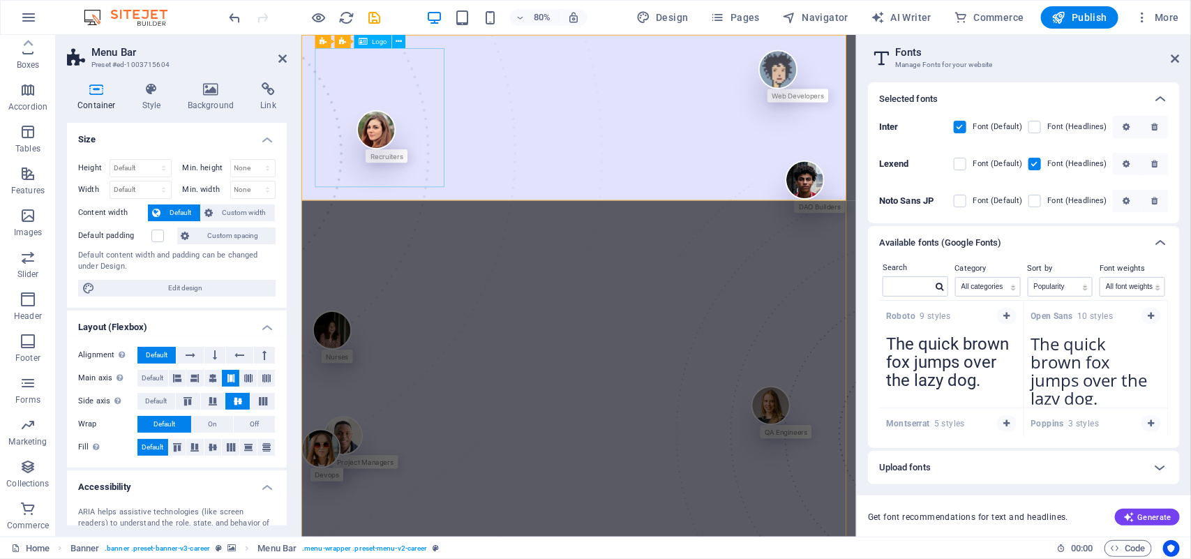
select select "px"
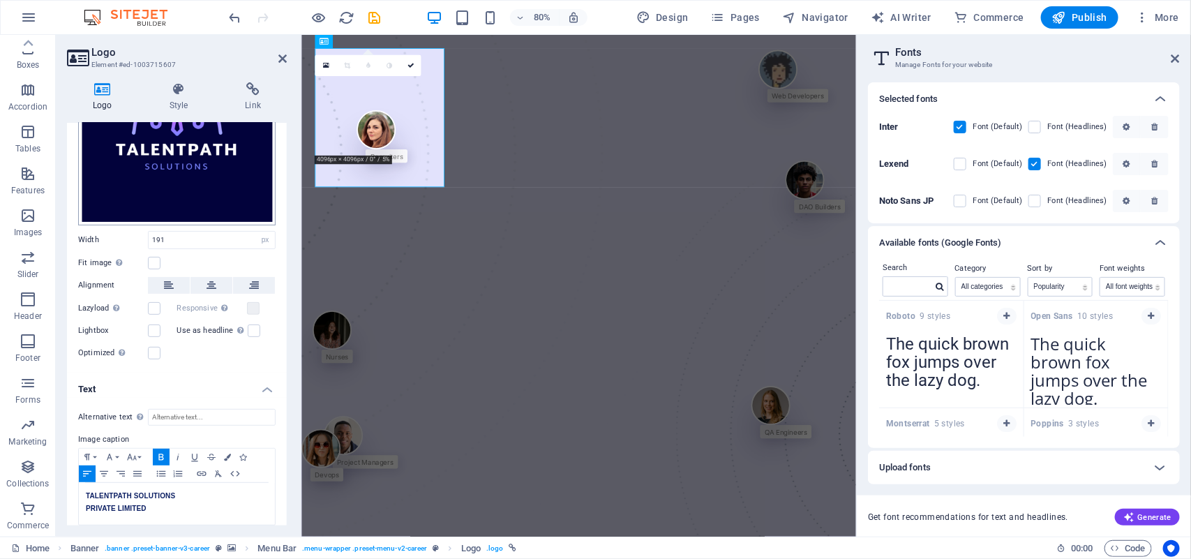
scroll to position [163, 0]
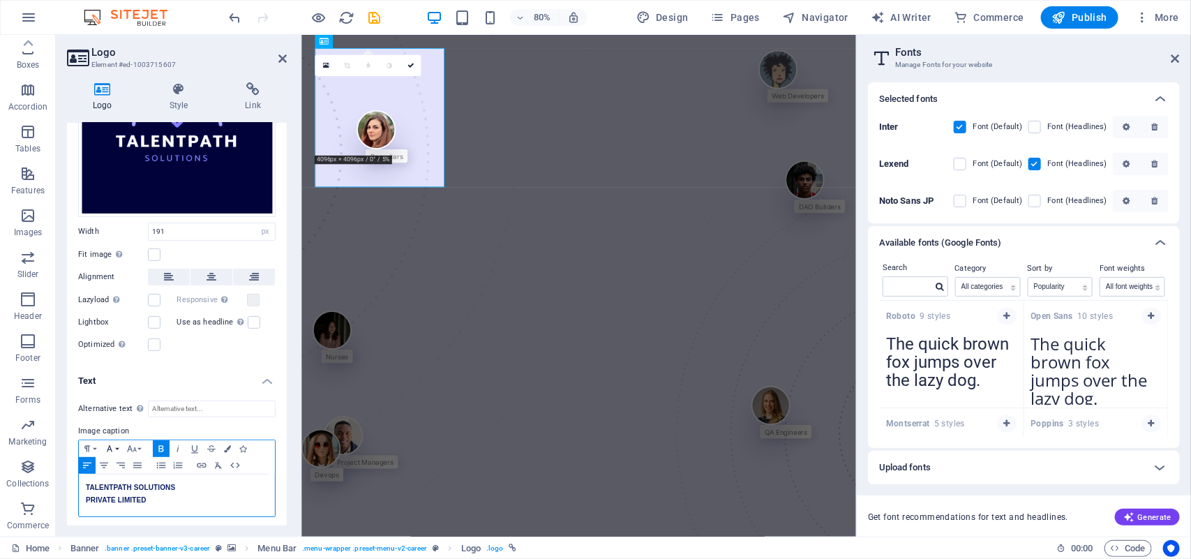
click at [115, 443] on icon "button" at bounding box center [109, 448] width 17 height 11
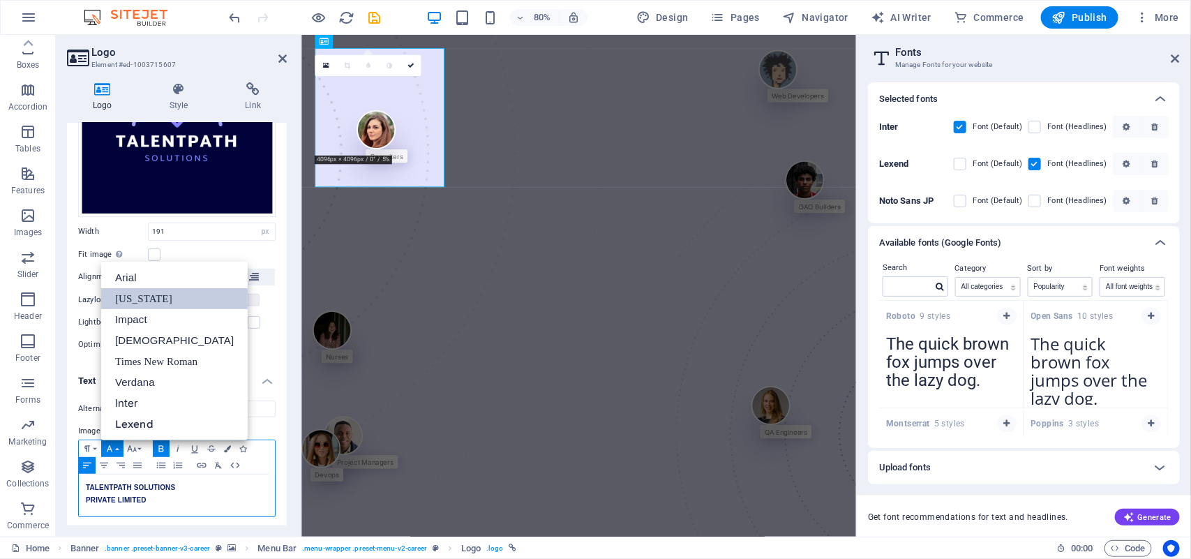
click at [154, 301] on link "[US_STATE]" at bounding box center [174, 298] width 147 height 21
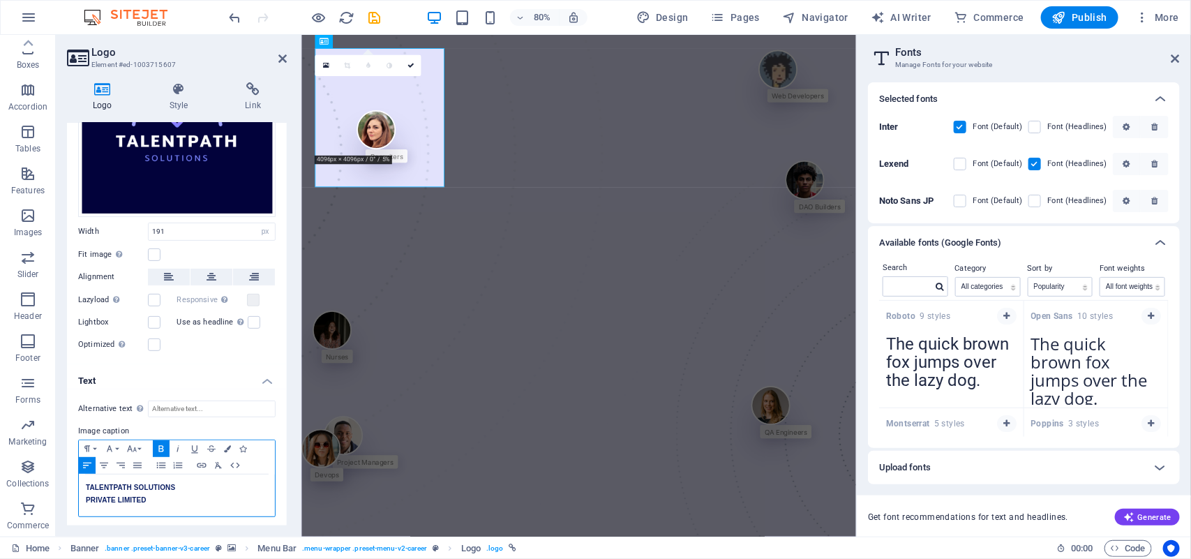
click at [149, 484] on span "​ TALENTPATH SOLUTIONS" at bounding box center [130, 488] width 89 height 8
click at [147, 494] on p "PRIVATE LIMITED" at bounding box center [177, 500] width 182 height 13
click at [135, 444] on icon "button" at bounding box center [132, 448] width 17 height 11
click at [113, 443] on icon "button" at bounding box center [109, 448] width 17 height 11
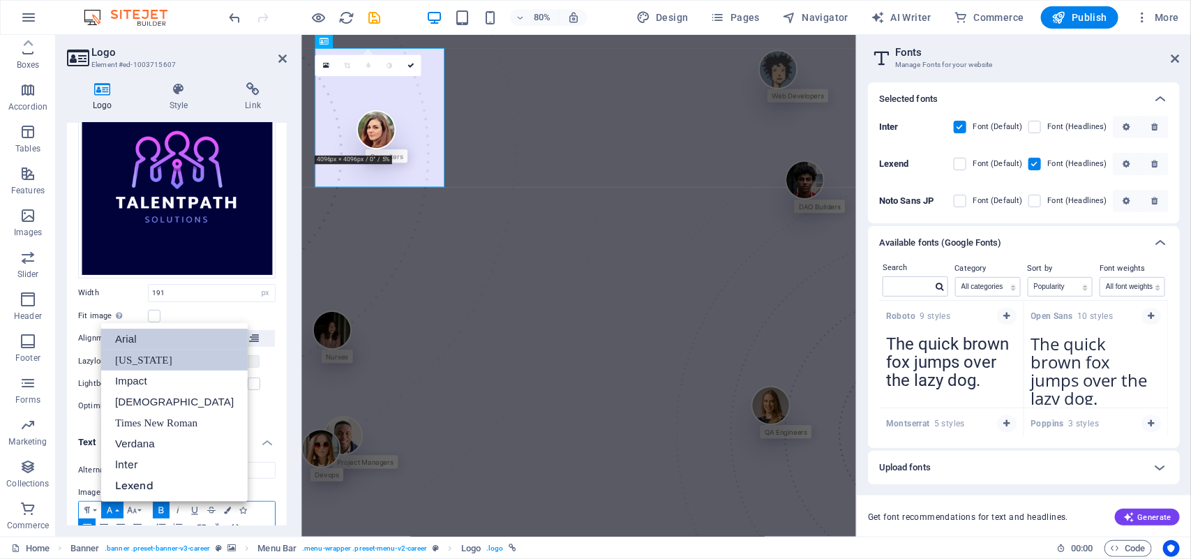
scroll to position [102, 0]
click at [155, 336] on link "Arial" at bounding box center [174, 338] width 147 height 21
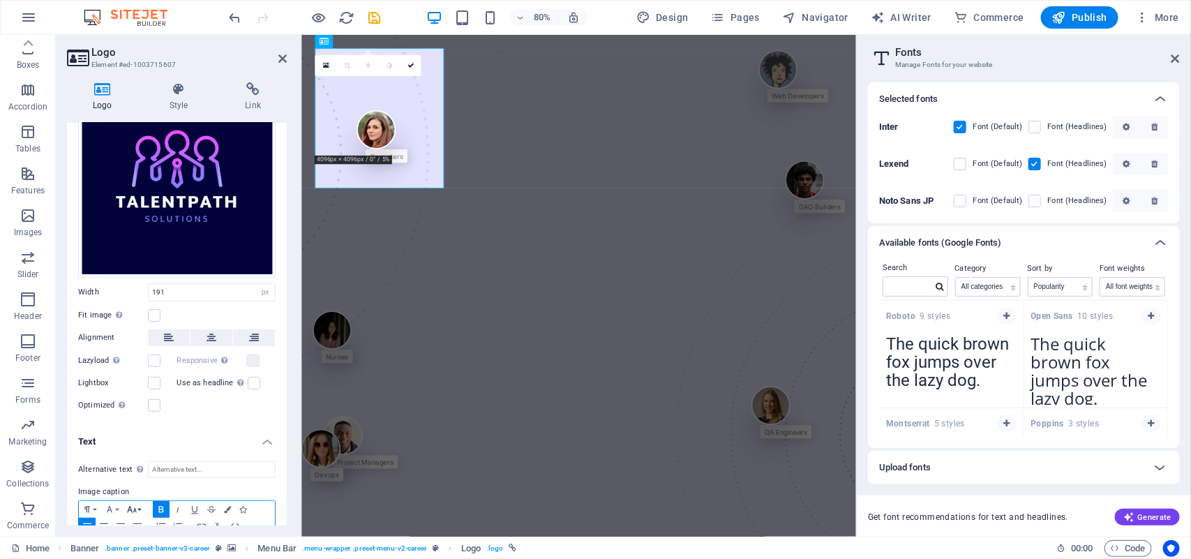
click at [138, 504] on icon "button" at bounding box center [132, 509] width 17 height 11
click at [105, 508] on icon "button" at bounding box center [109, 509] width 17 height 11
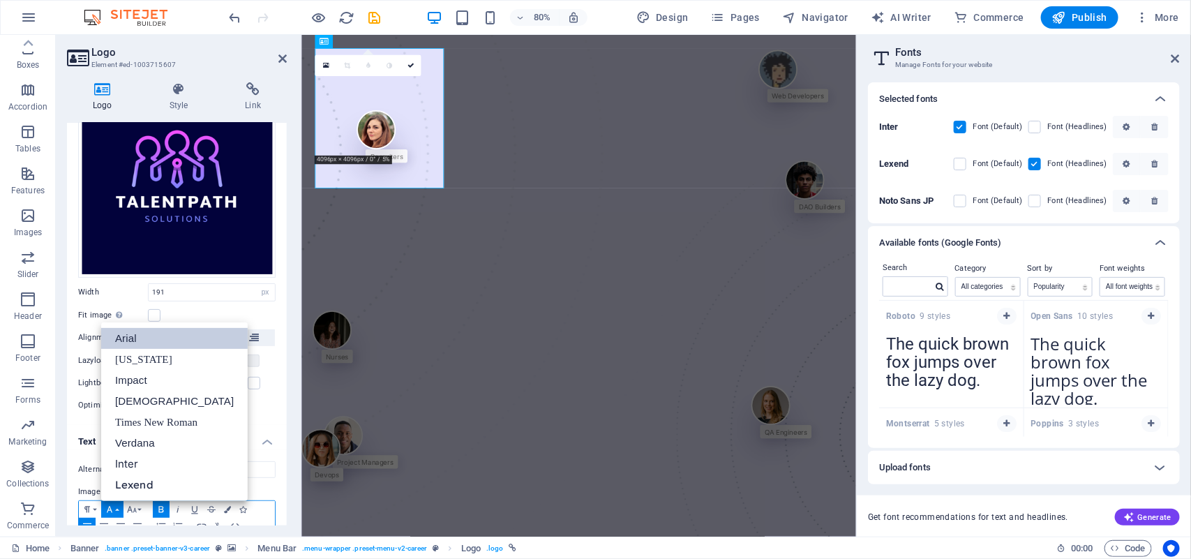
scroll to position [0, 0]
click at [138, 363] on link "[US_STATE]" at bounding box center [174, 359] width 147 height 21
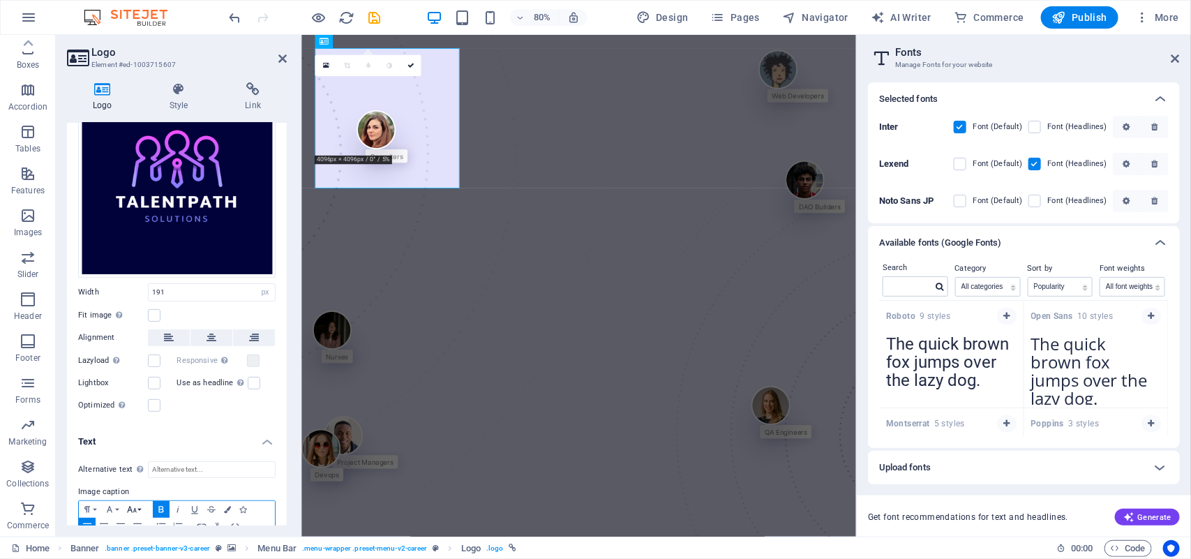
click at [131, 506] on icon "button" at bounding box center [132, 509] width 10 height 6
click at [137, 350] on link "12" at bounding box center [149, 351] width 50 height 21
click at [136, 504] on icon "button" at bounding box center [132, 509] width 17 height 11
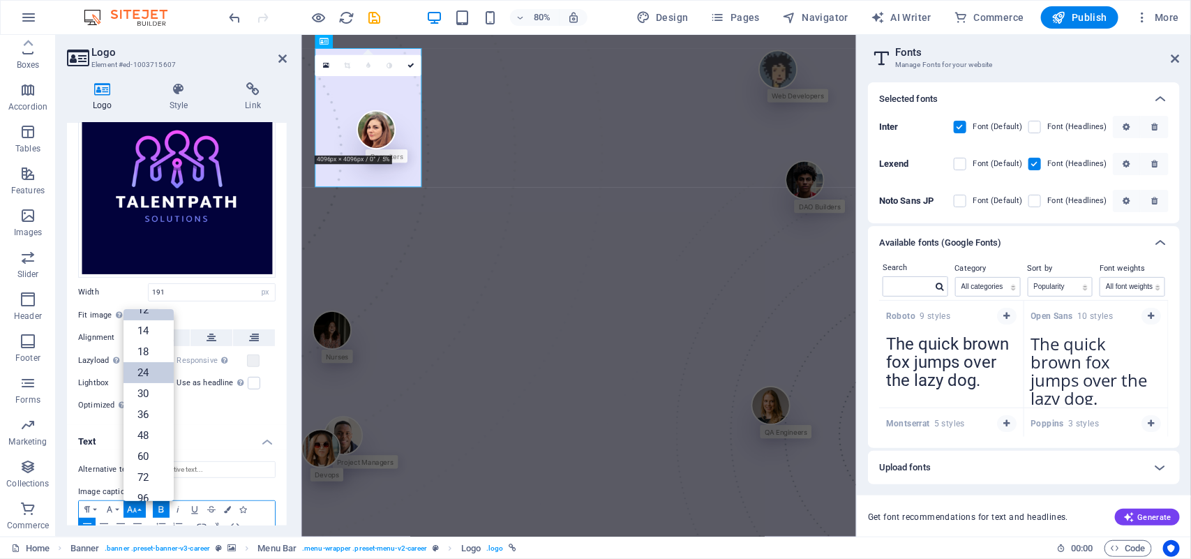
click at [140, 378] on link "24" at bounding box center [149, 372] width 50 height 21
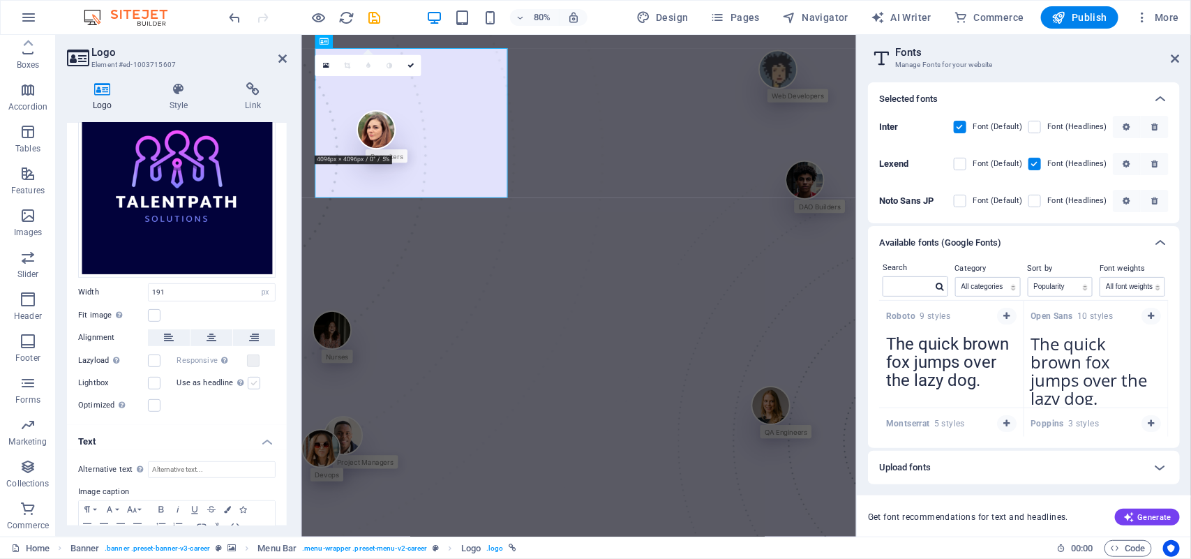
click at [252, 385] on label at bounding box center [254, 383] width 13 height 13
click at [0, 0] on input "Use as headline The image will be wrapped in an H1 headline tag. Useful for giv…" at bounding box center [0, 0] width 0 height 0
click at [252, 385] on label at bounding box center [254, 383] width 13 height 13
click at [0, 0] on input "Use as headline The image will be wrapped in an H1 headline tag. Useful for giv…" at bounding box center [0, 0] width 0 height 0
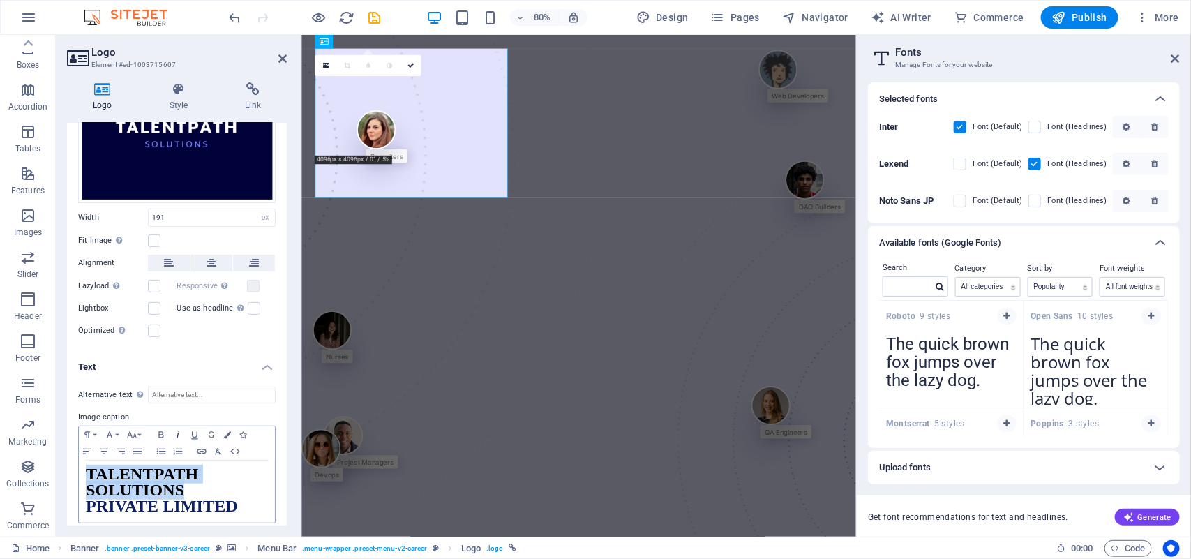
scroll to position [186, 0]
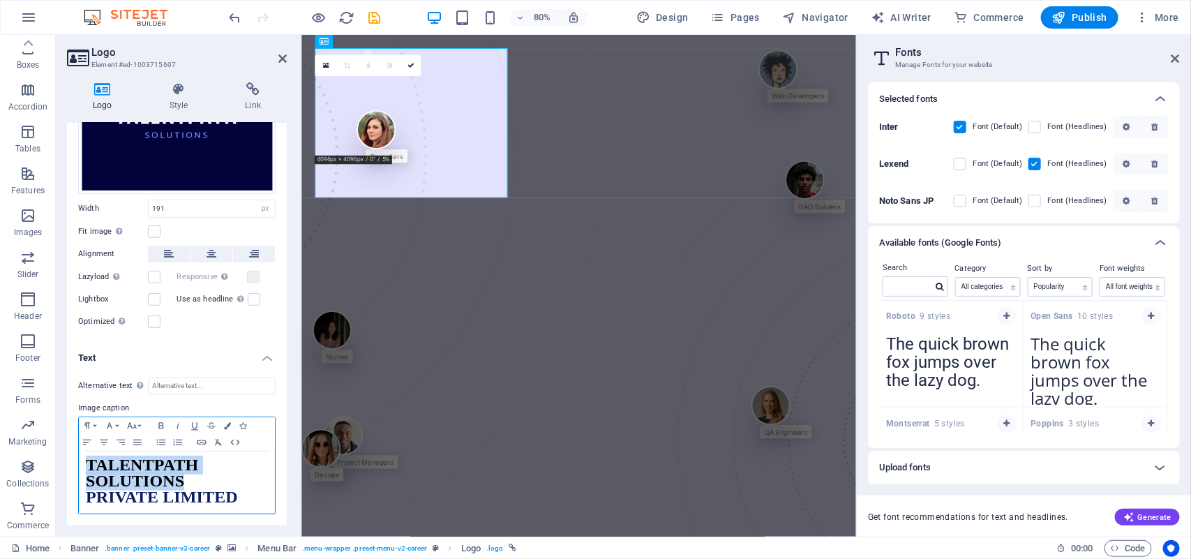
click at [186, 482] on span "​TALENTPATH SOLUTIONS" at bounding box center [142, 473] width 112 height 34
click at [117, 424] on icon "button" at bounding box center [109, 425] width 17 height 11
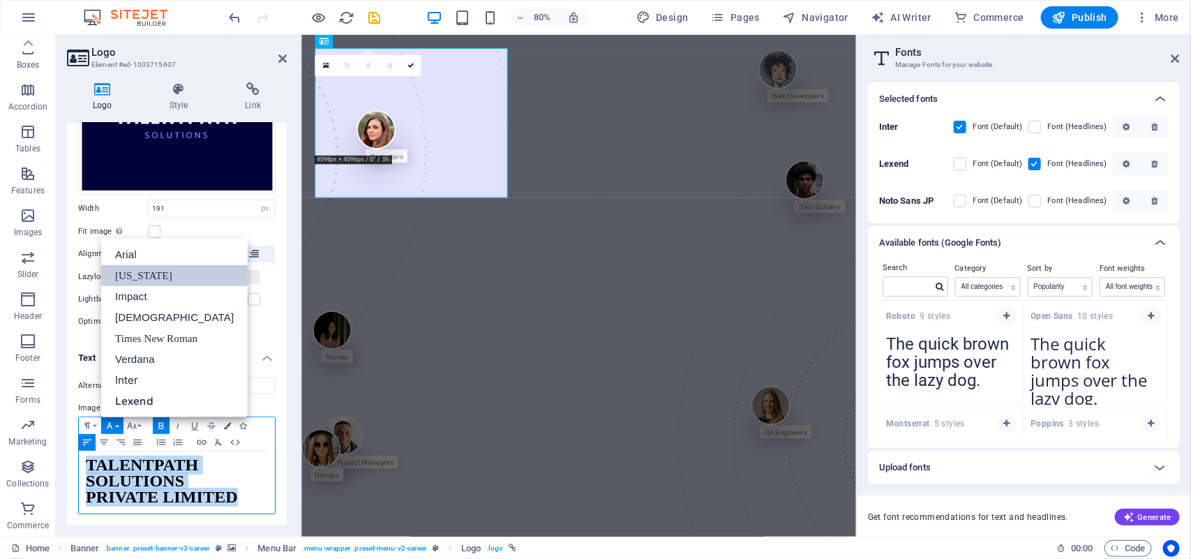
scroll to position [0, 0]
click at [152, 354] on link "Verdana" at bounding box center [174, 359] width 147 height 21
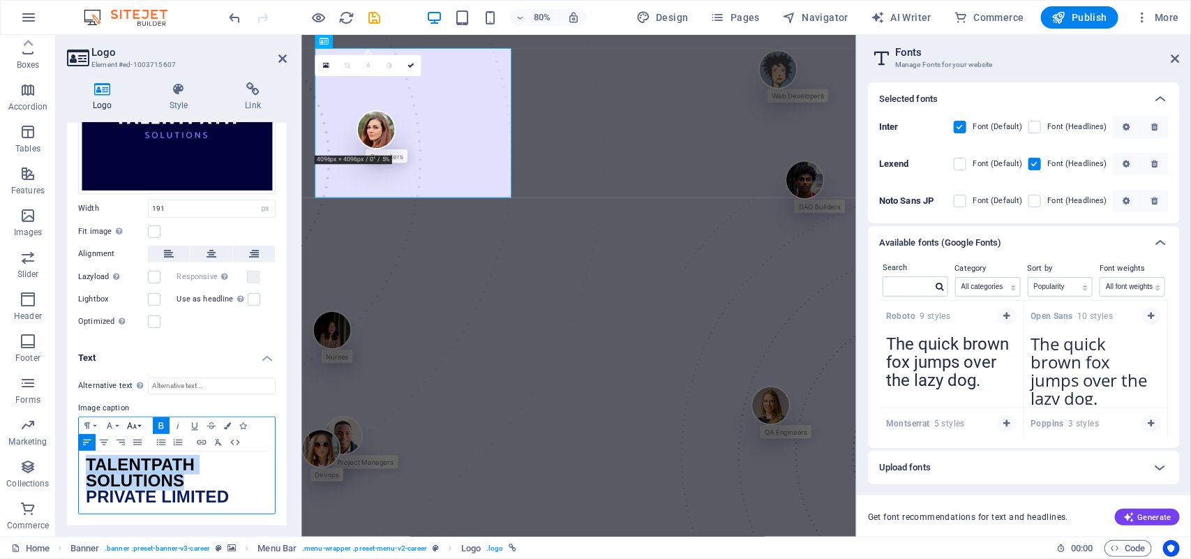
click at [136, 426] on icon "button" at bounding box center [132, 425] width 10 height 6
click at [117, 424] on icon "button" at bounding box center [109, 425] width 17 height 11
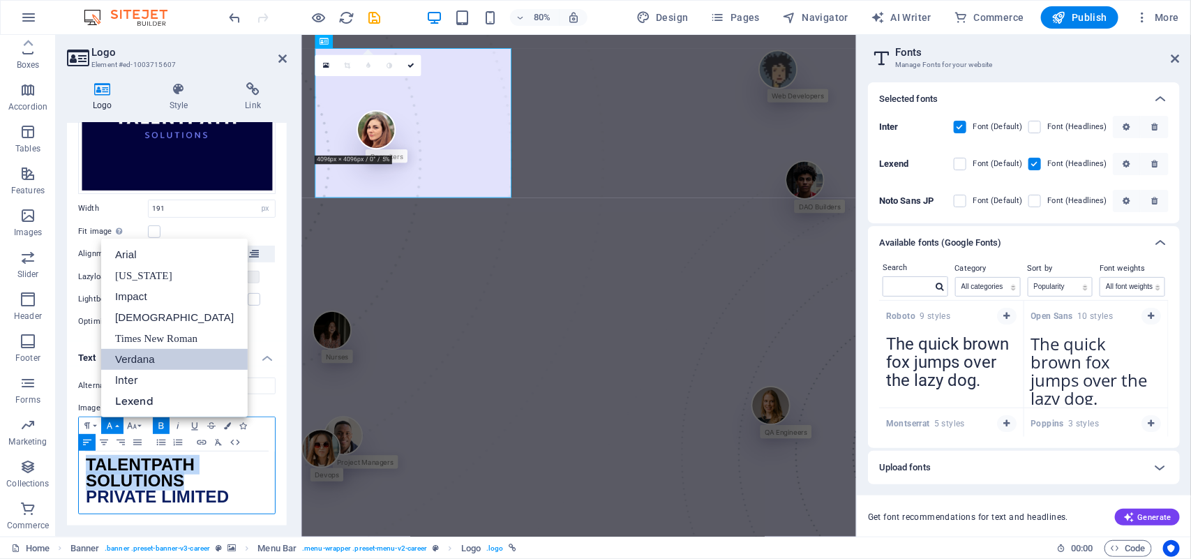
scroll to position [0, 0]
click at [138, 399] on link "Lexend" at bounding box center [174, 401] width 147 height 21
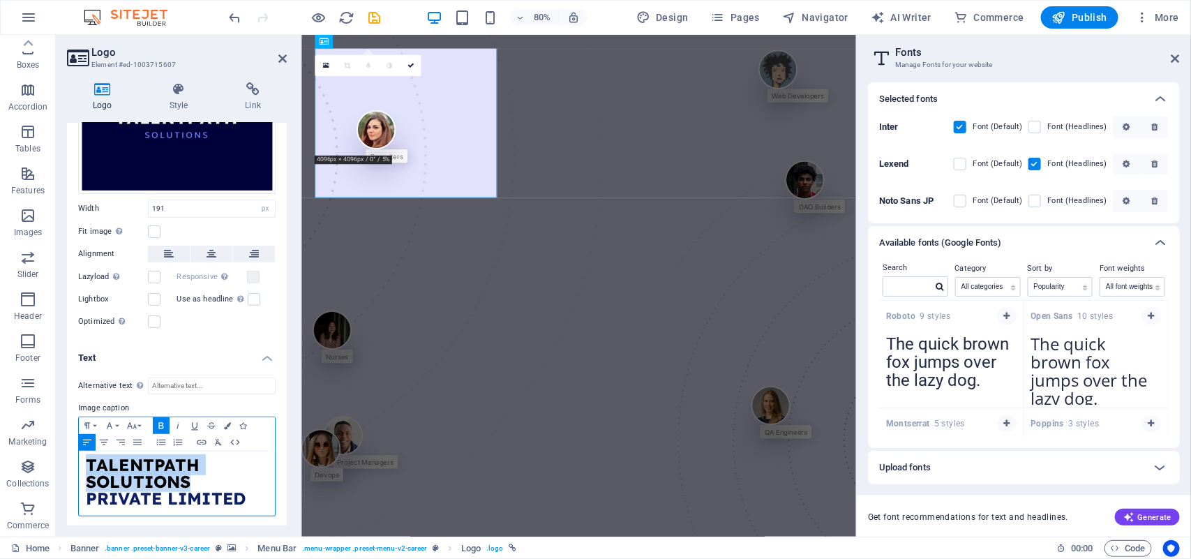
scroll to position [186, 0]
click at [127, 420] on icon "button" at bounding box center [132, 425] width 17 height 11
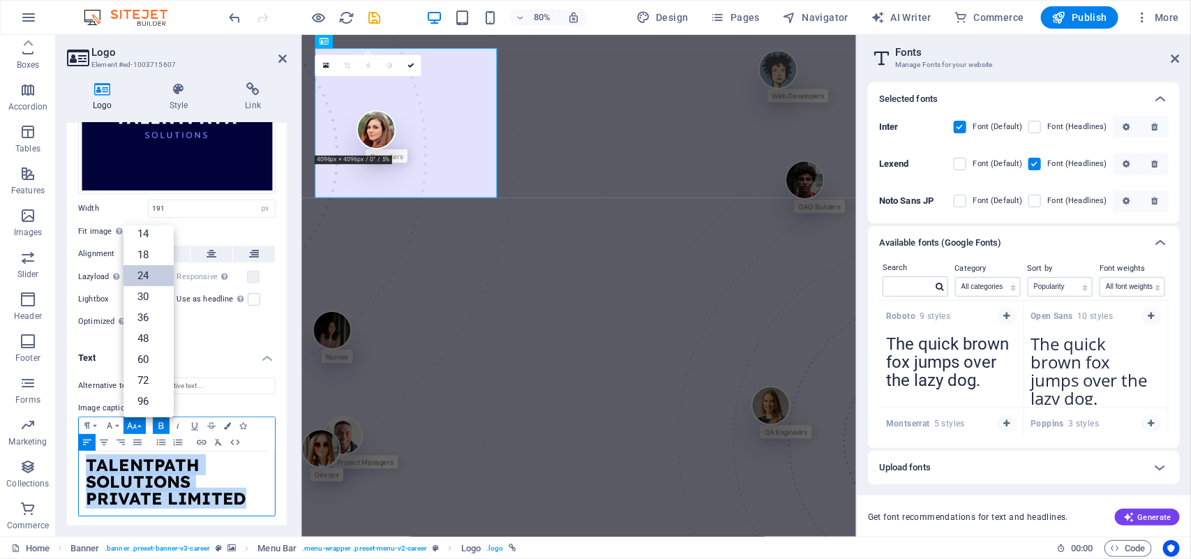
scroll to position [112, 0]
click at [141, 253] on link "18" at bounding box center [149, 254] width 50 height 21
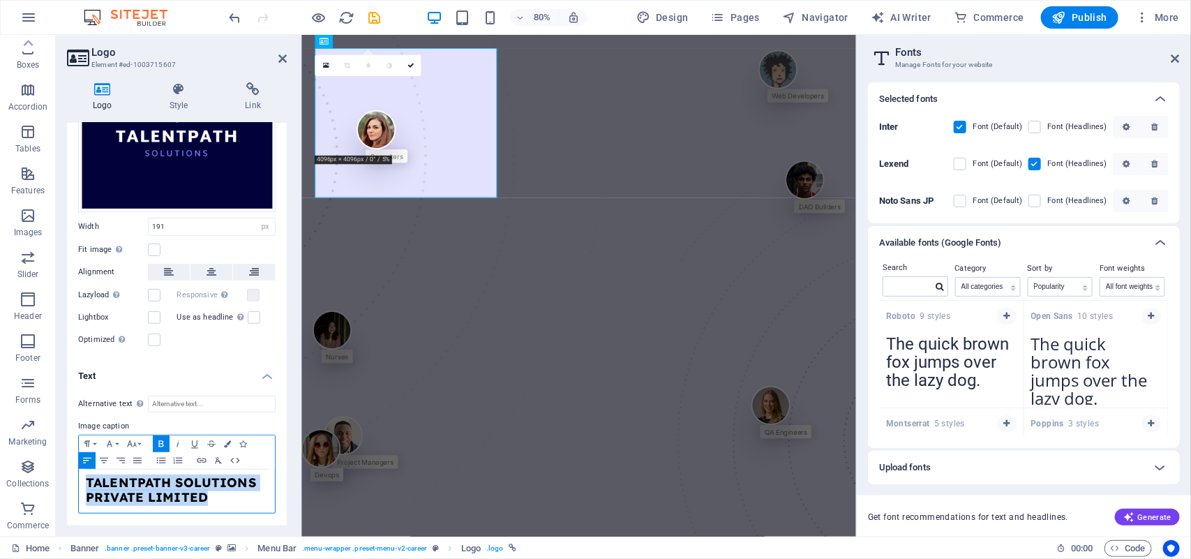
scroll to position [165, 0]
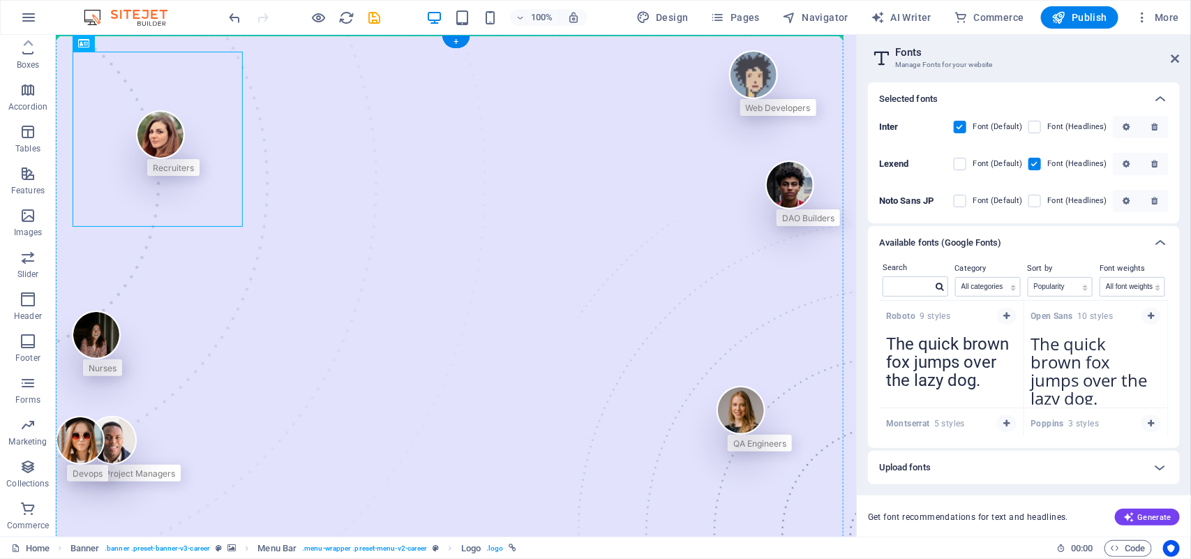
drag, startPoint x: 160, startPoint y: 132, endPoint x: 300, endPoint y: 121, distance: 140.7
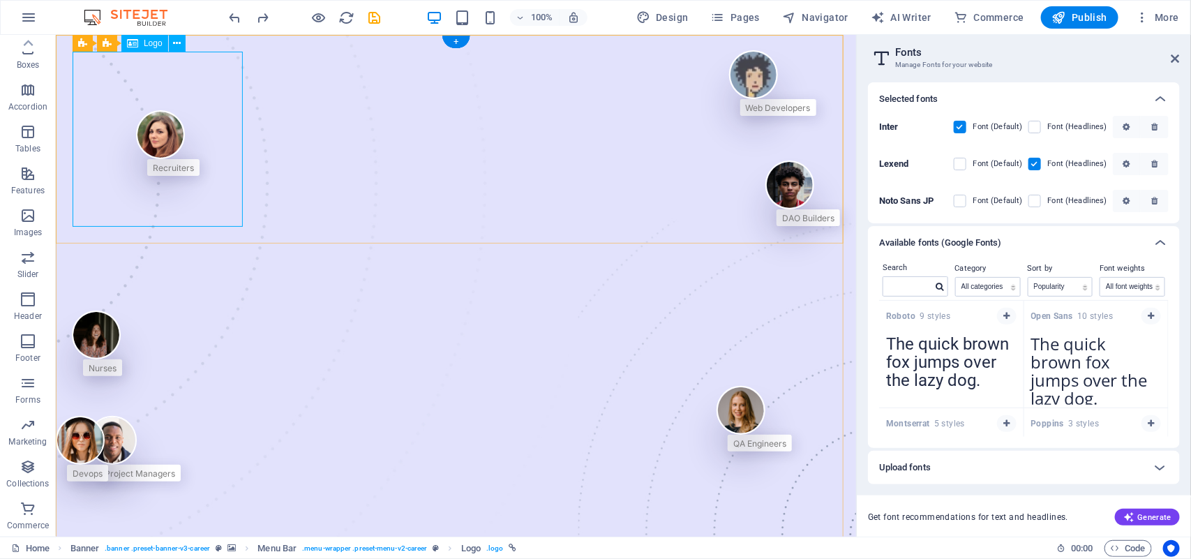
select select "px"
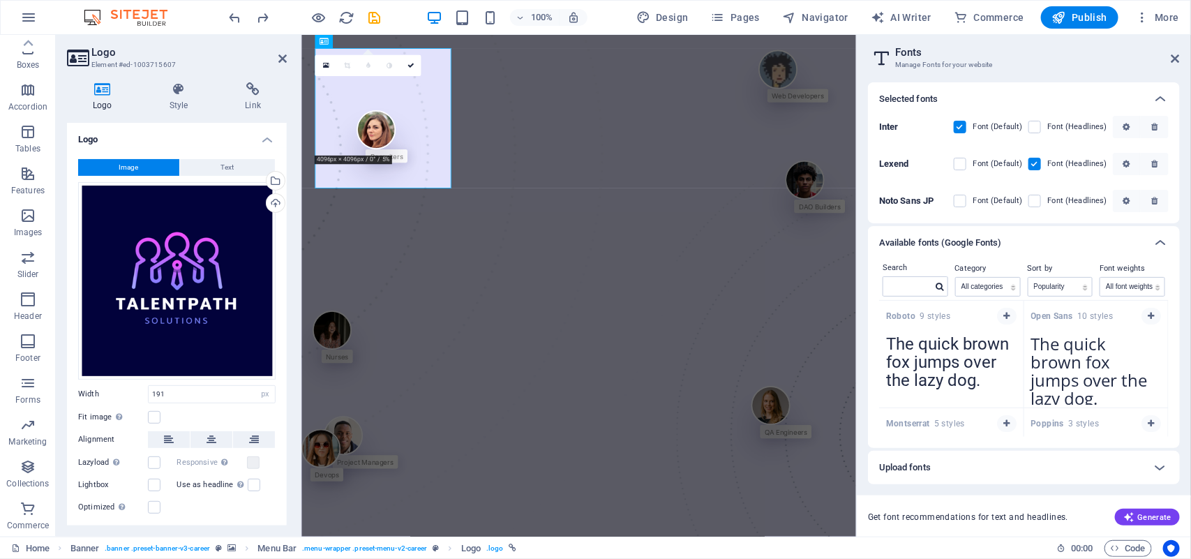
click at [134, 91] on icon at bounding box center [102, 89] width 71 height 14
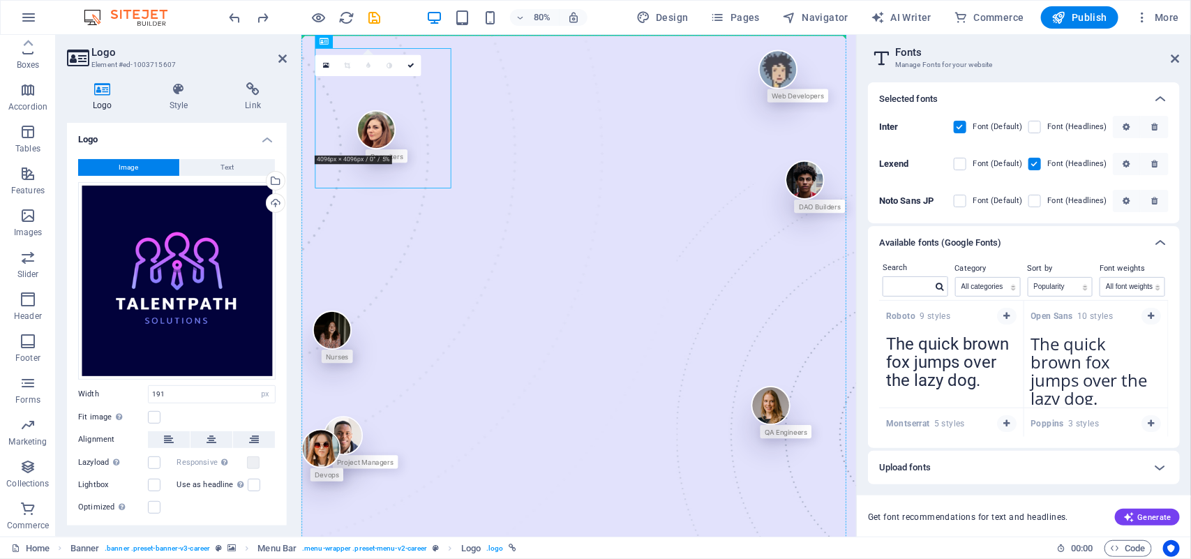
drag, startPoint x: 378, startPoint y: 119, endPoint x: 519, endPoint y: 122, distance: 141.0
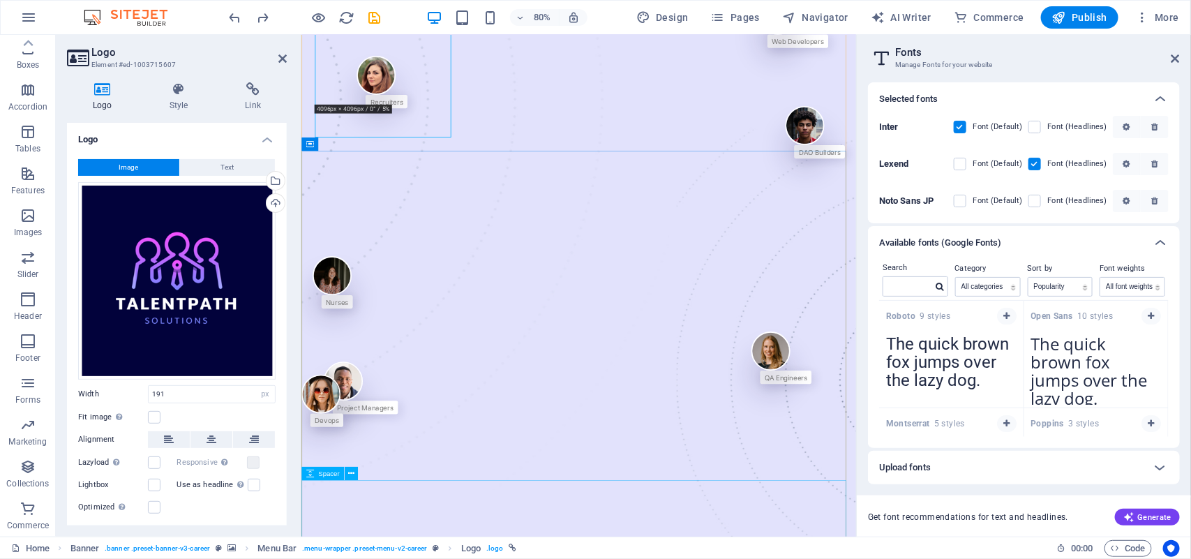
scroll to position [0, 0]
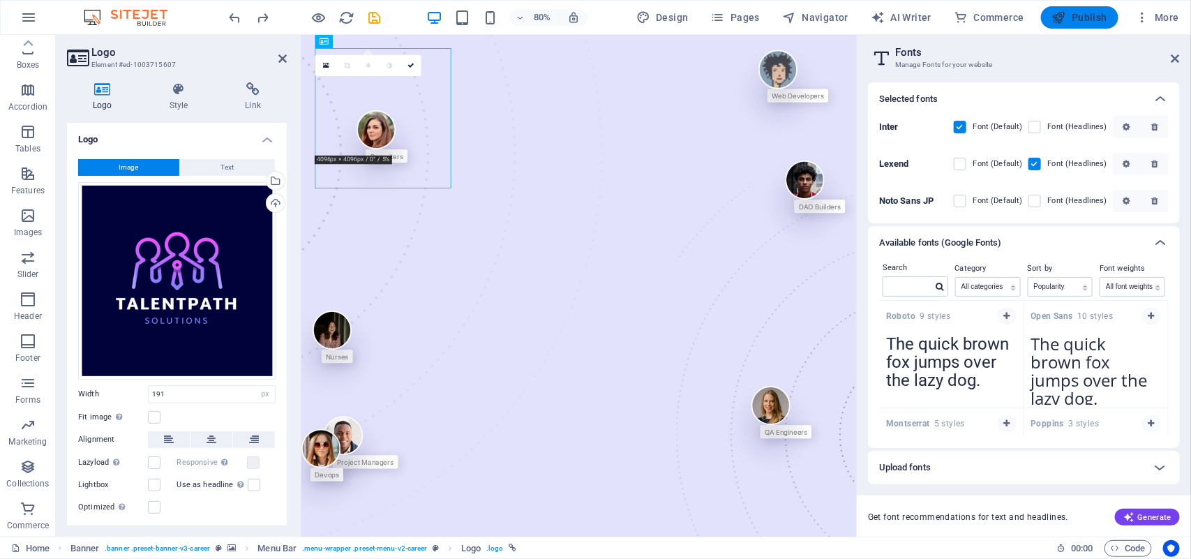
click at [1068, 28] on button "Publish" at bounding box center [1079, 17] width 77 height 22
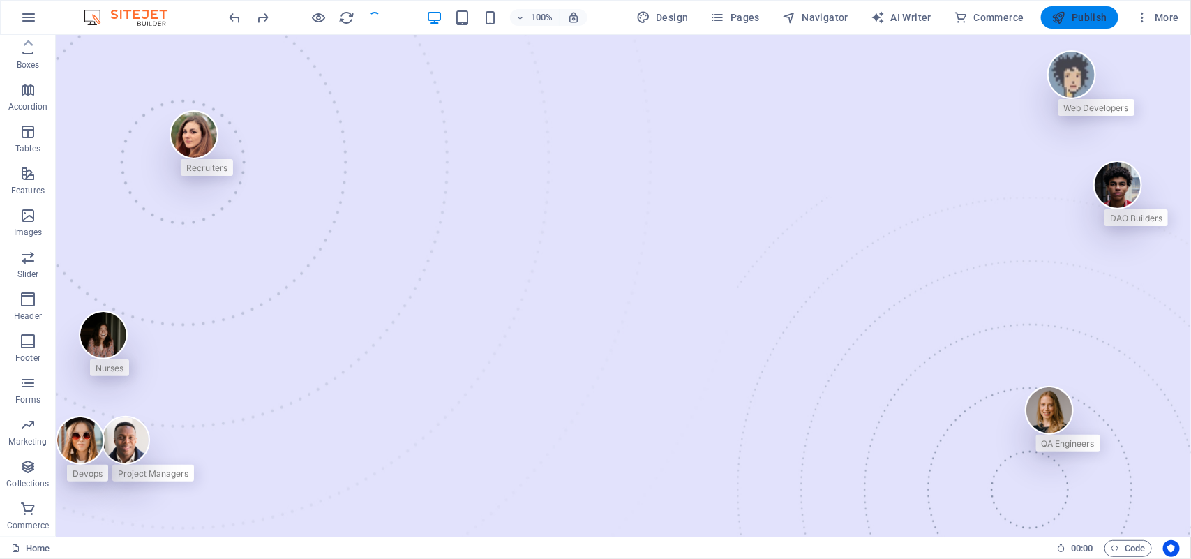
click at [1069, 23] on span "Publish" at bounding box center [1079, 17] width 55 height 14
click at [1069, 22] on span "Publish" at bounding box center [1079, 17] width 55 height 14
